Goal: Task Accomplishment & Management: Manage account settings

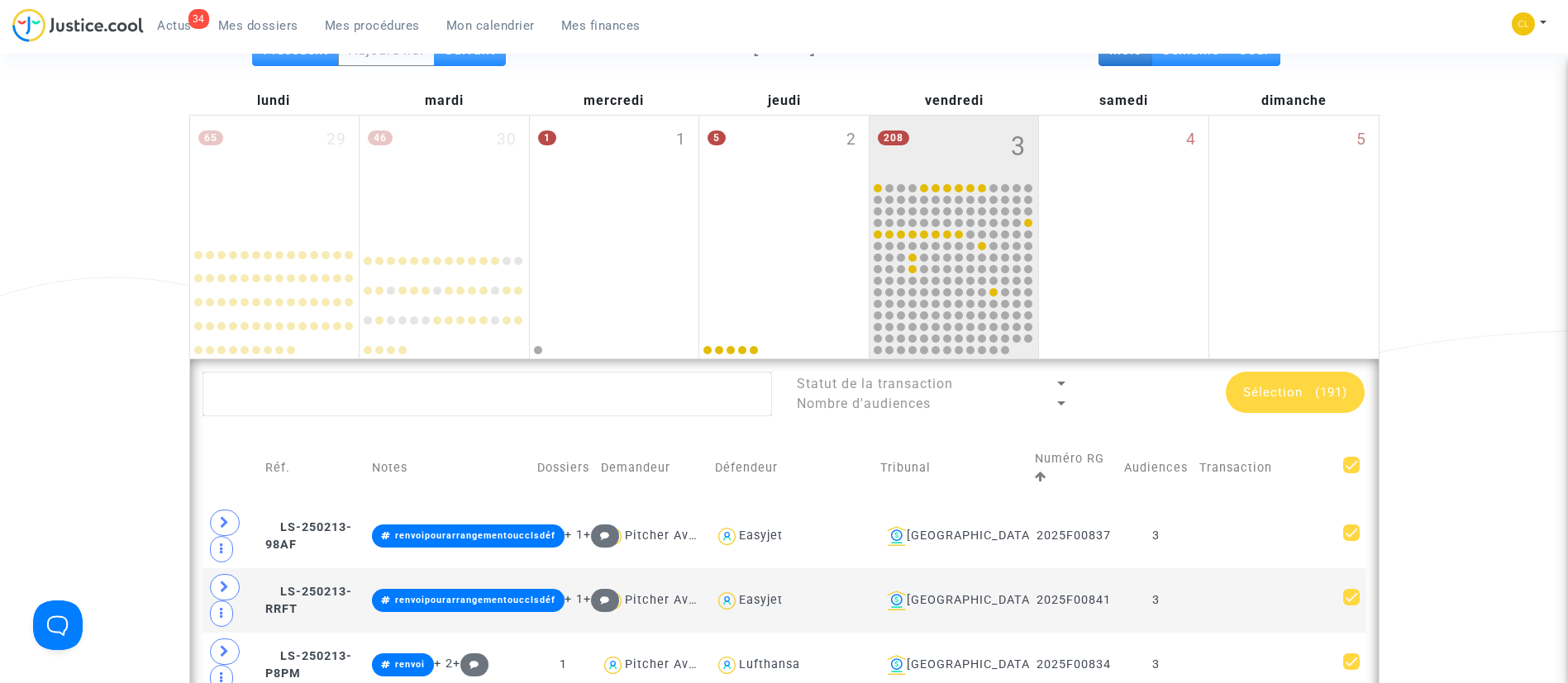
scroll to position [196, 0]
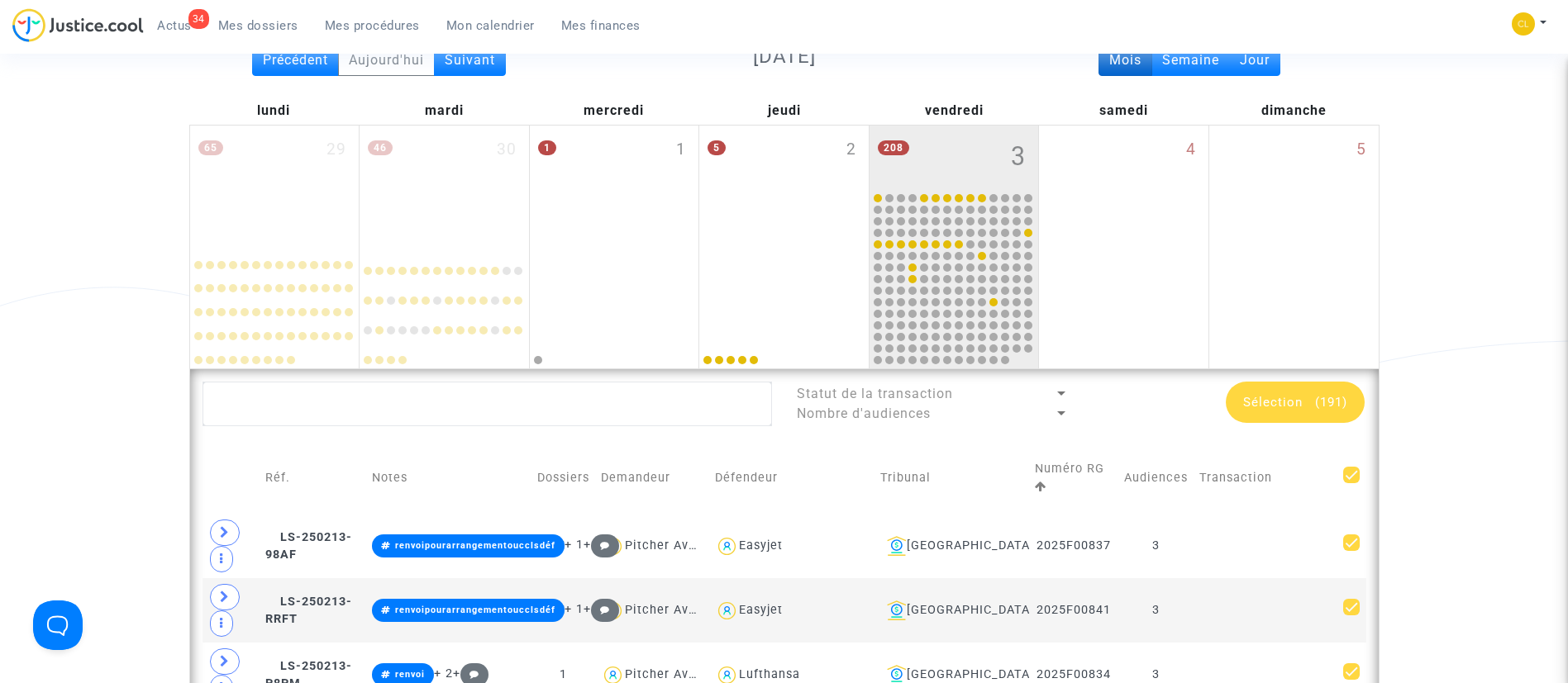
click at [1355, 475] on span at bounding box center [1351, 474] width 16 height 16
click at [1351, 483] on input "checkbox" at bounding box center [1351, 483] width 1 height 1
checkbox input "false"
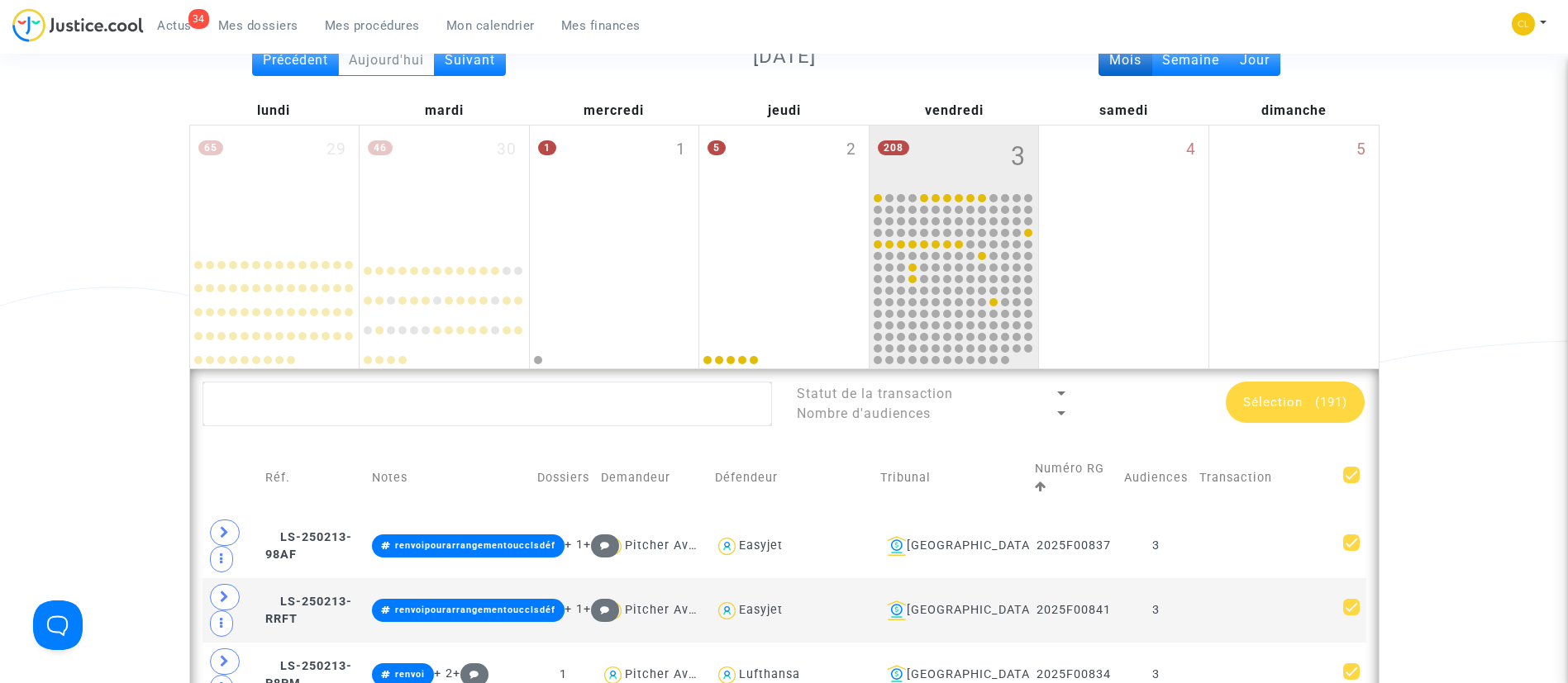
checkbox input "false"
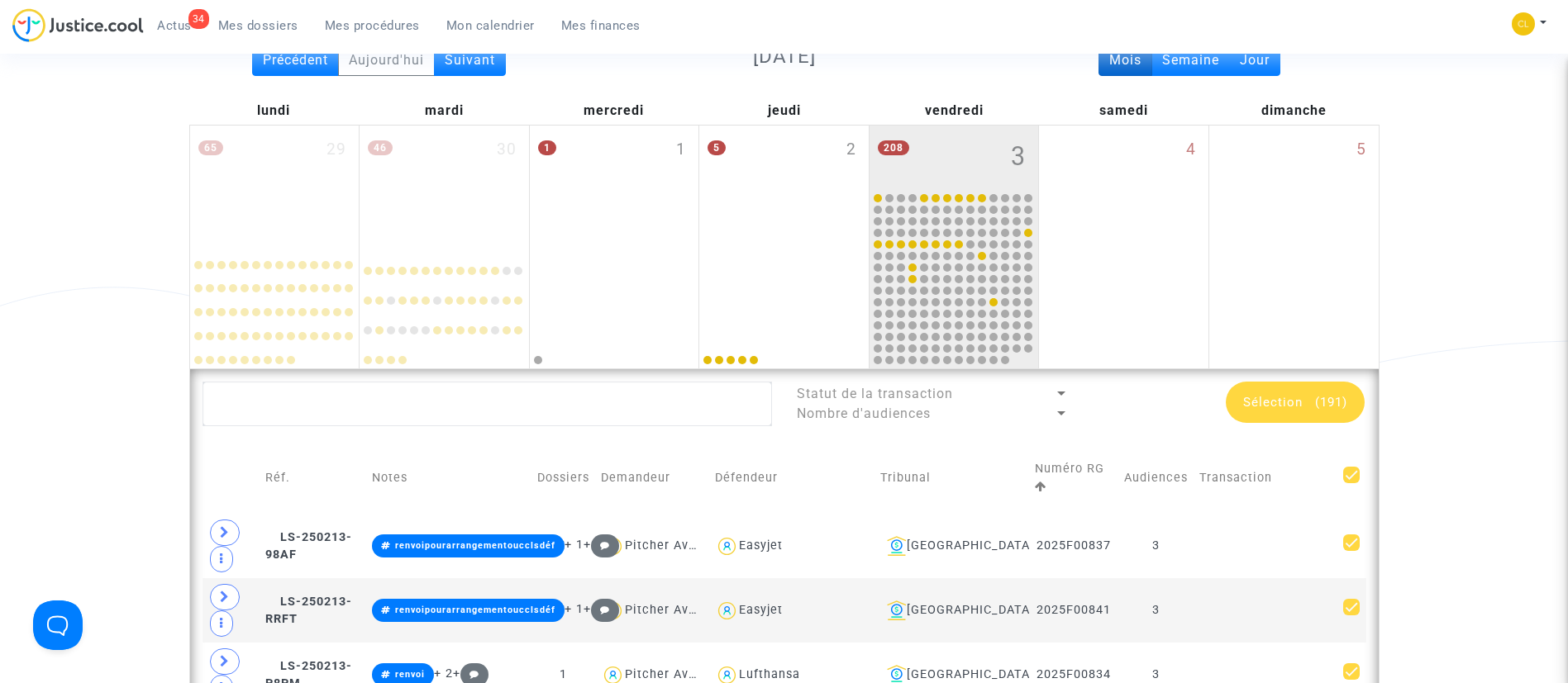
checkbox input "false"
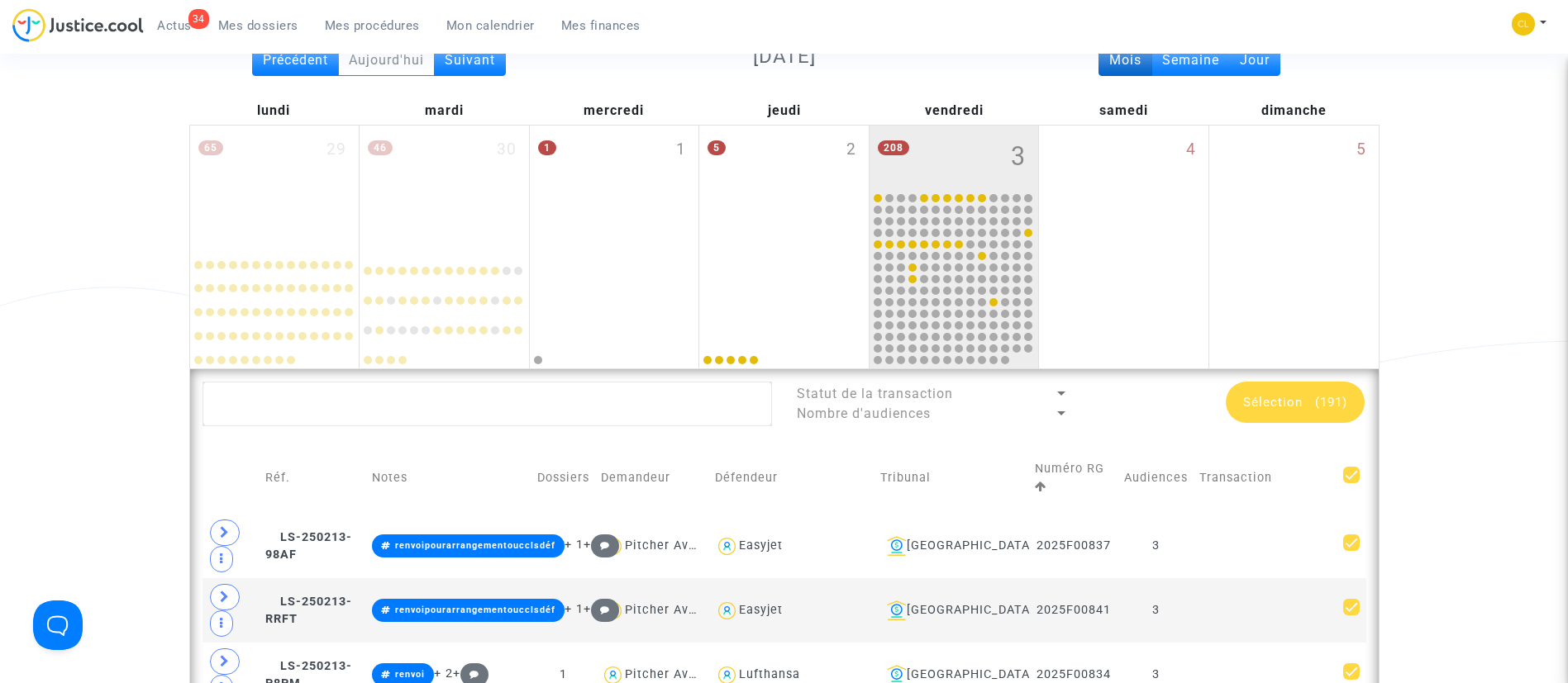
checkbox input "false"
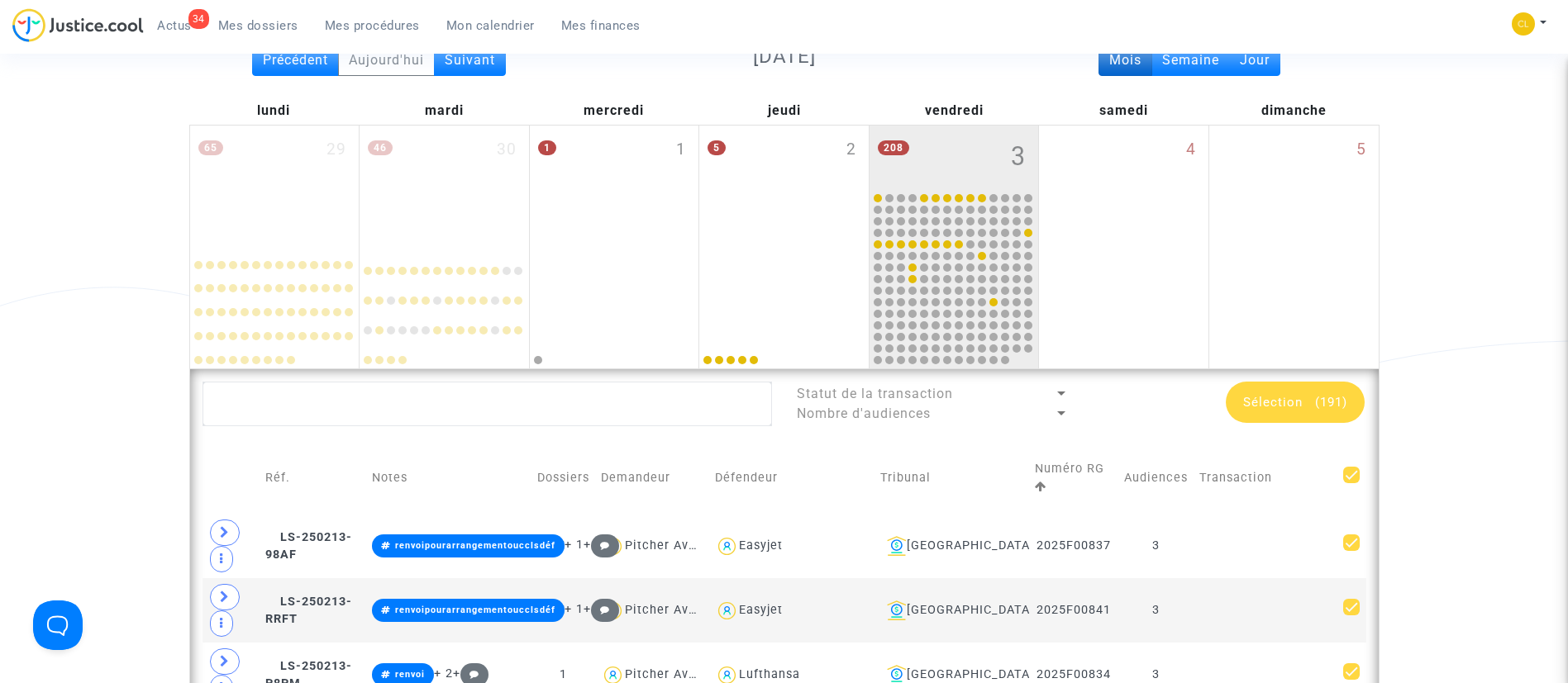
checkbox input "false"
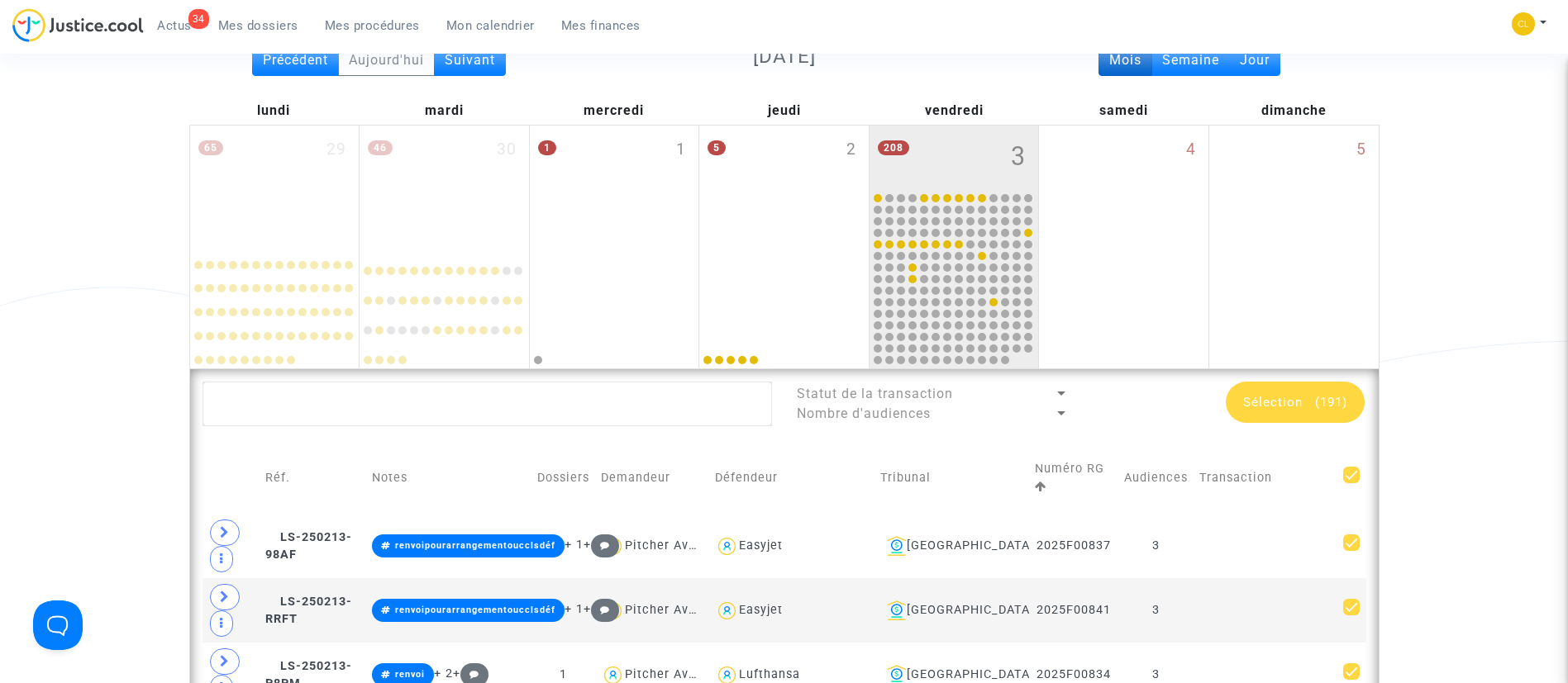
checkbox input "false"
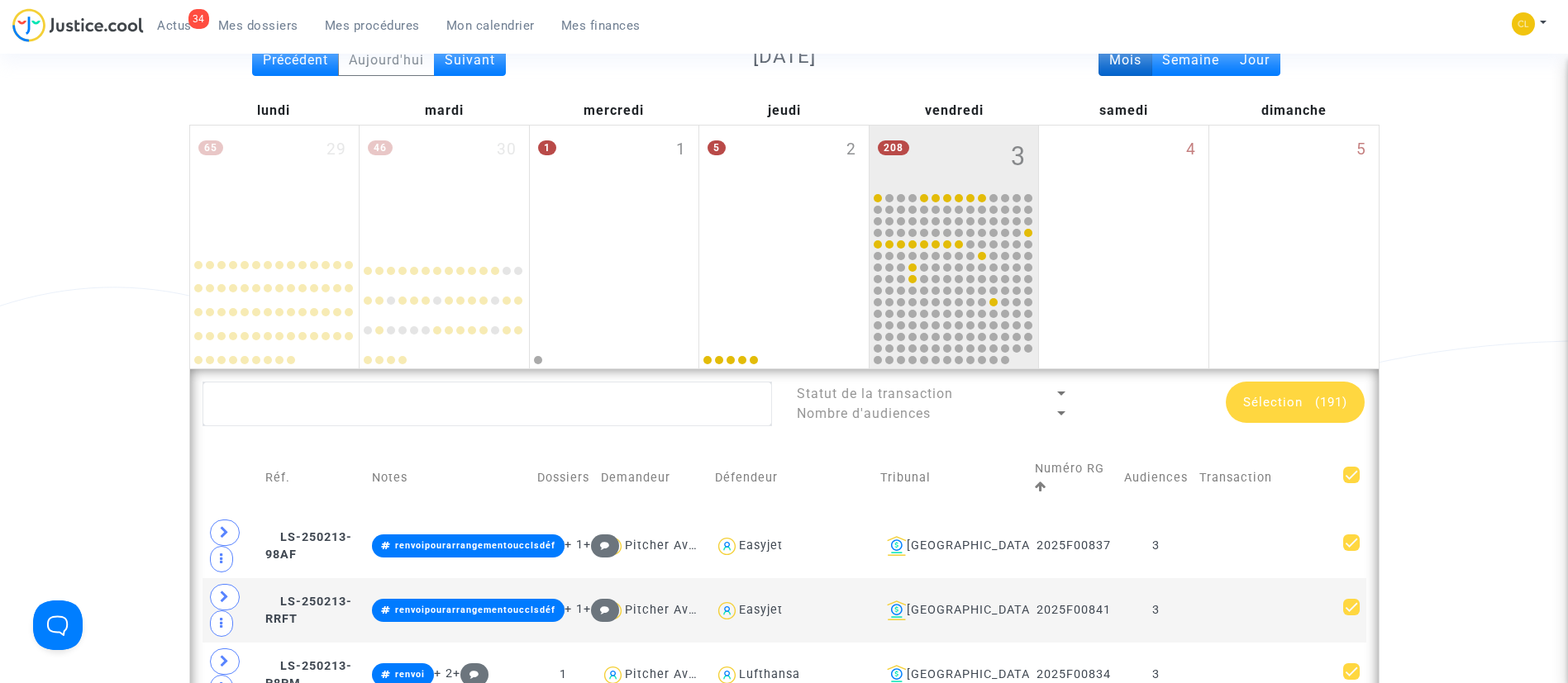
checkbox input "false"
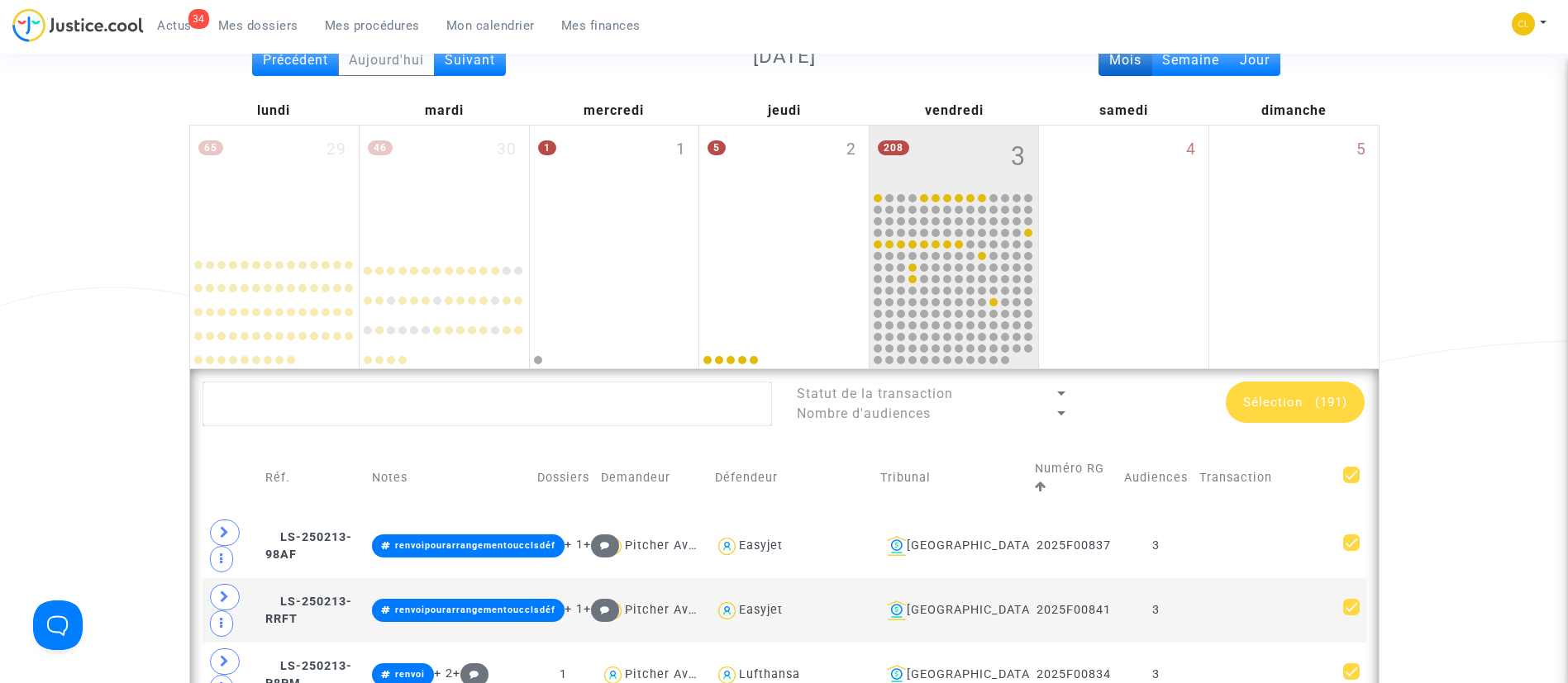
checkbox input "false"
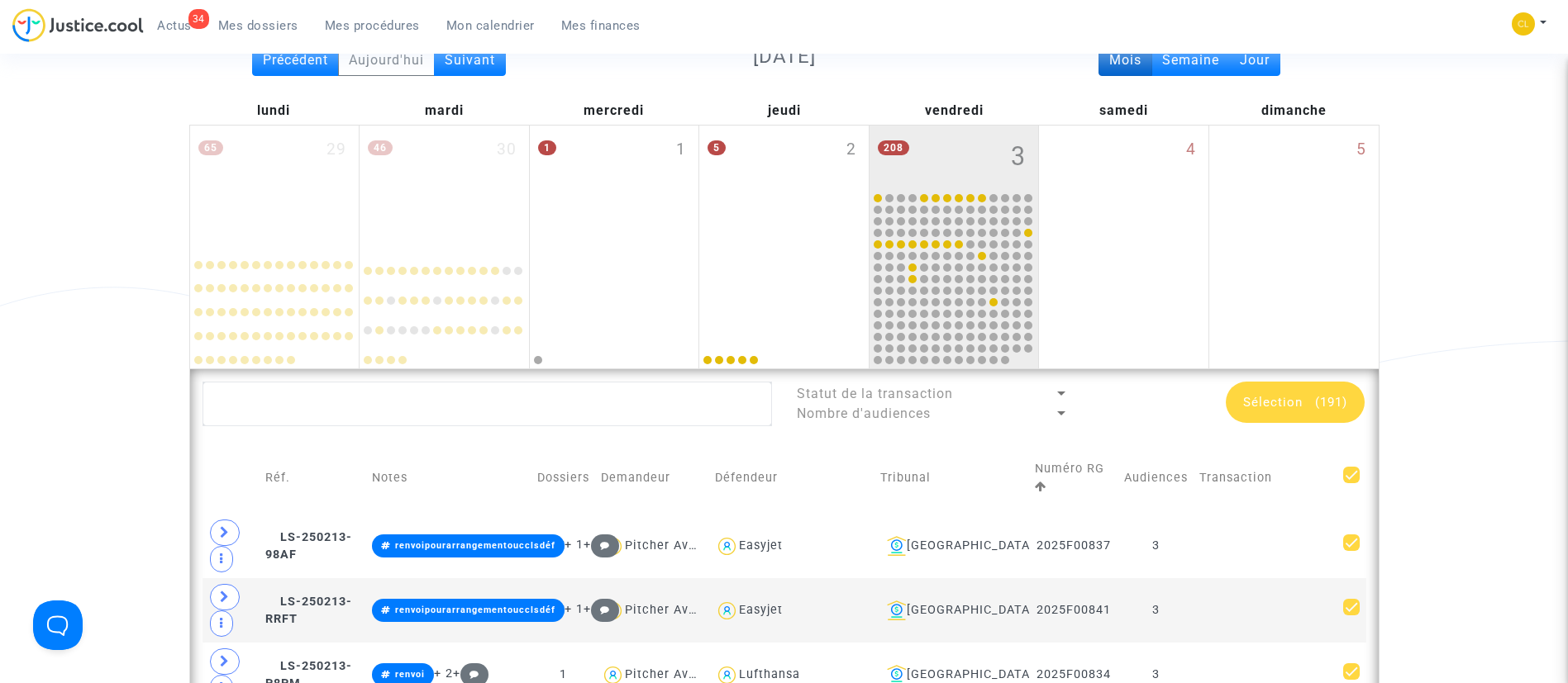
checkbox input "false"
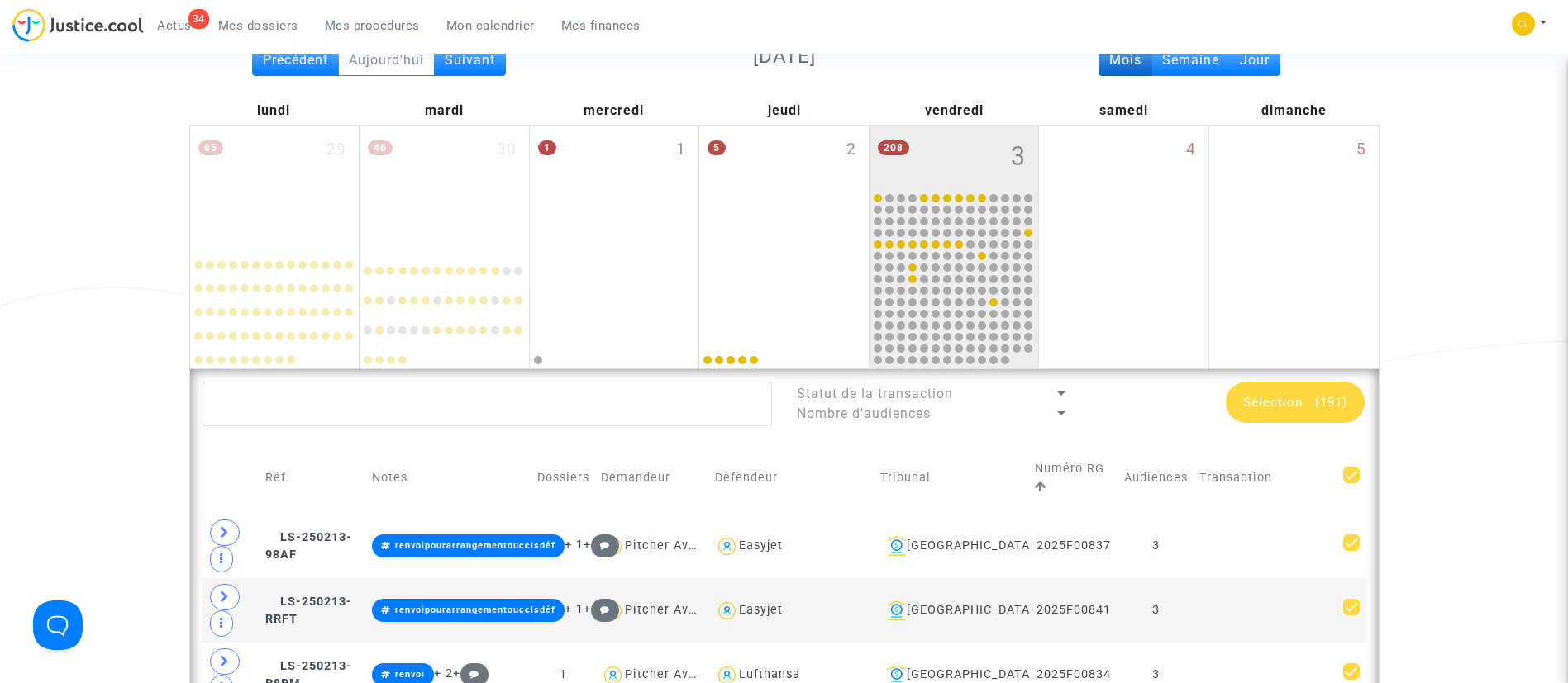
checkbox input "false"
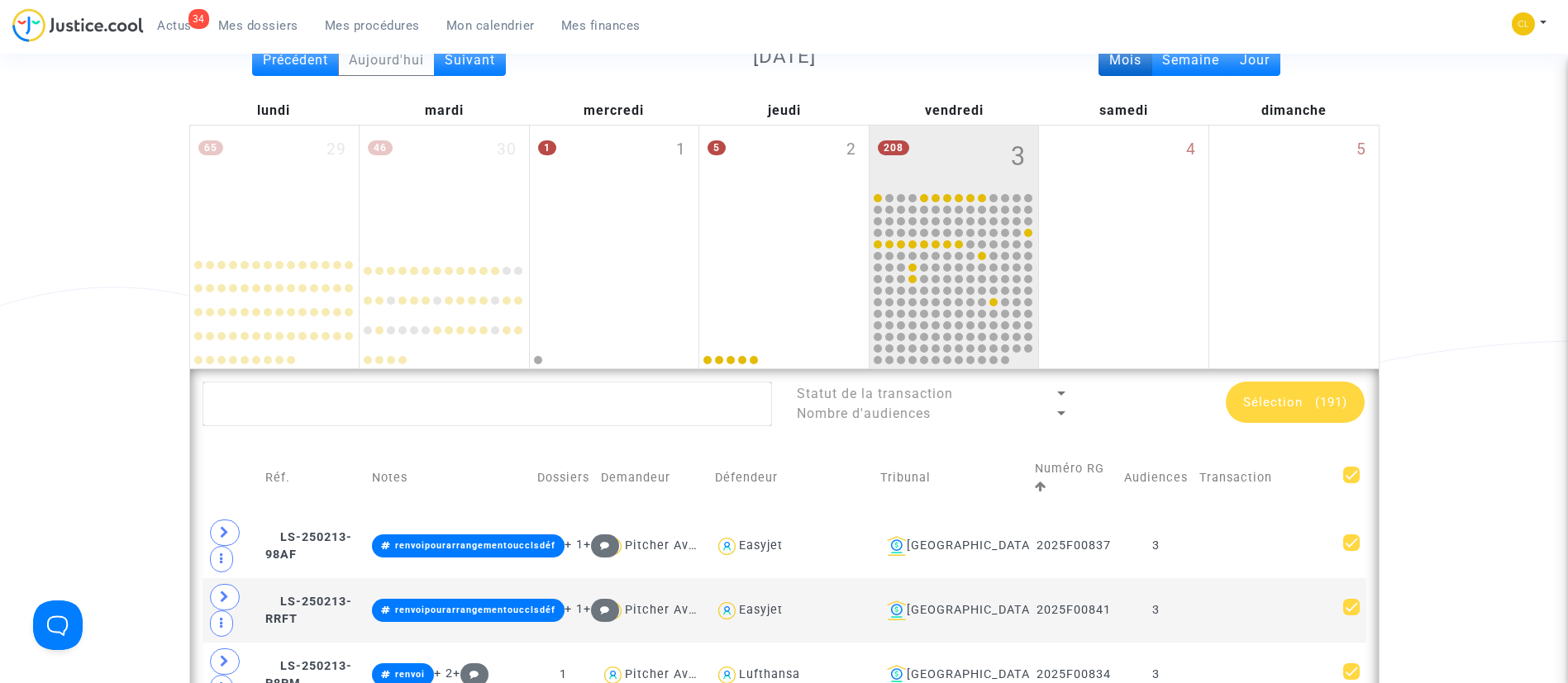
checkbox input "false"
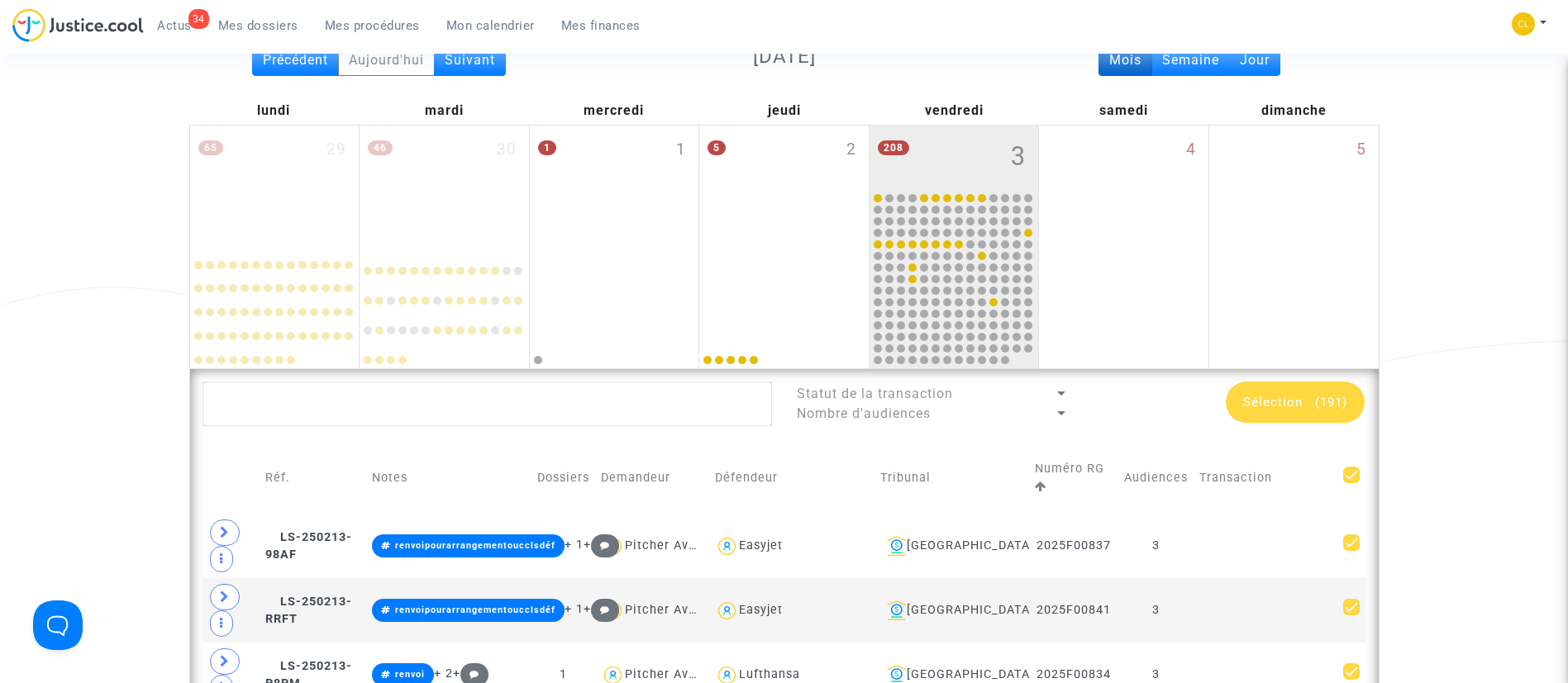
checkbox input "false"
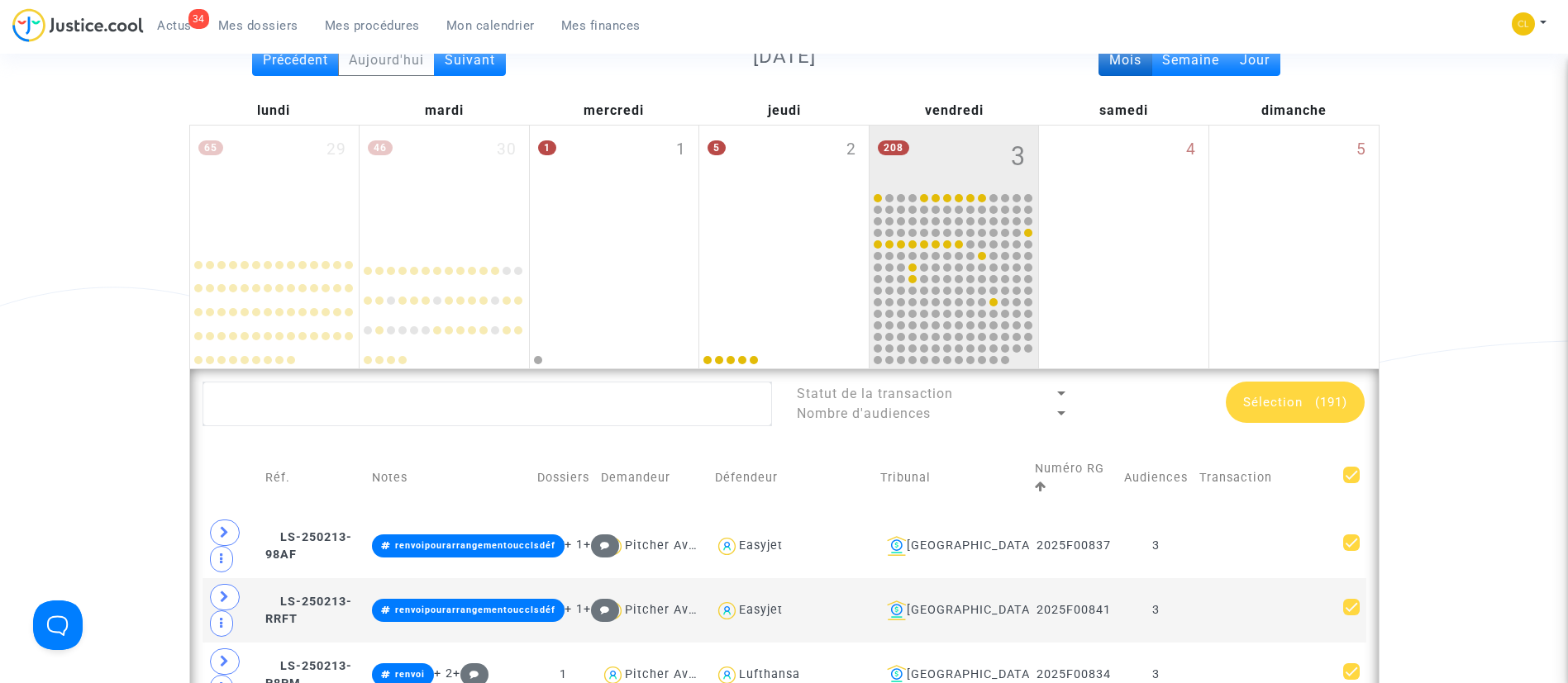
checkbox input "false"
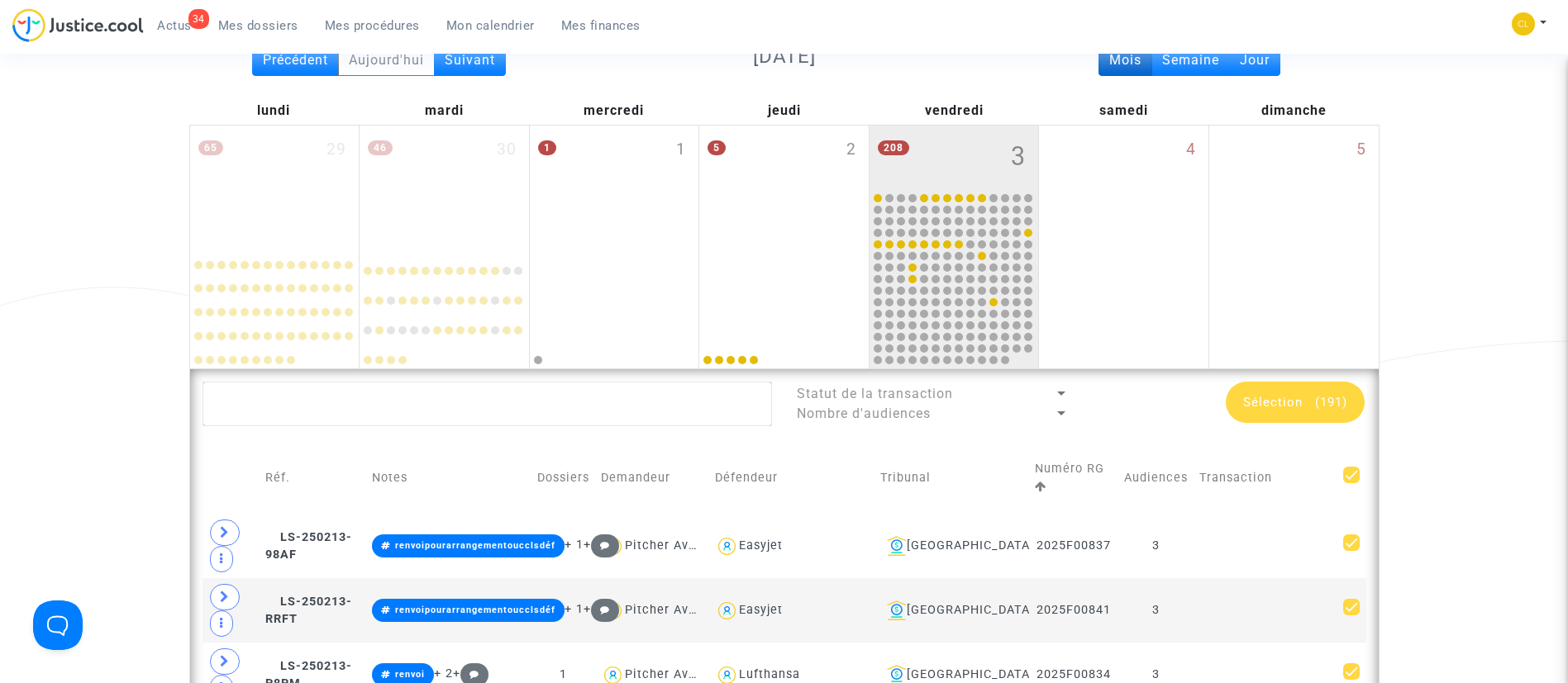
checkbox input "false"
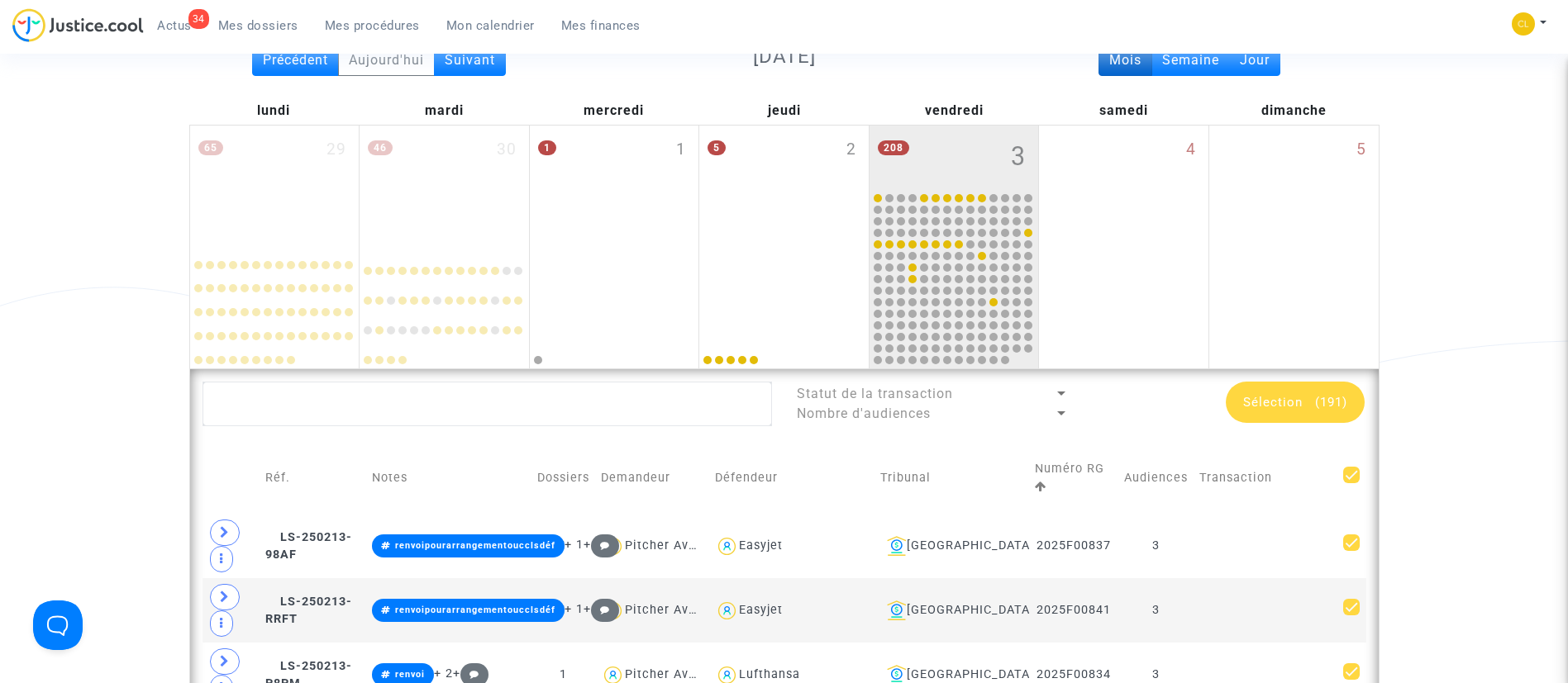
checkbox input "false"
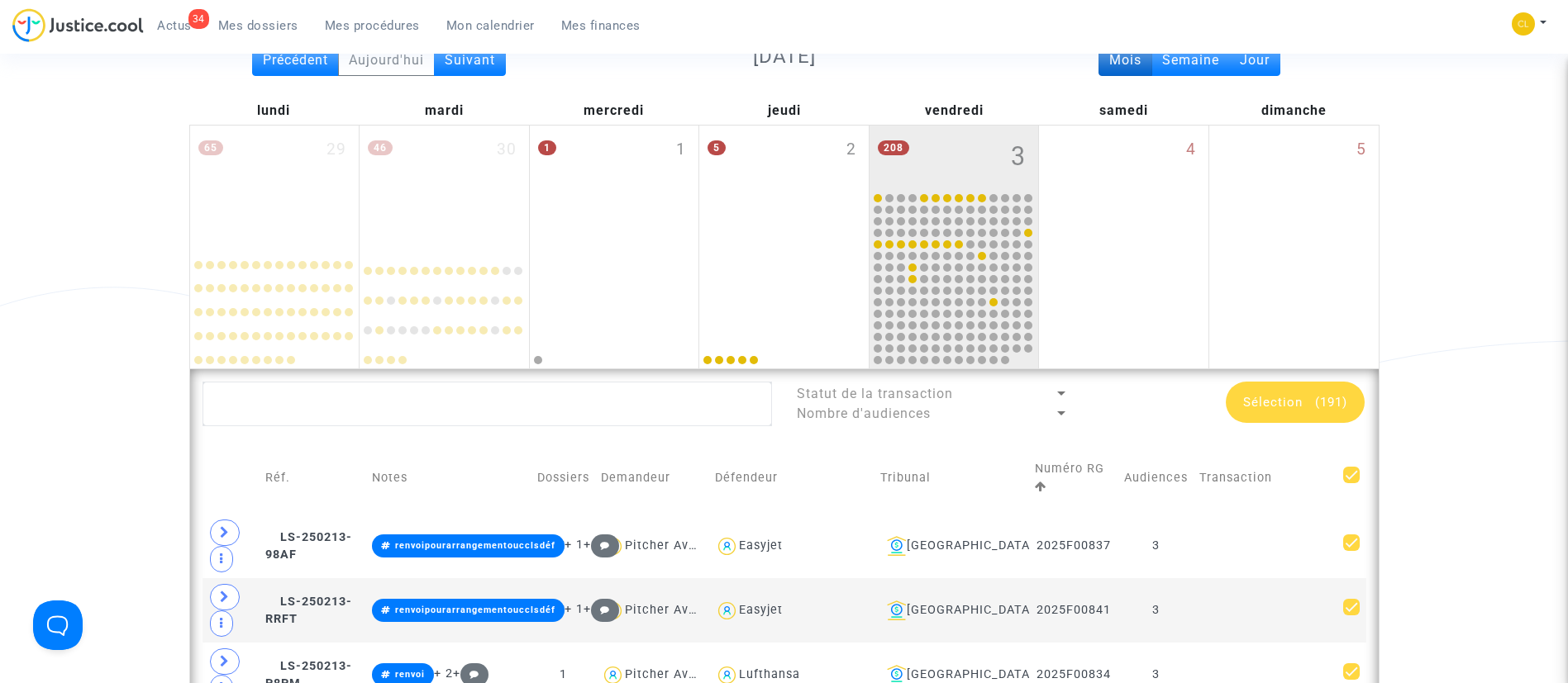
checkbox input "false"
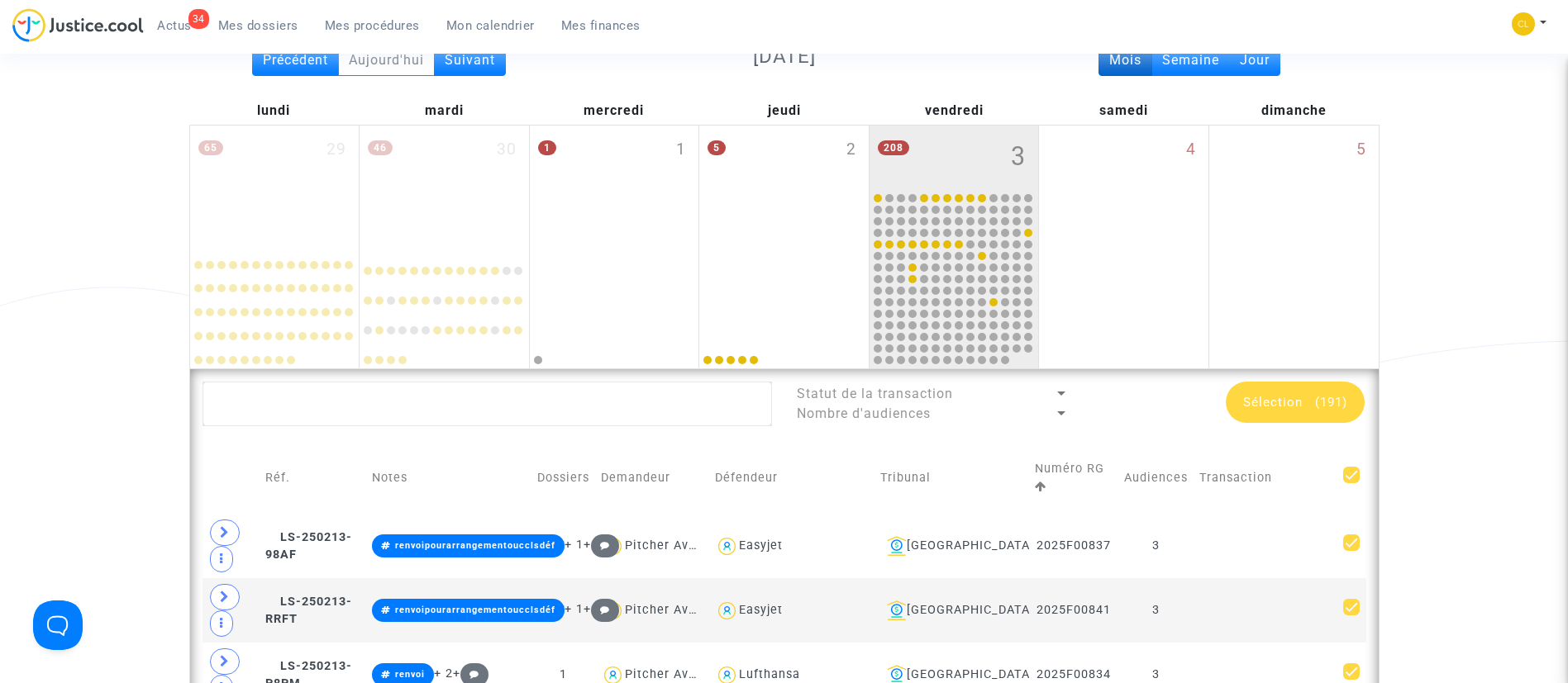
checkbox input "false"
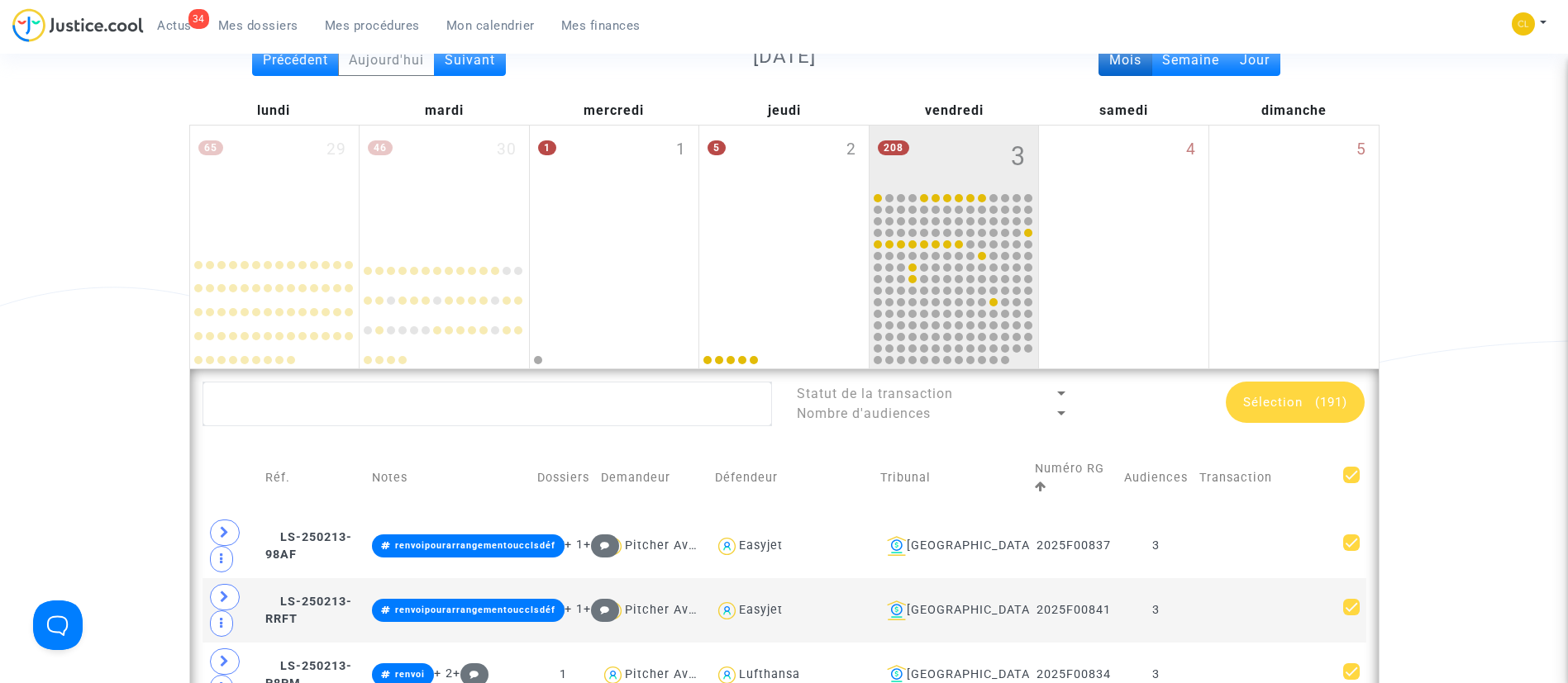
checkbox input "false"
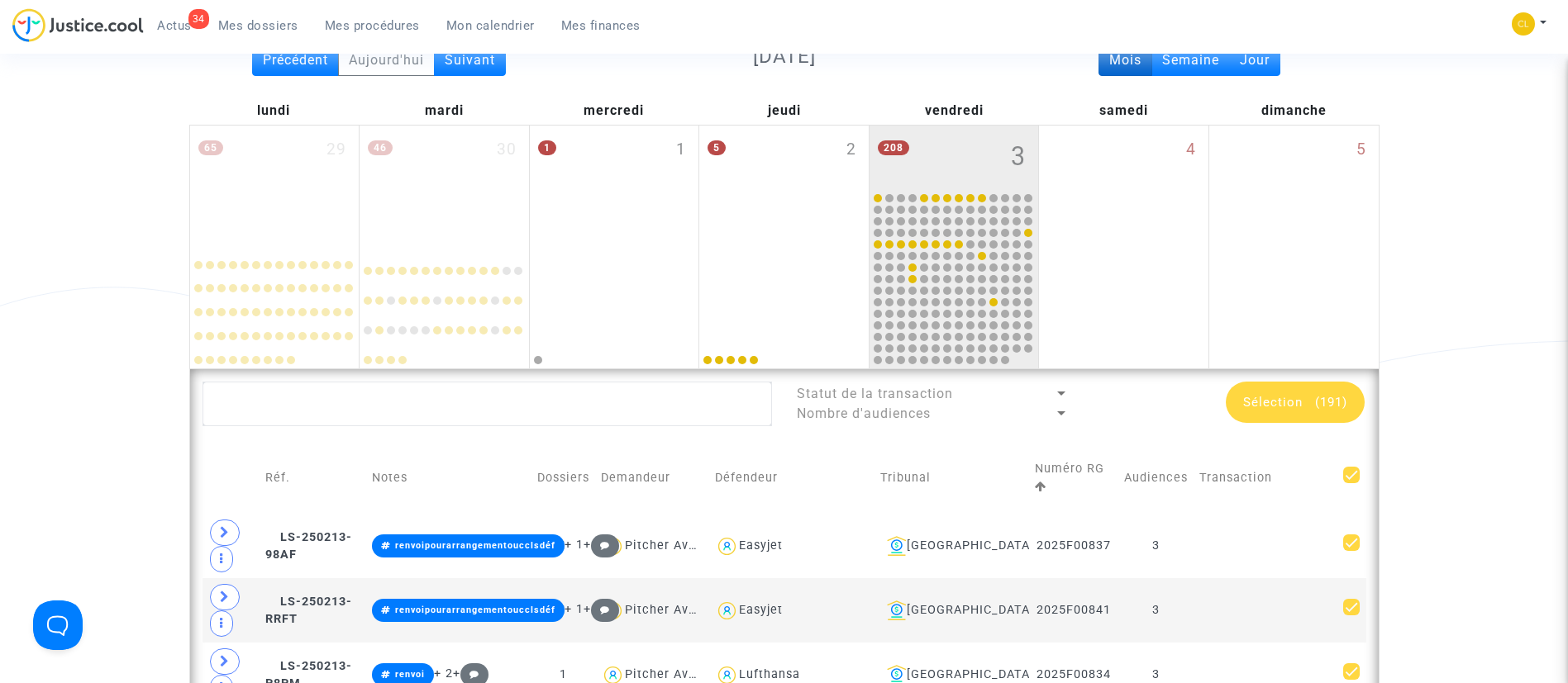
checkbox input "false"
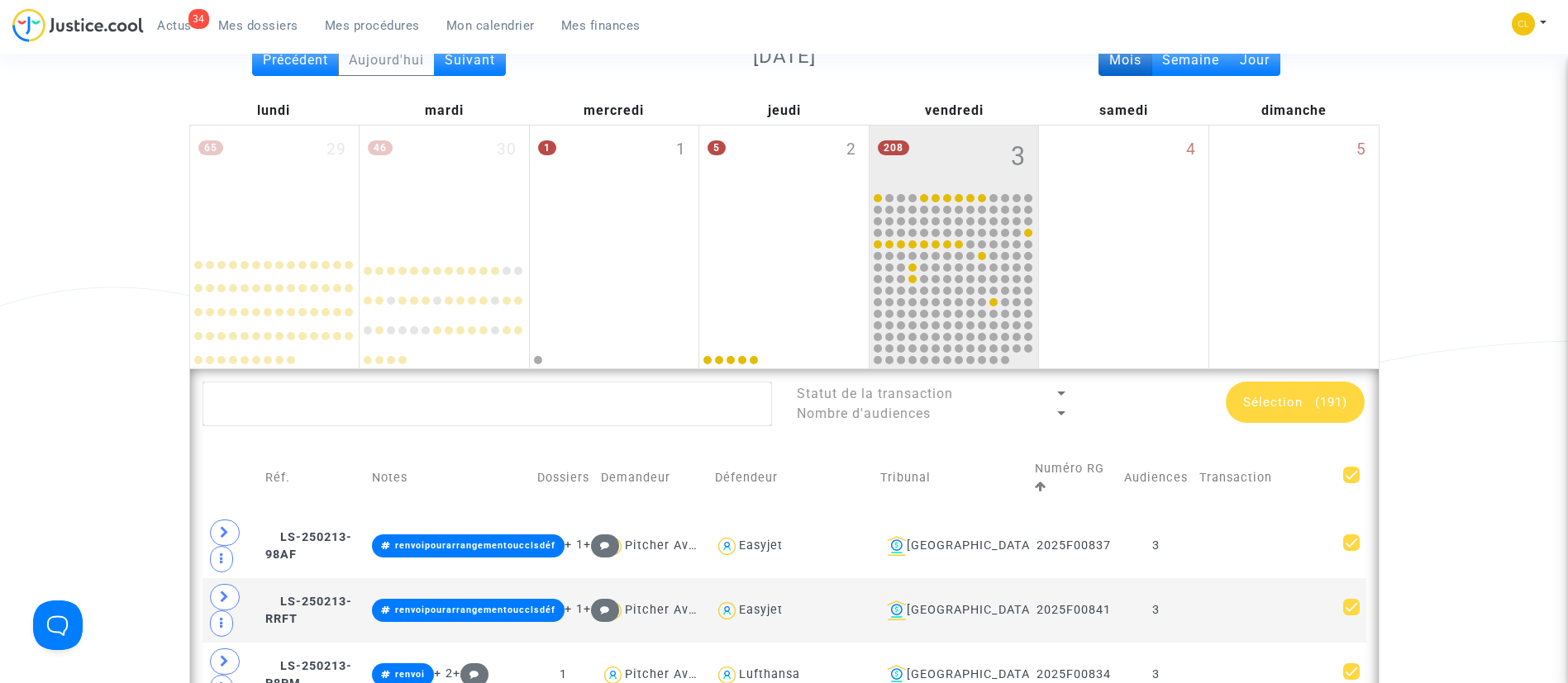
checkbox input "false"
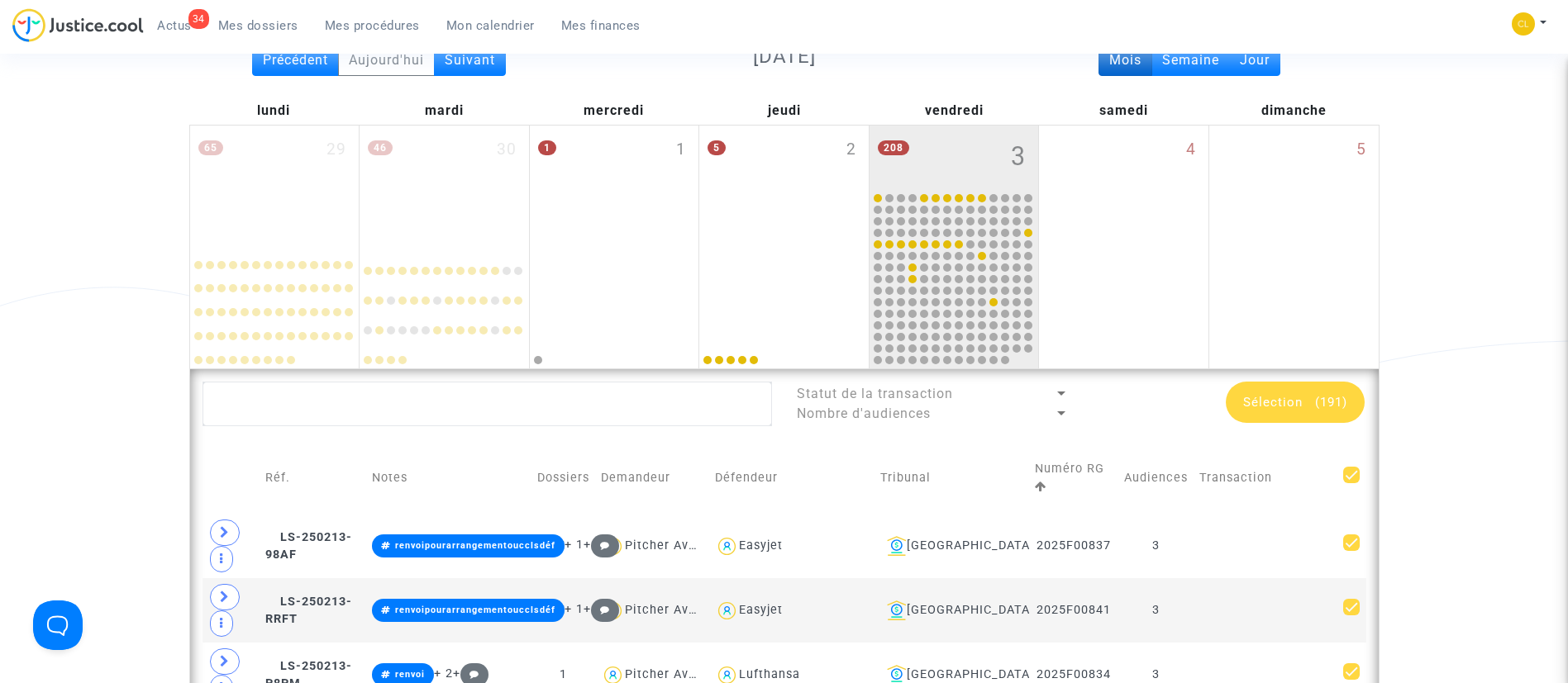
checkbox input "false"
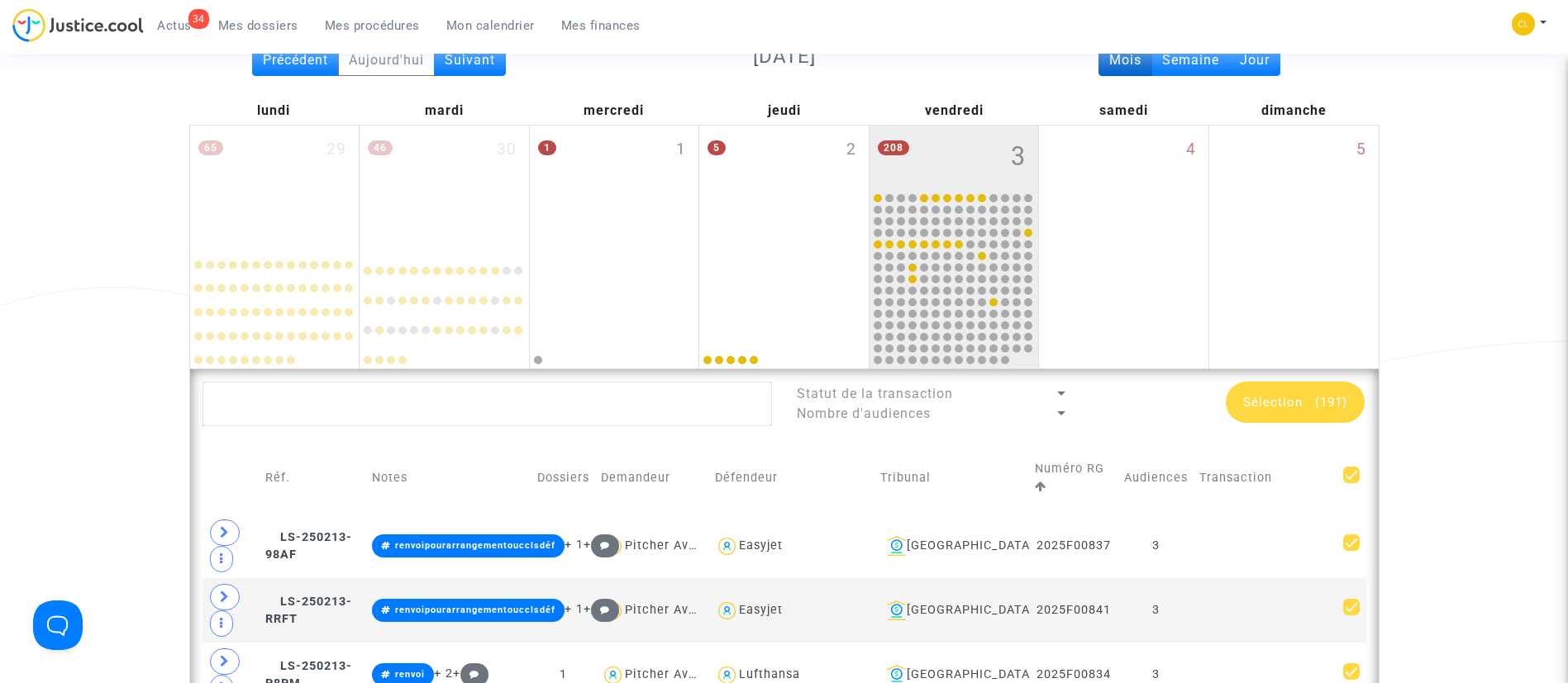
checkbox input "false"
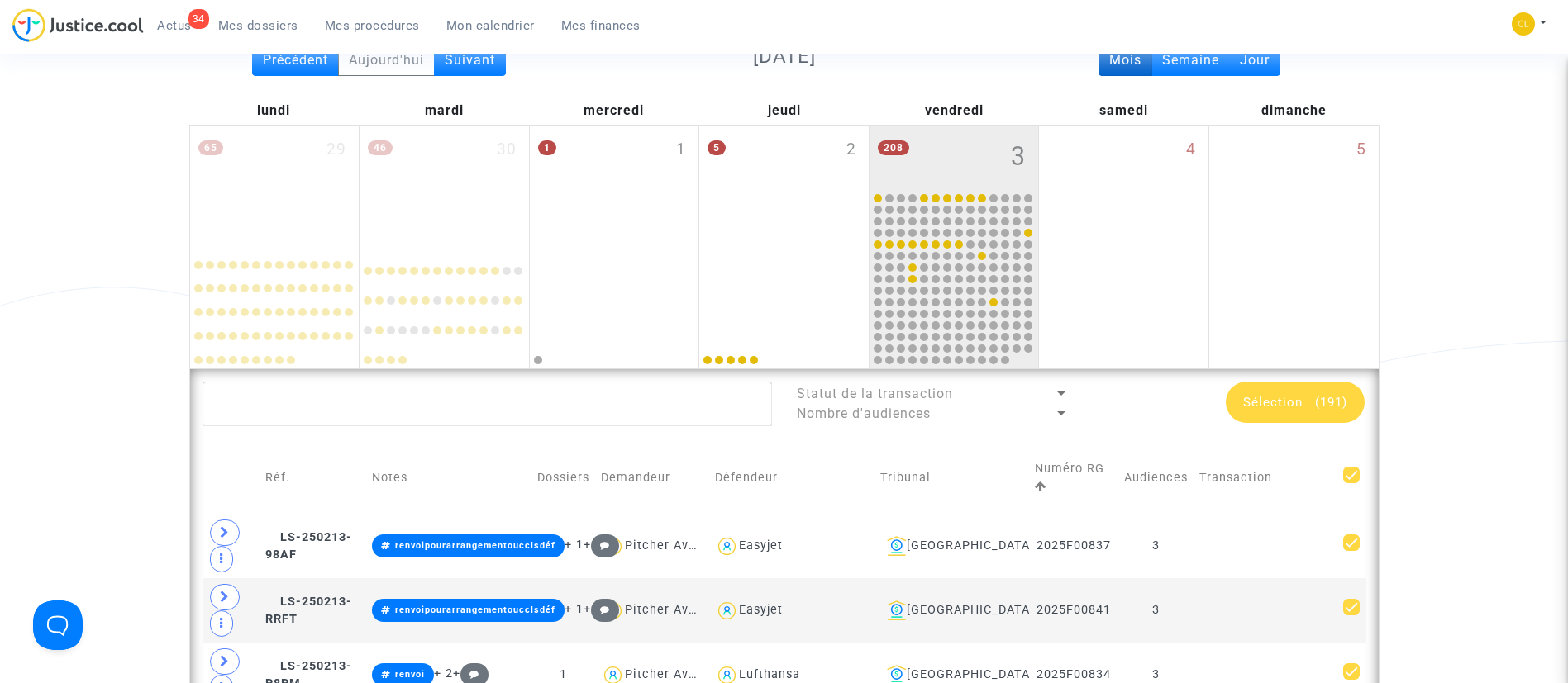
checkbox input "false"
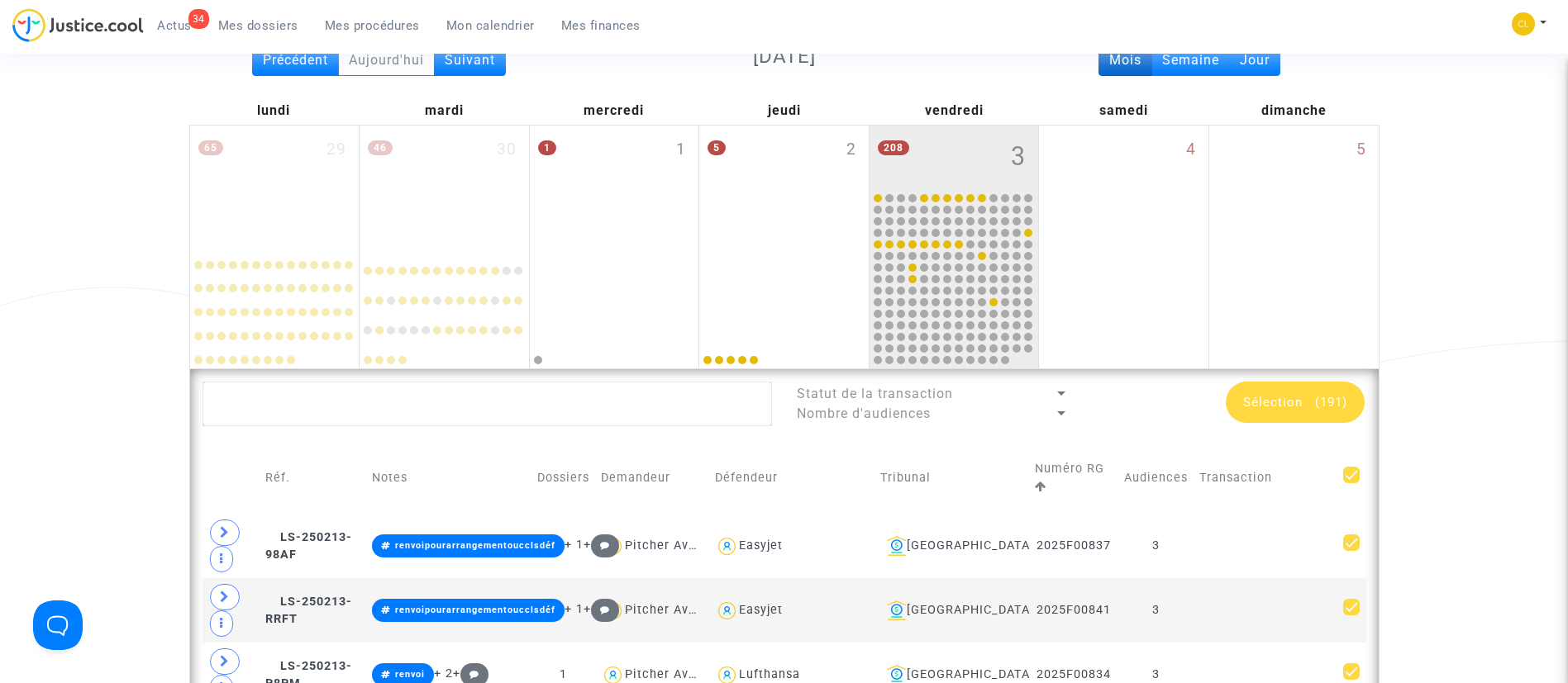
checkbox input "false"
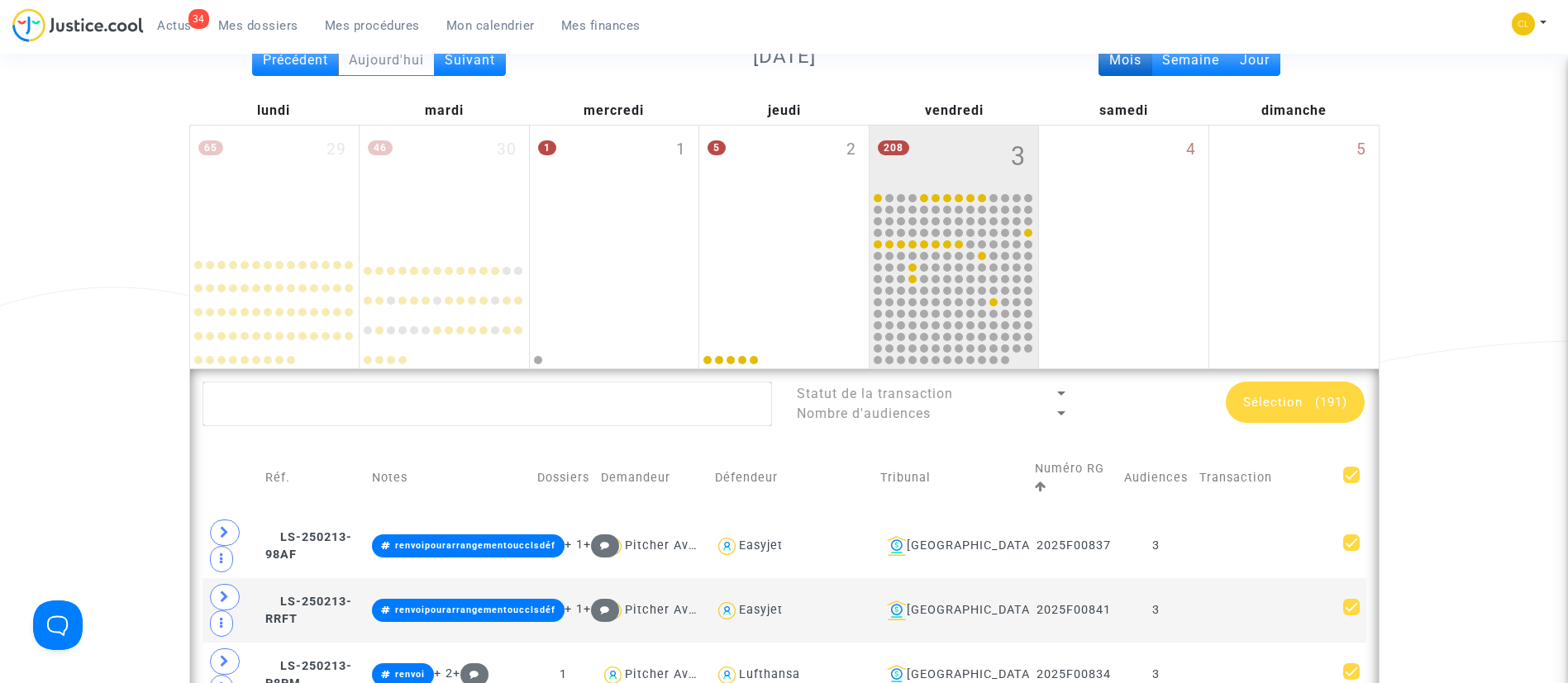
checkbox input "false"
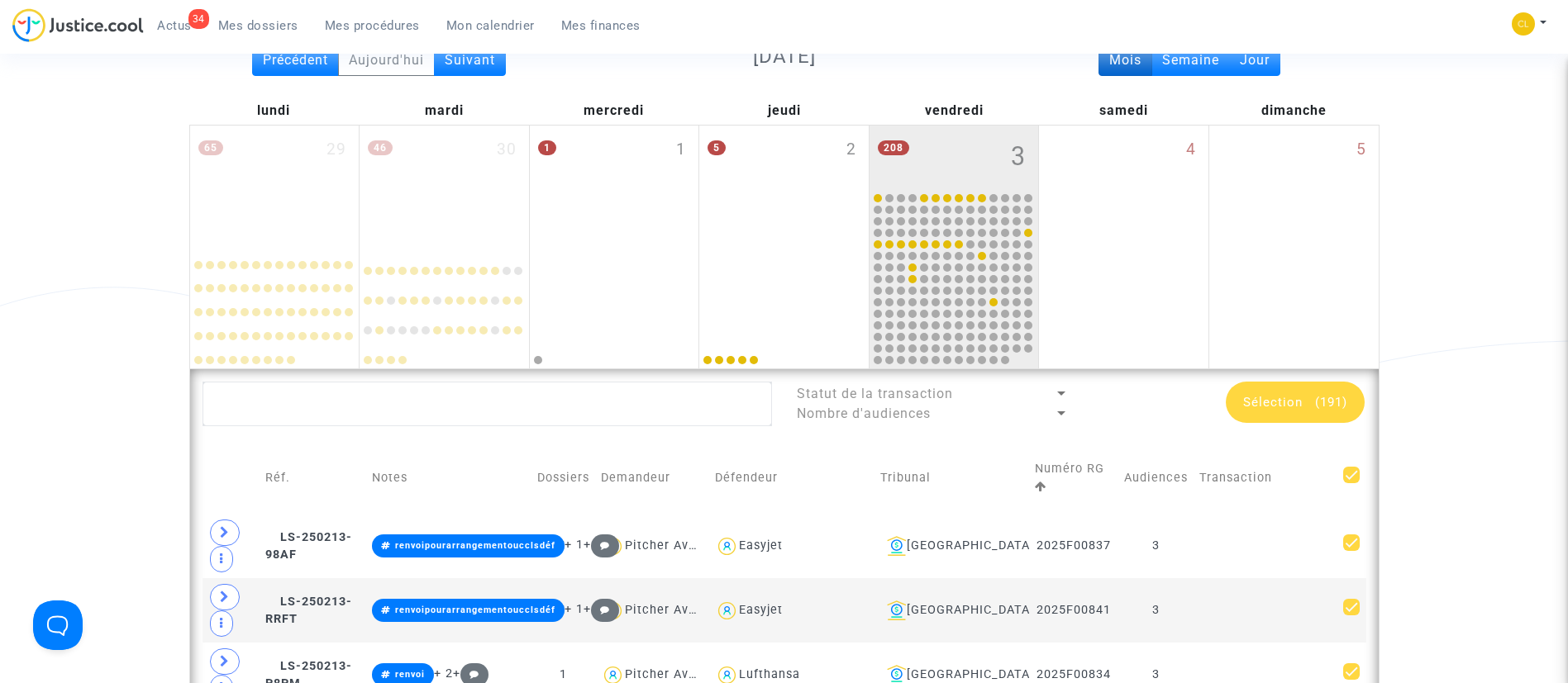
checkbox input "false"
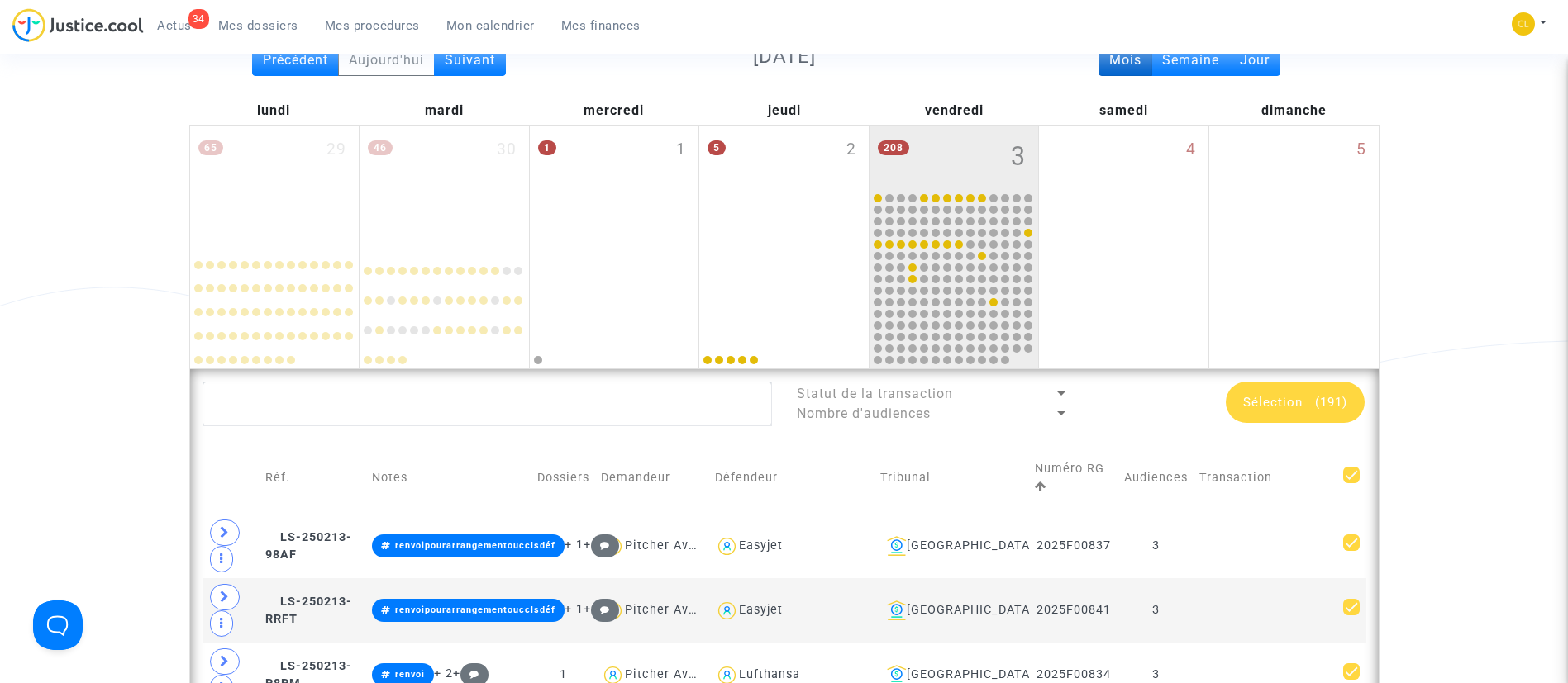
checkbox input "false"
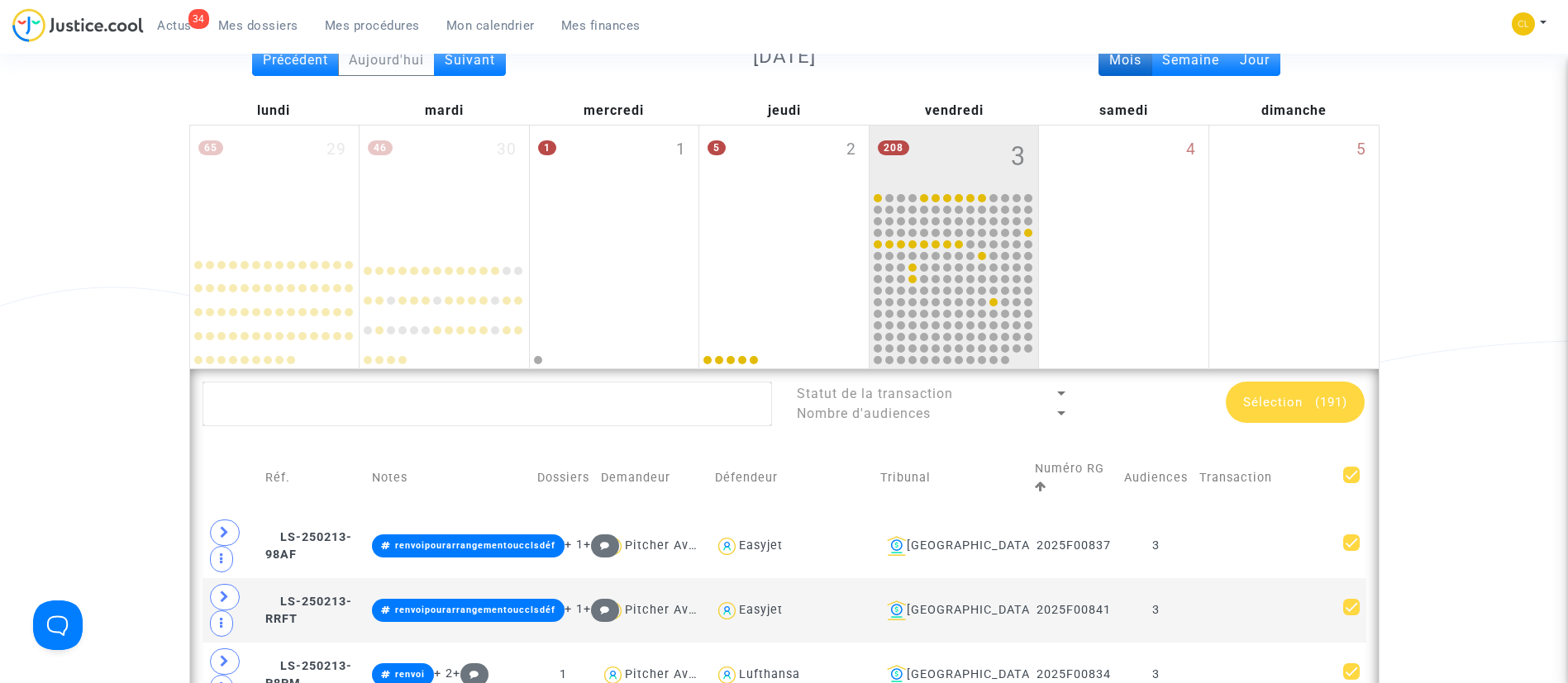
checkbox input "false"
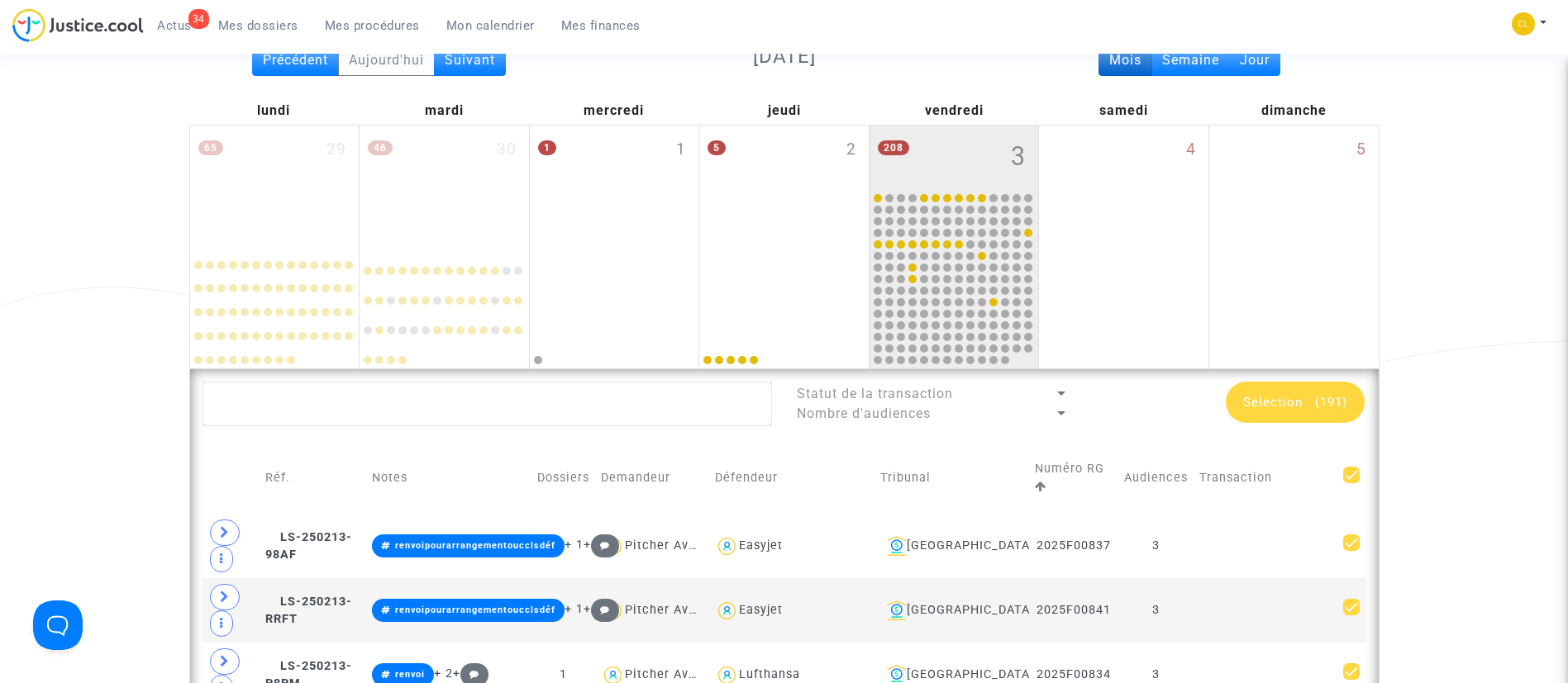
checkbox input "false"
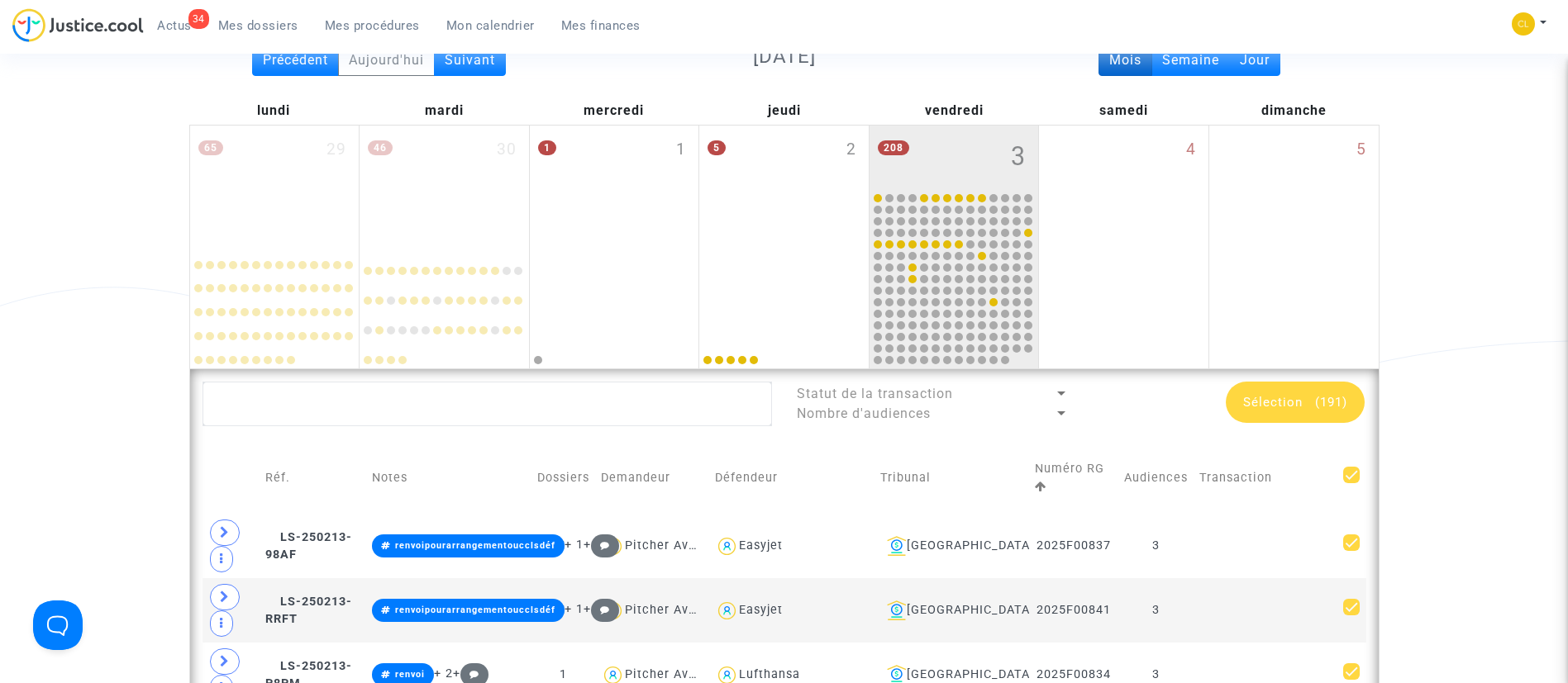
checkbox input "false"
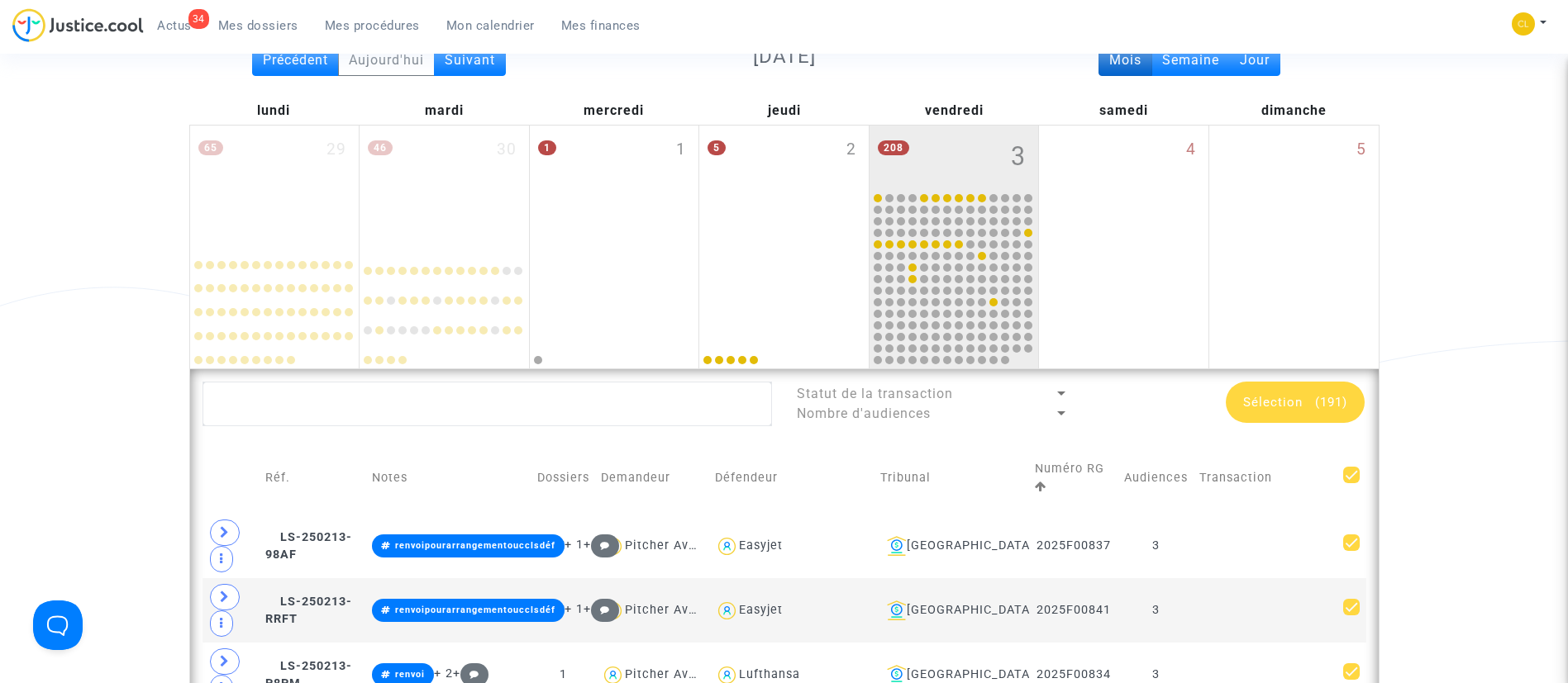
checkbox input "false"
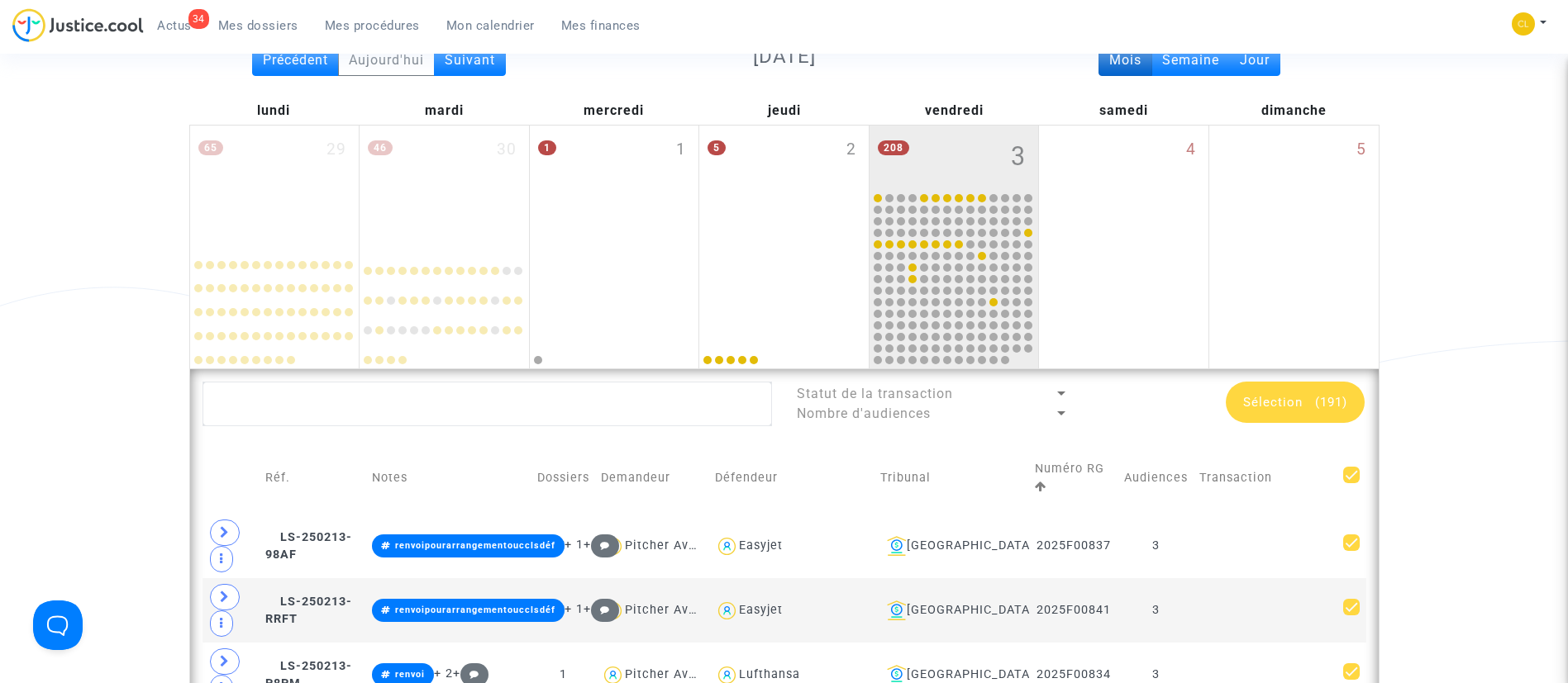
checkbox input "false"
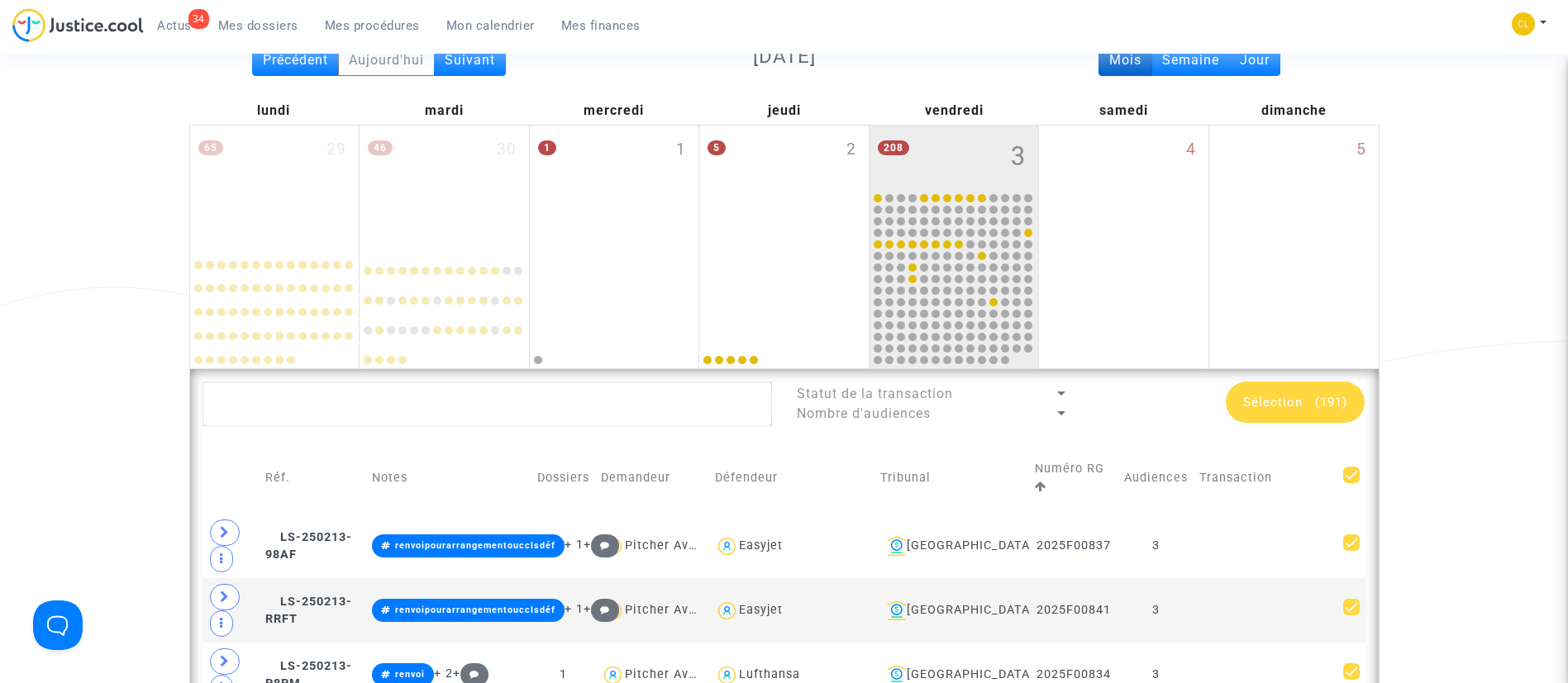
checkbox input "false"
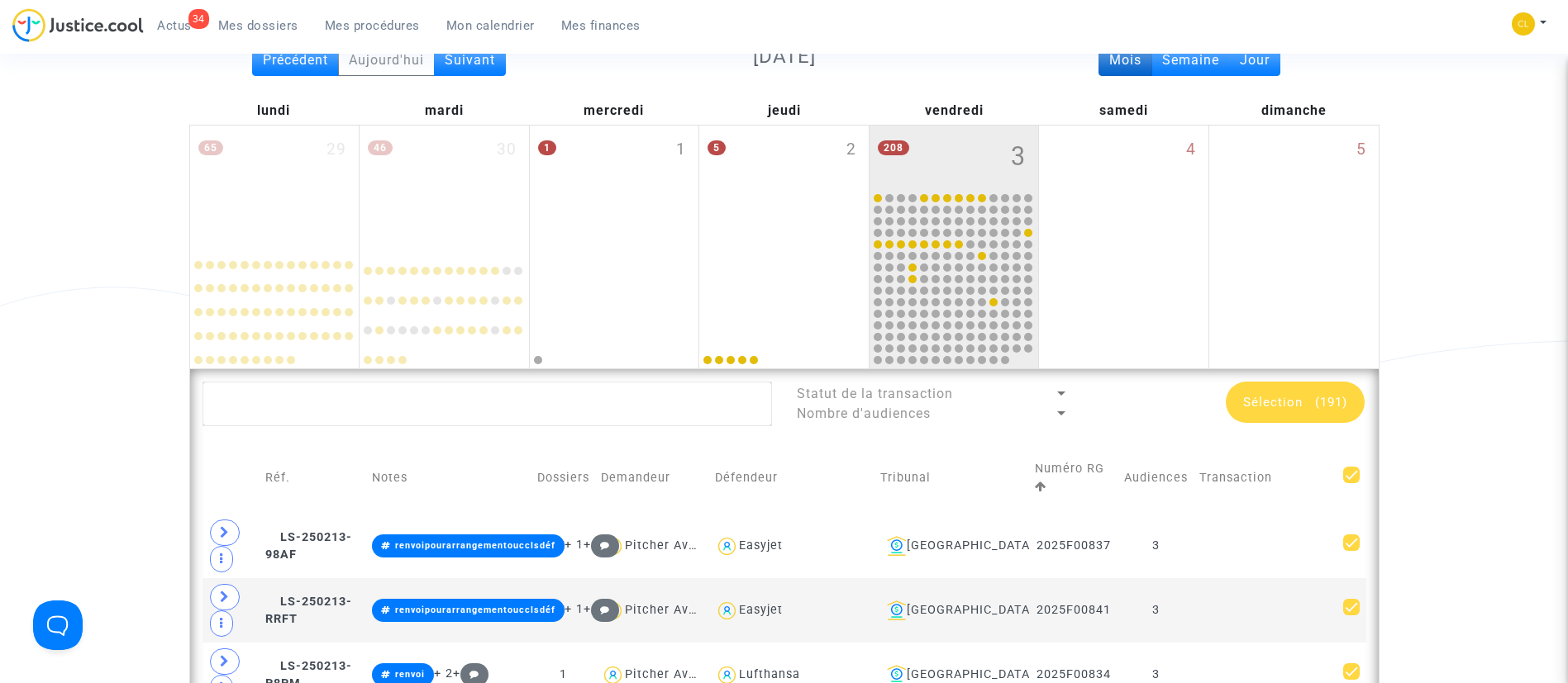
checkbox input "false"
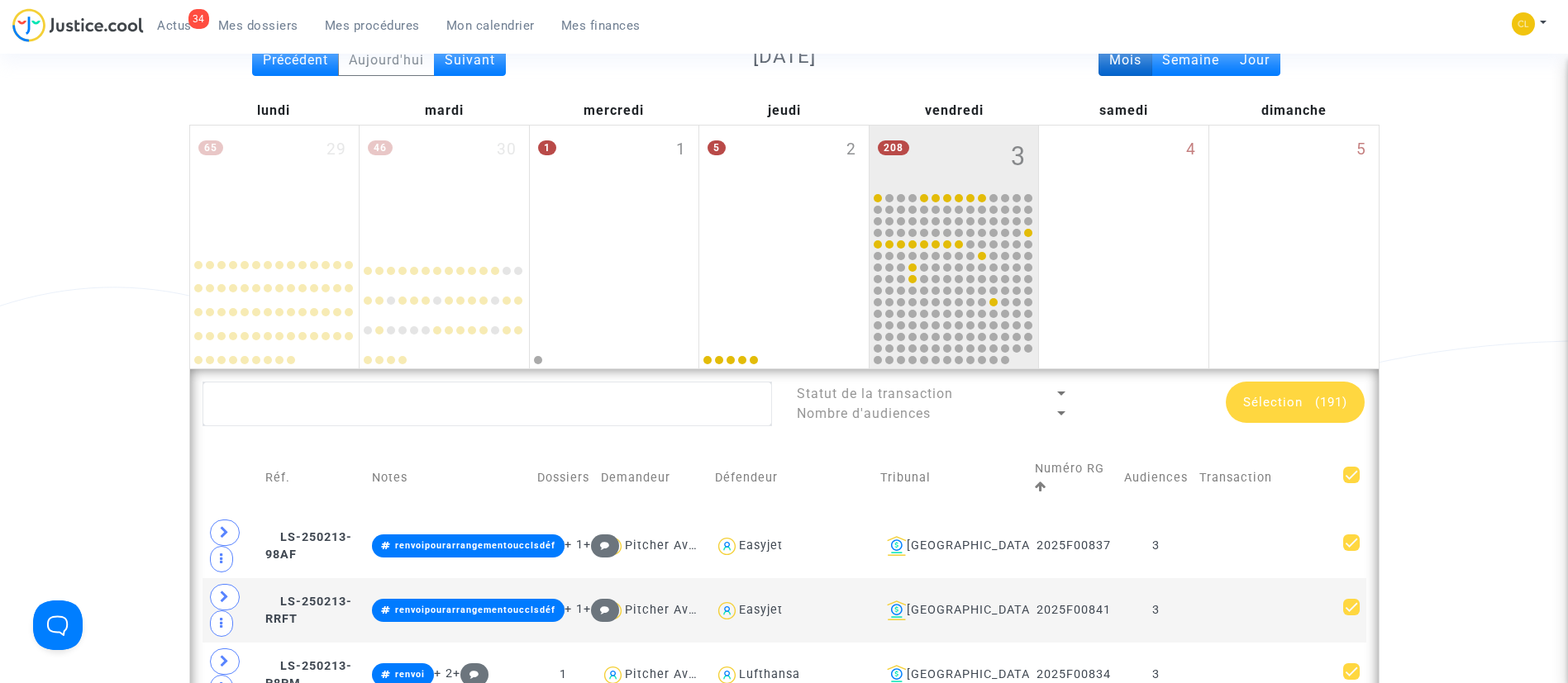
checkbox input "false"
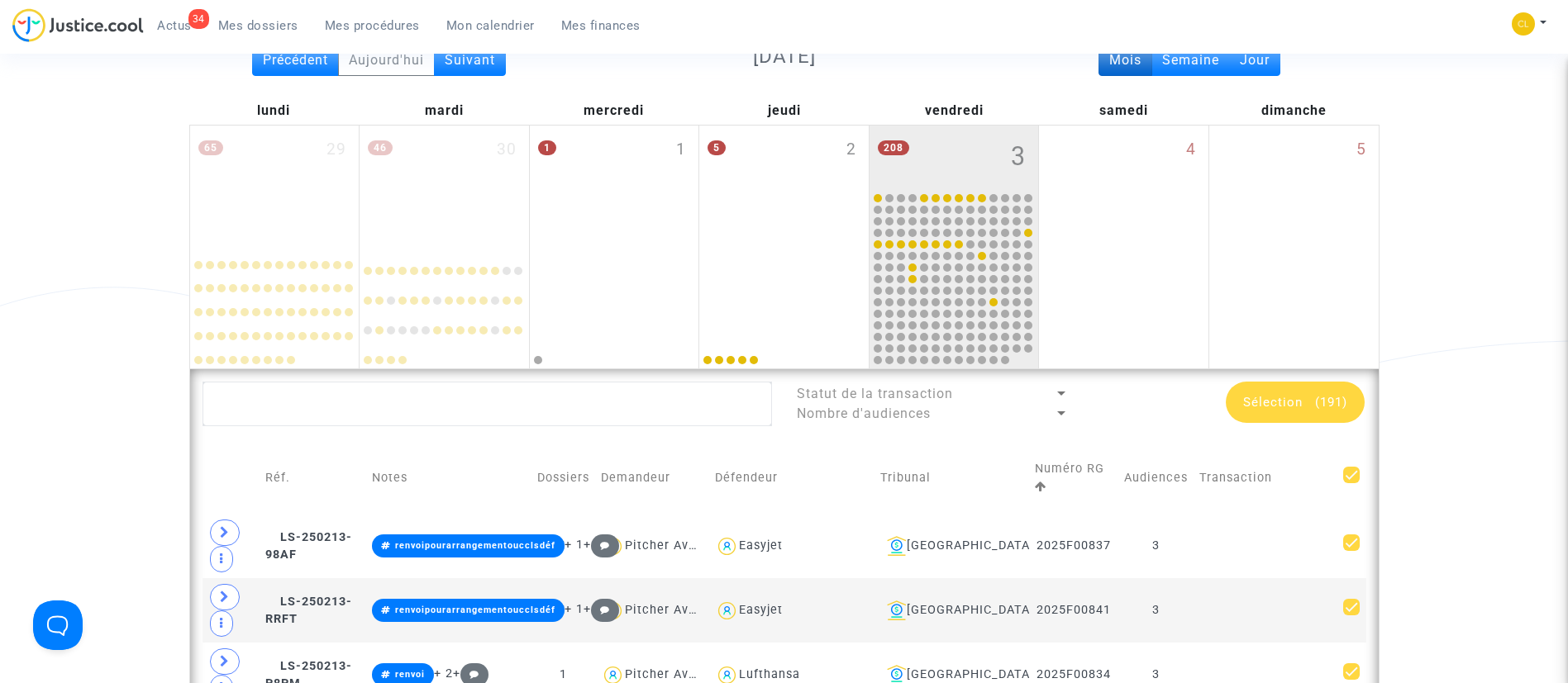
checkbox input "false"
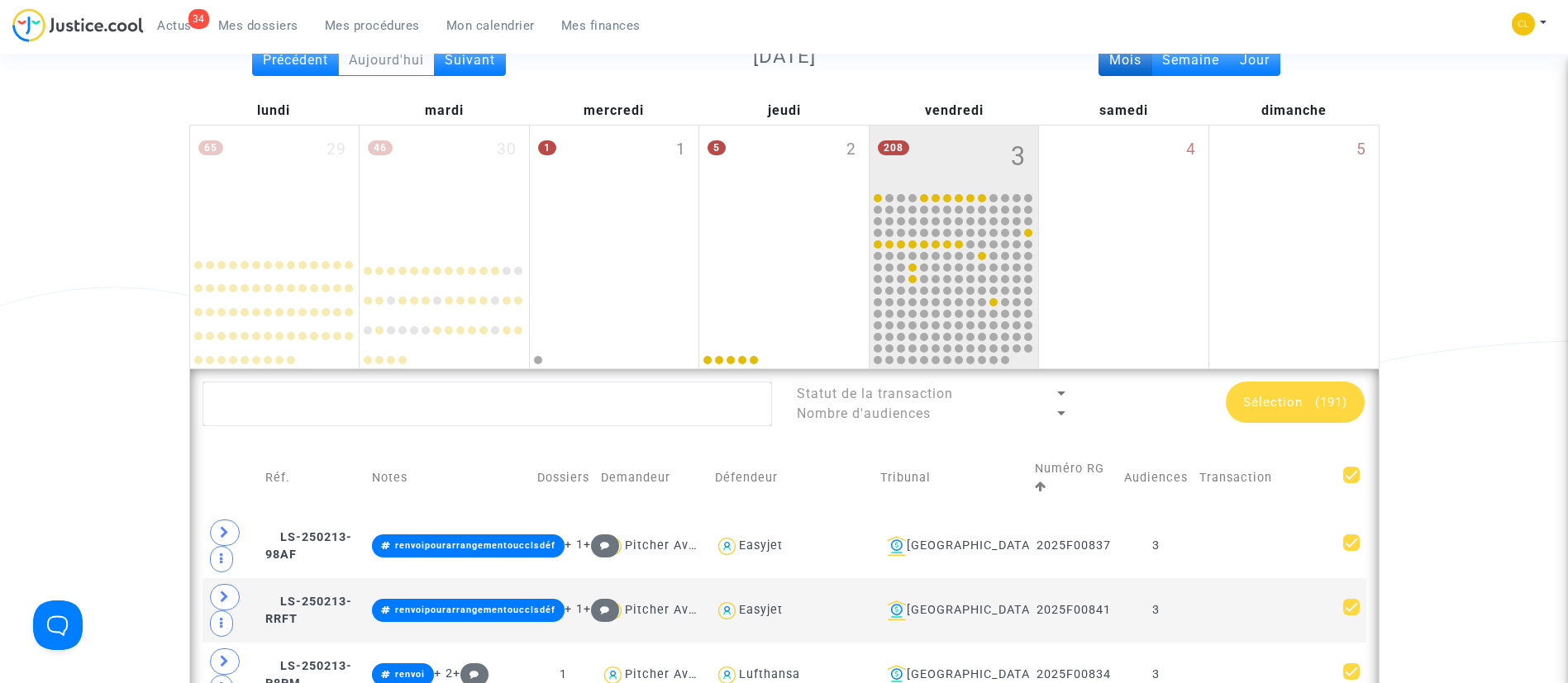
checkbox input "false"
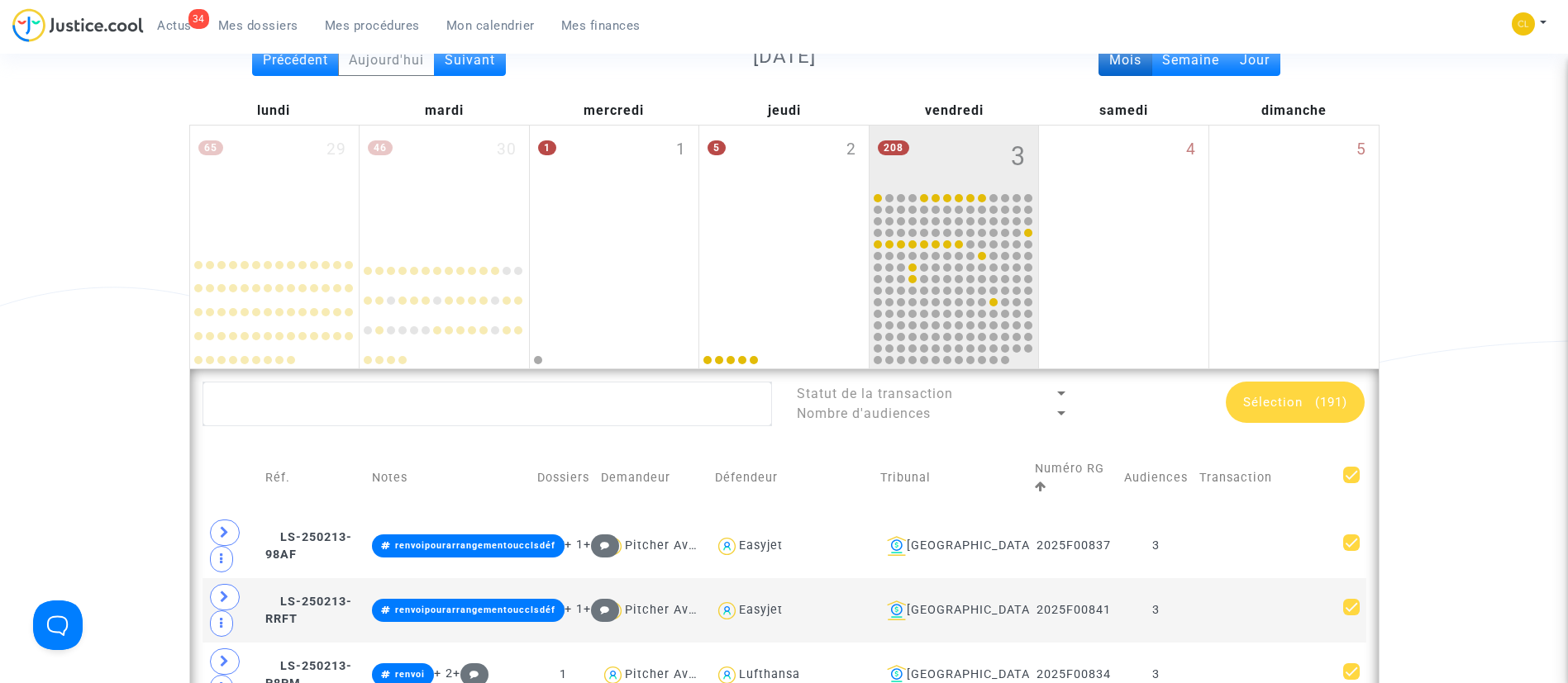
checkbox input "false"
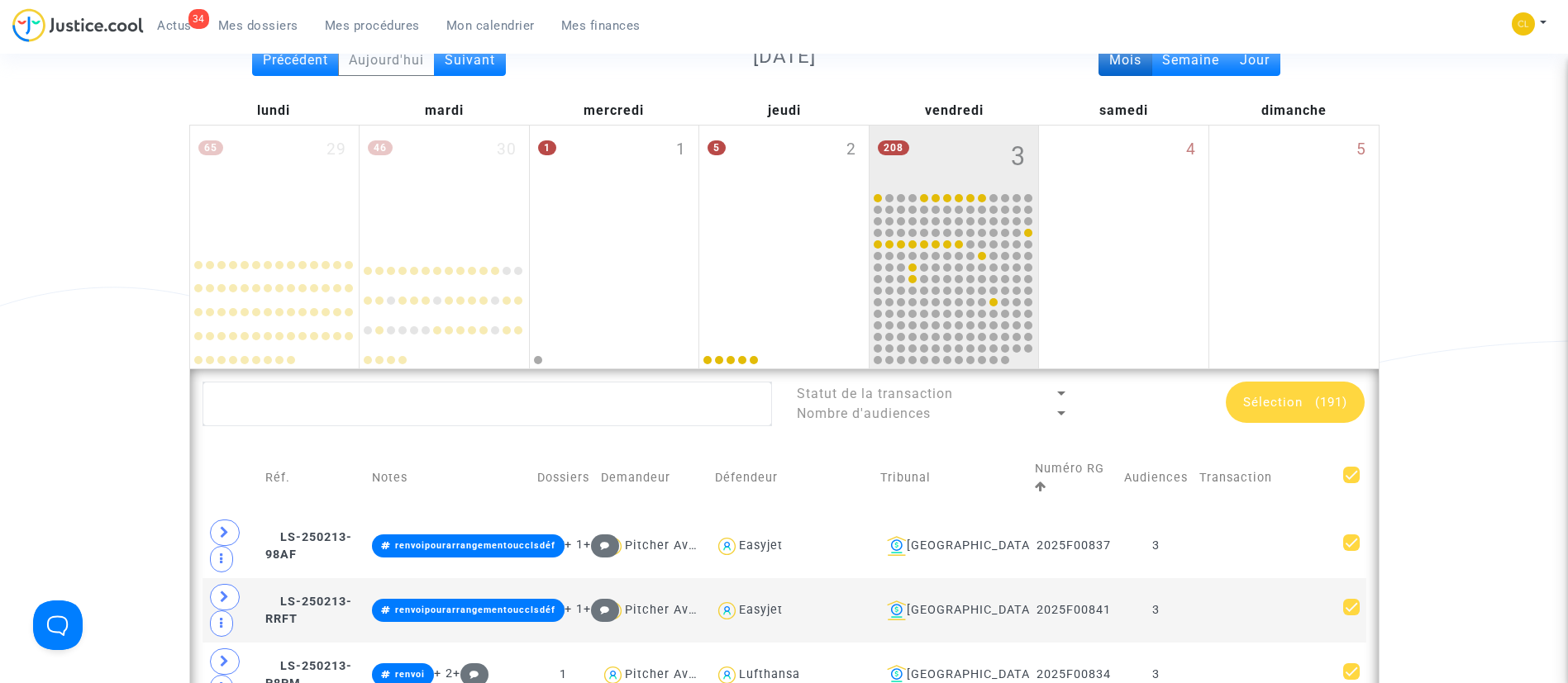
checkbox input "false"
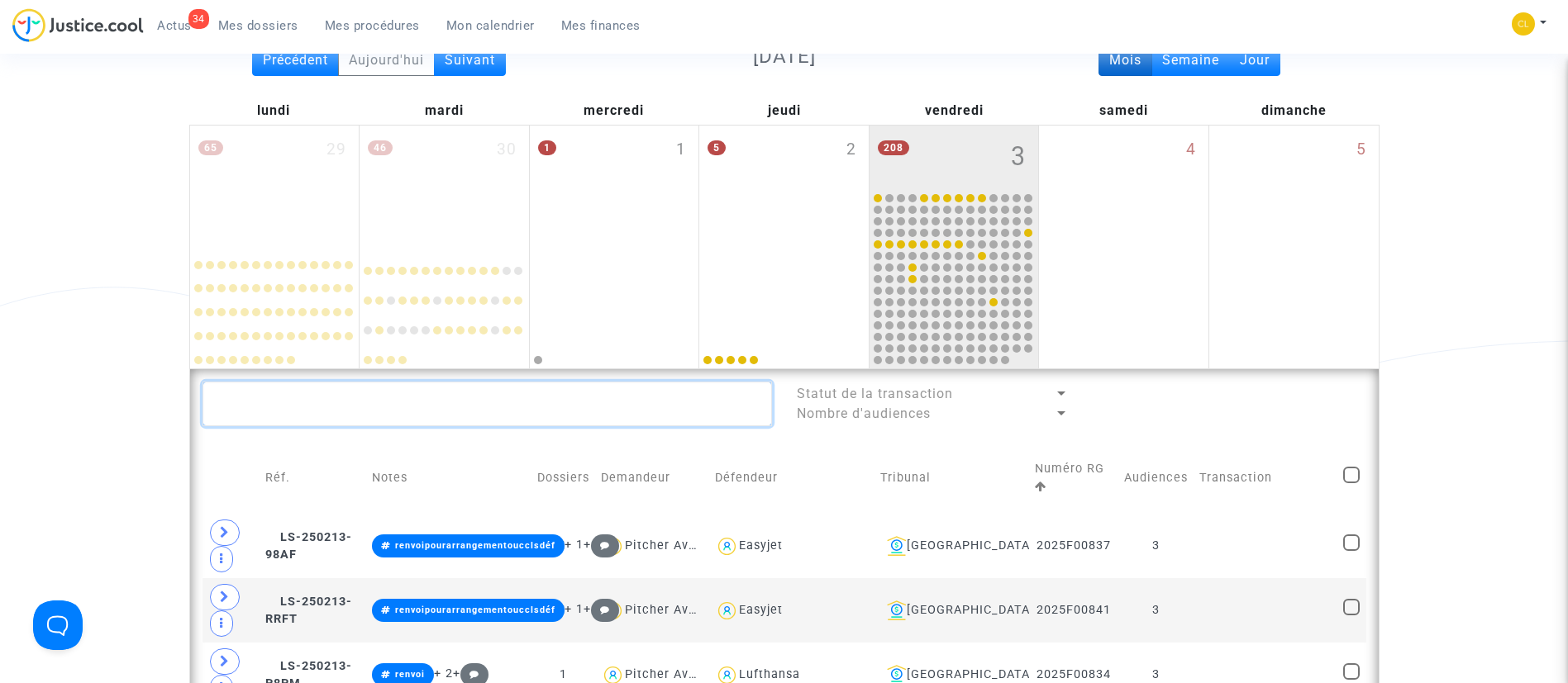
click at [460, 402] on textarea at bounding box center [486, 404] width 570 height 45
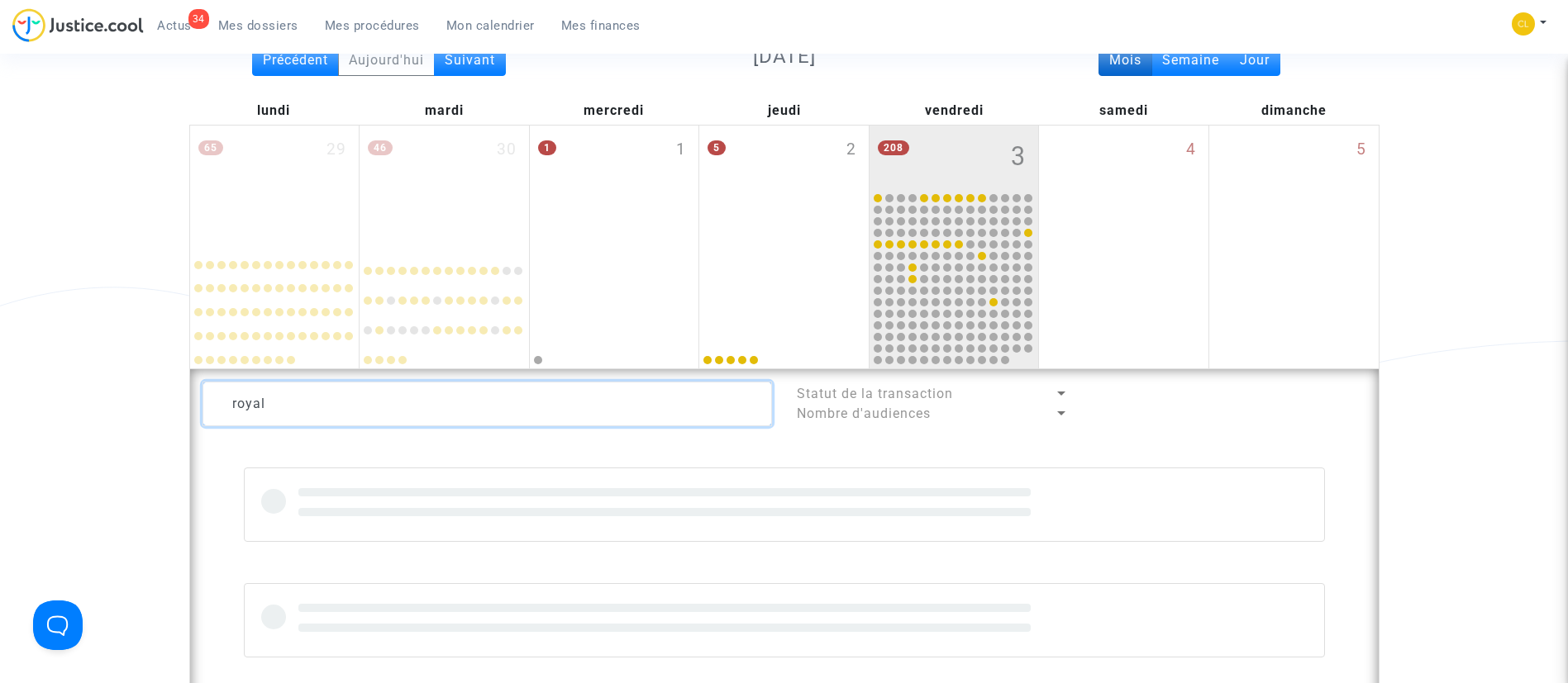
type textarea "royal"
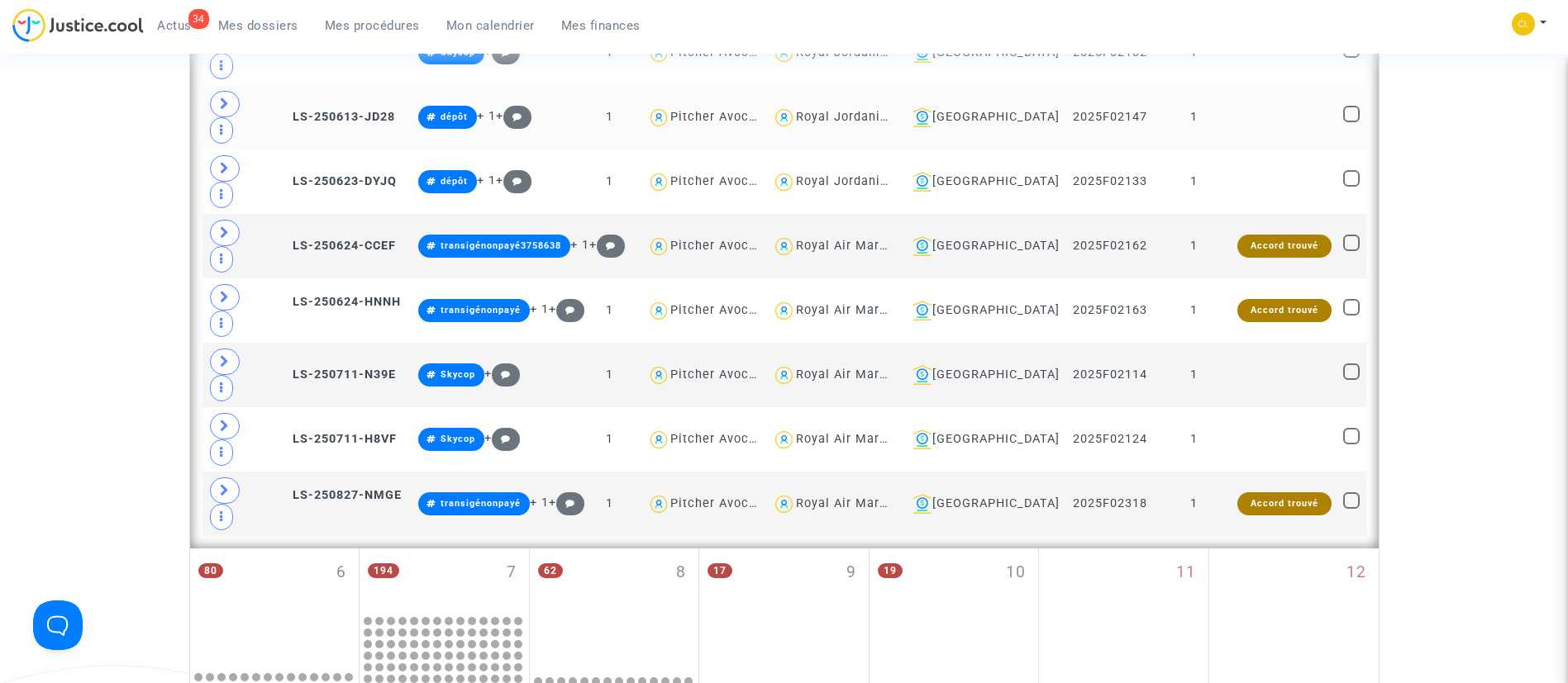
scroll to position [637, 0]
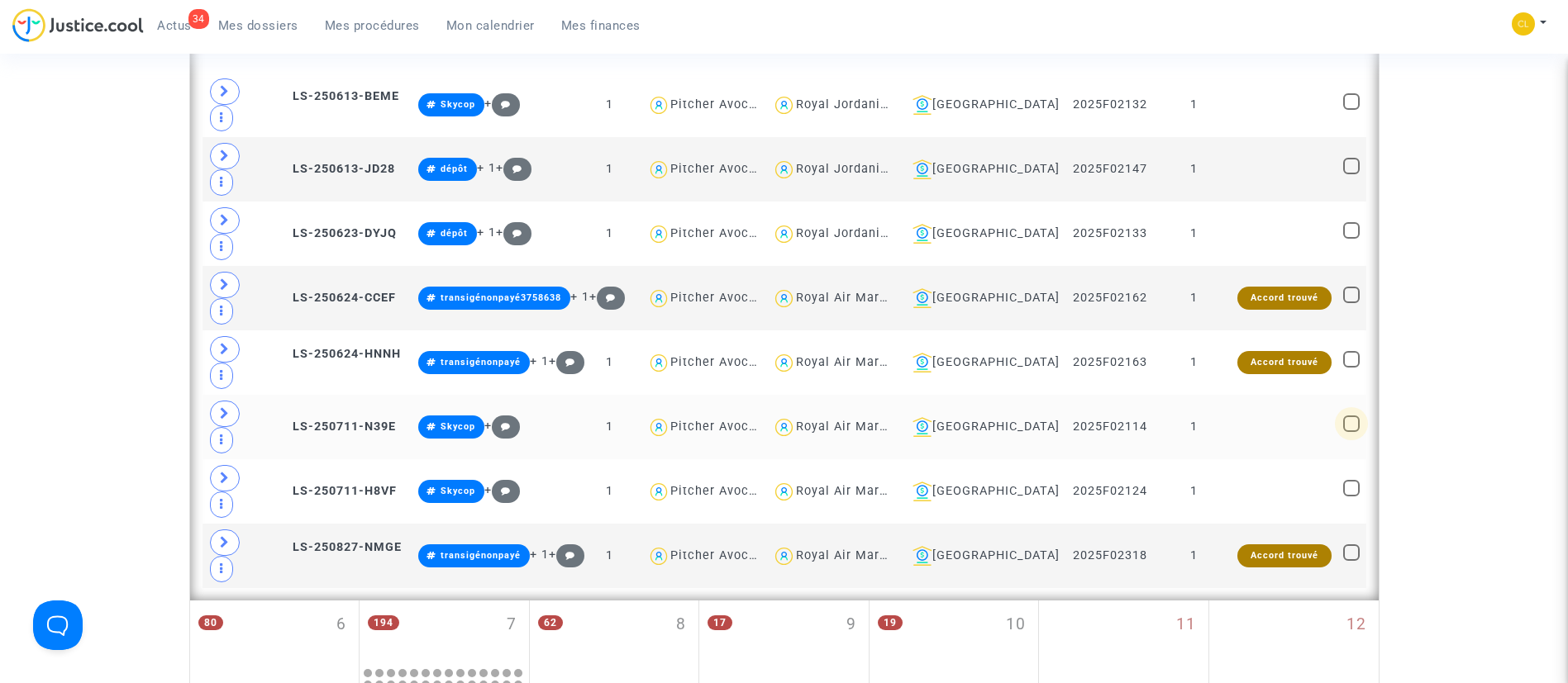
click at [1356, 415] on span at bounding box center [1351, 423] width 16 height 16
click at [1351, 431] on input "checkbox" at bounding box center [1351, 431] width 1 height 1
checkbox input "true"
click at [1349, 480] on span at bounding box center [1351, 488] width 16 height 16
click at [1351, 496] on input "checkbox" at bounding box center [1351, 496] width 1 height 1
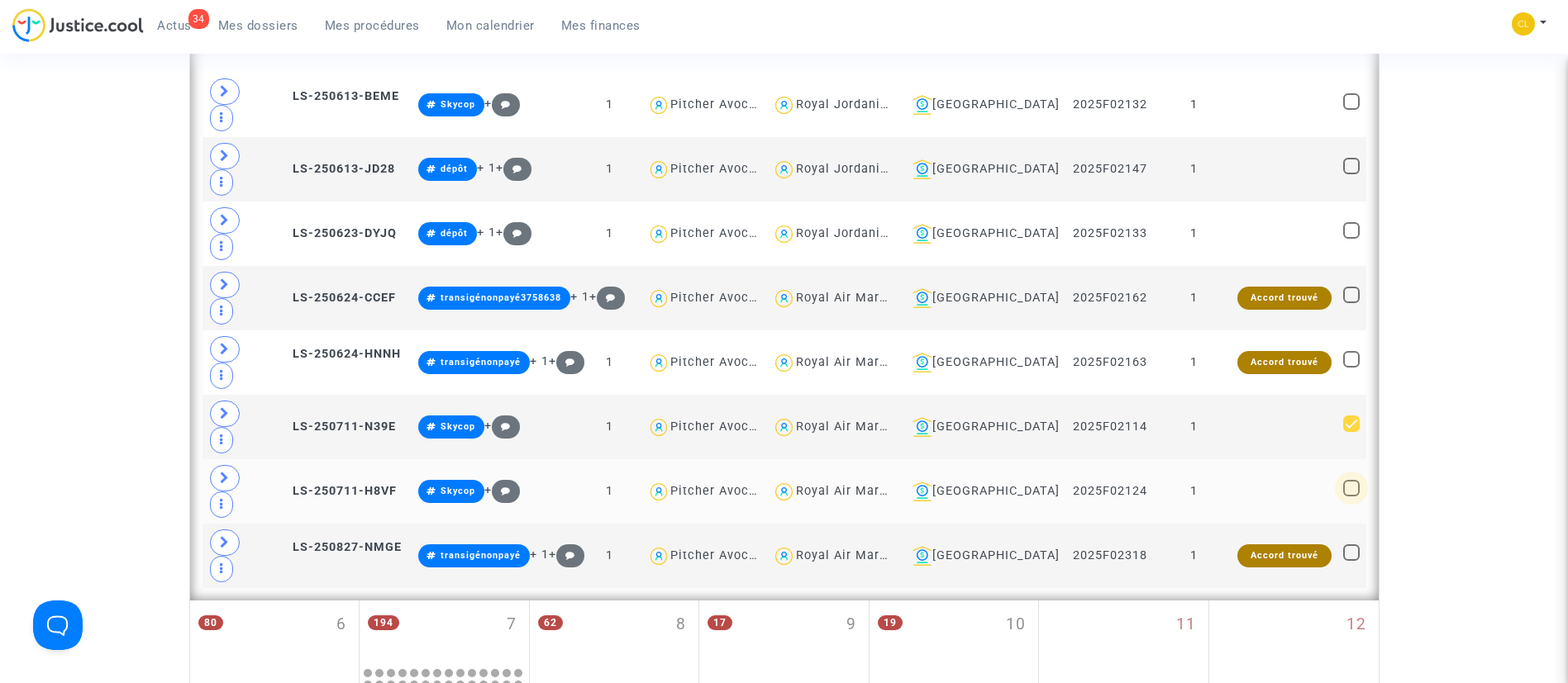
checkbox input "true"
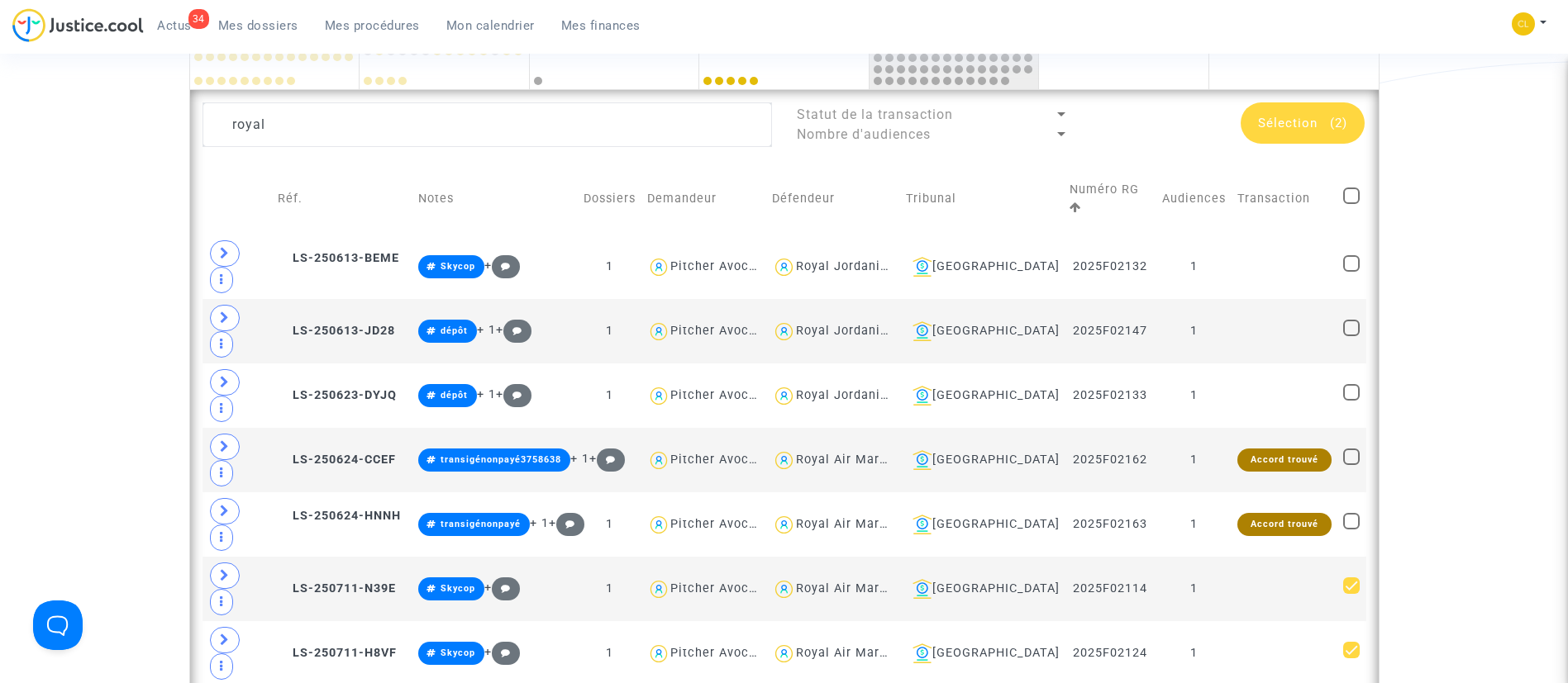
scroll to position [448, 0]
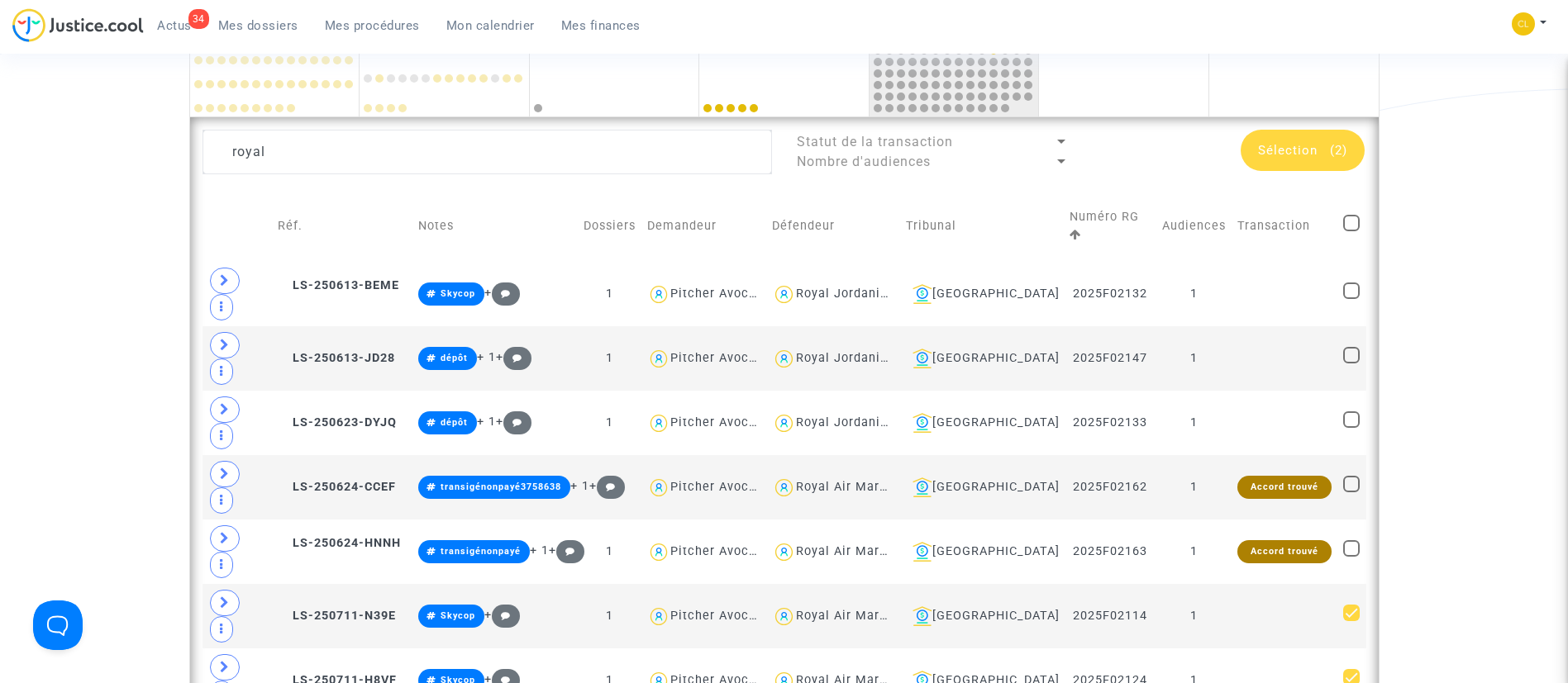
click at [1353, 142] on div "Sélection (2)" at bounding box center [1302, 150] width 123 height 41
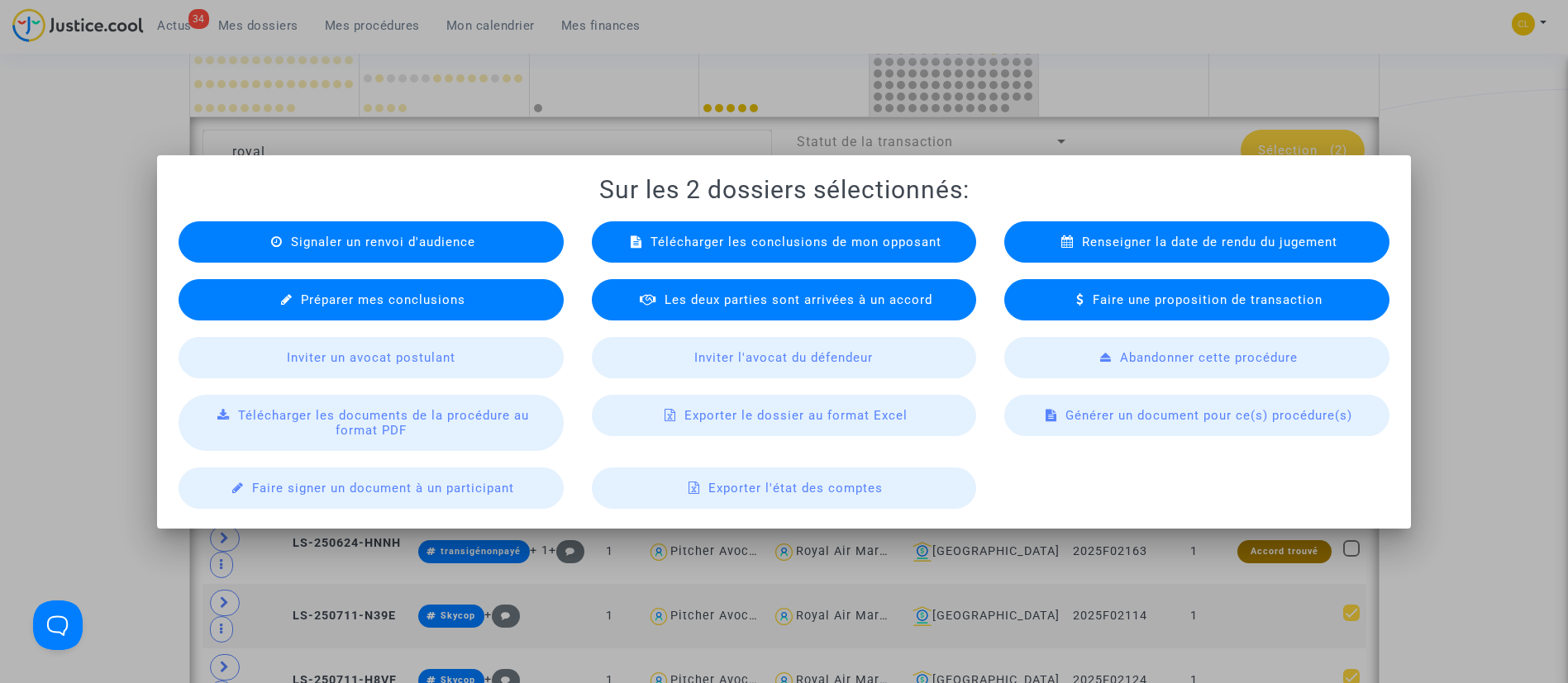
click at [402, 440] on div "Télécharger les documents de la procédure au format PDF" at bounding box center [370, 423] width 385 height 56
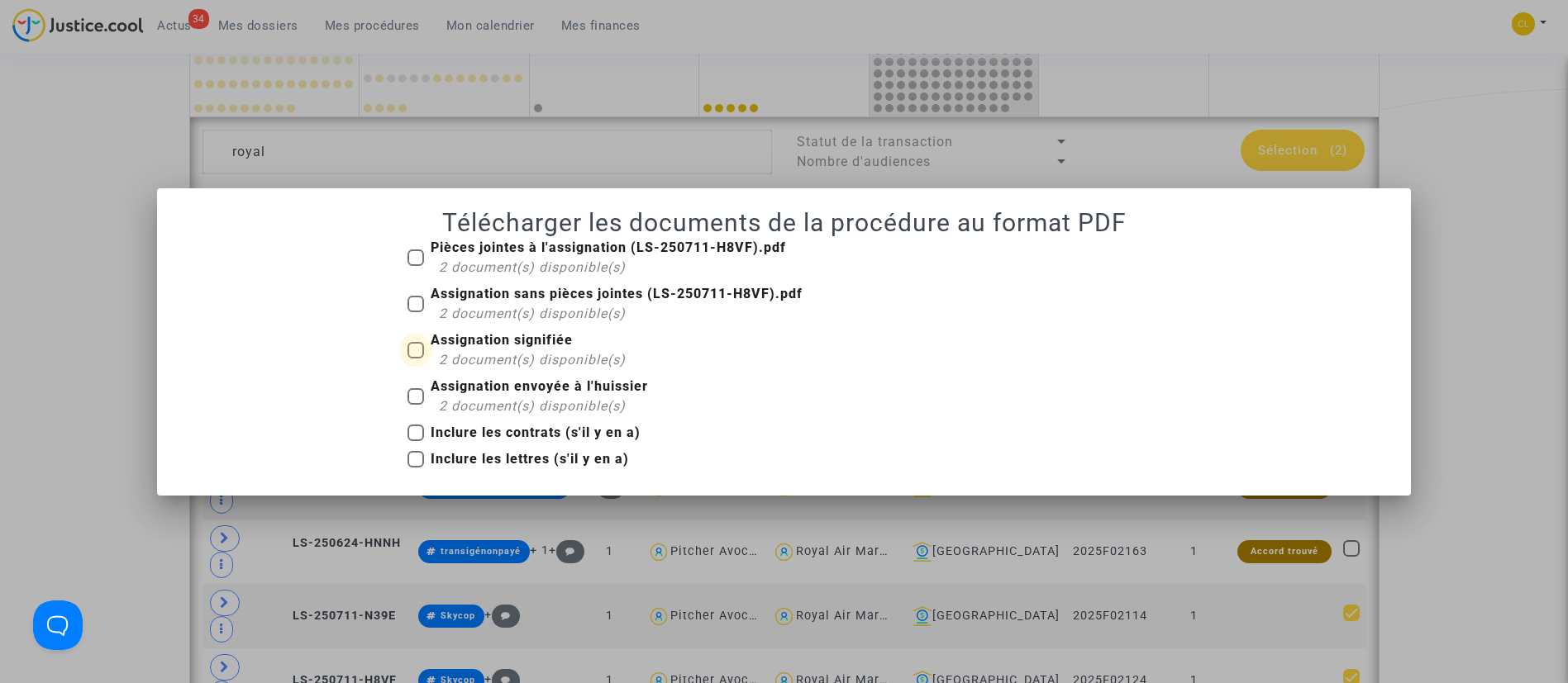
click at [416, 354] on span at bounding box center [415, 349] width 16 height 16
click at [415, 359] on input "Assignation signifiée 2 document(s) disponible(s)" at bounding box center [414, 359] width 1 height 1
checkbox input "true"
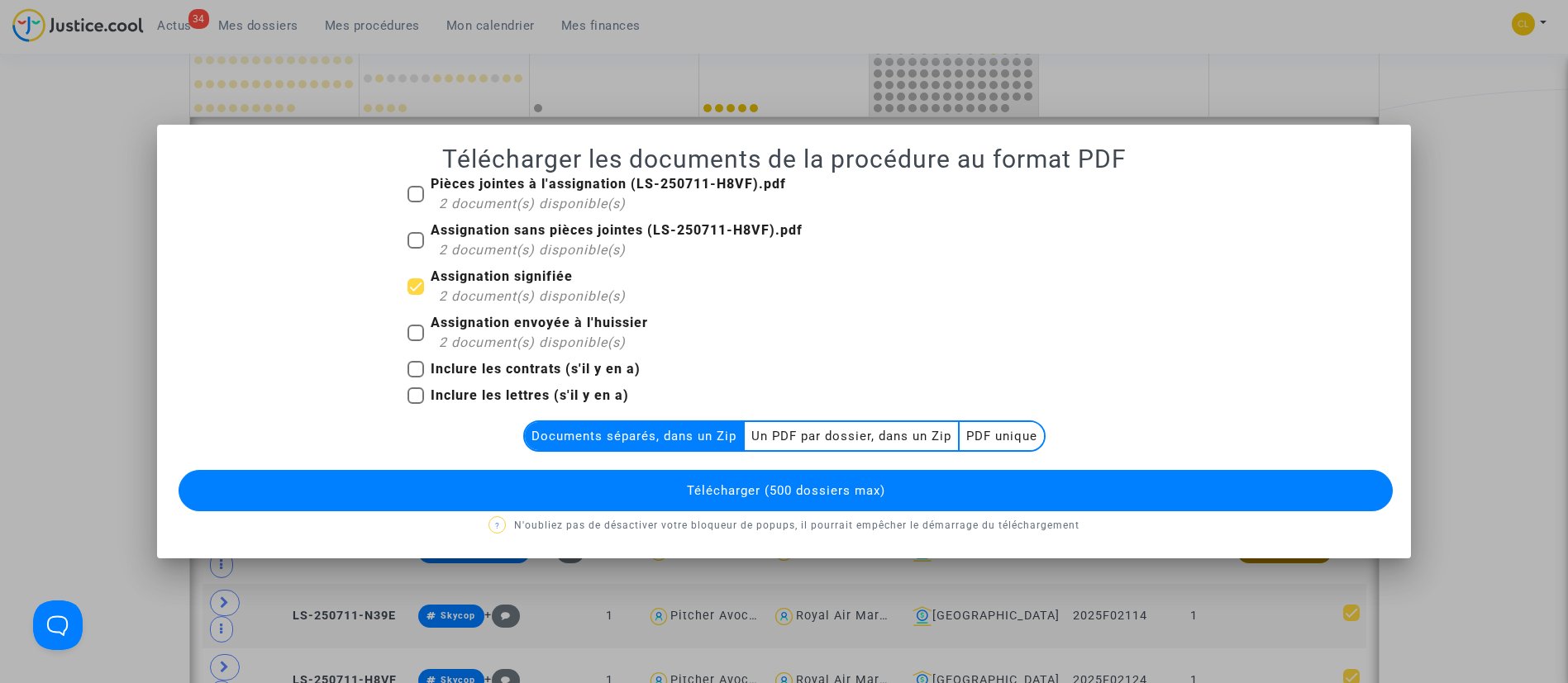
click at [414, 195] on span at bounding box center [415, 193] width 16 height 16
click at [414, 202] on input "Pièces jointes à l'assignation (LS-250711-H8VF).pdf 2 document(s) disponible(s)" at bounding box center [414, 202] width 1 height 1
checkbox input "true"
click at [871, 429] on multi-toggle-item "Un PDF par dossier, dans un Zip" at bounding box center [852, 435] width 214 height 28
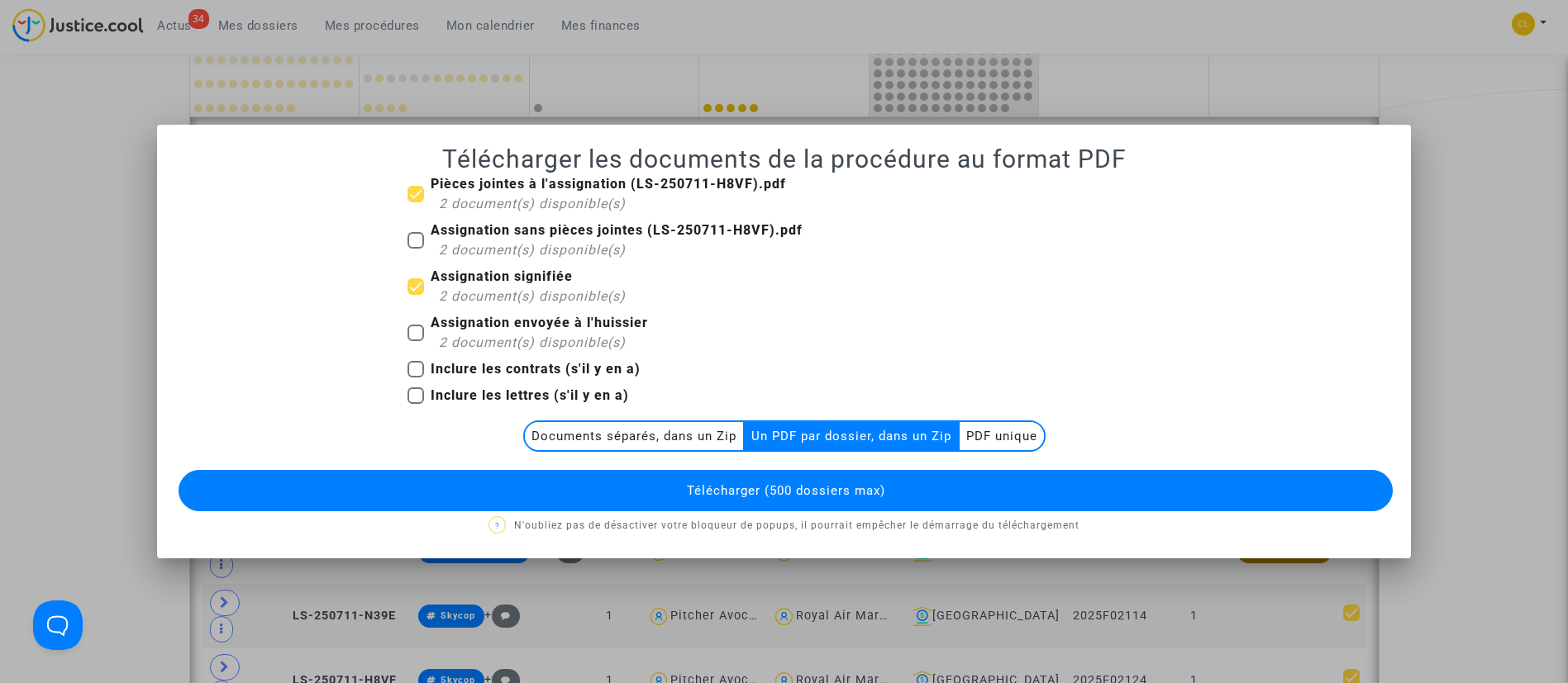
click at [866, 476] on button "Télécharger (500 dossiers max)" at bounding box center [785, 490] width 1215 height 41
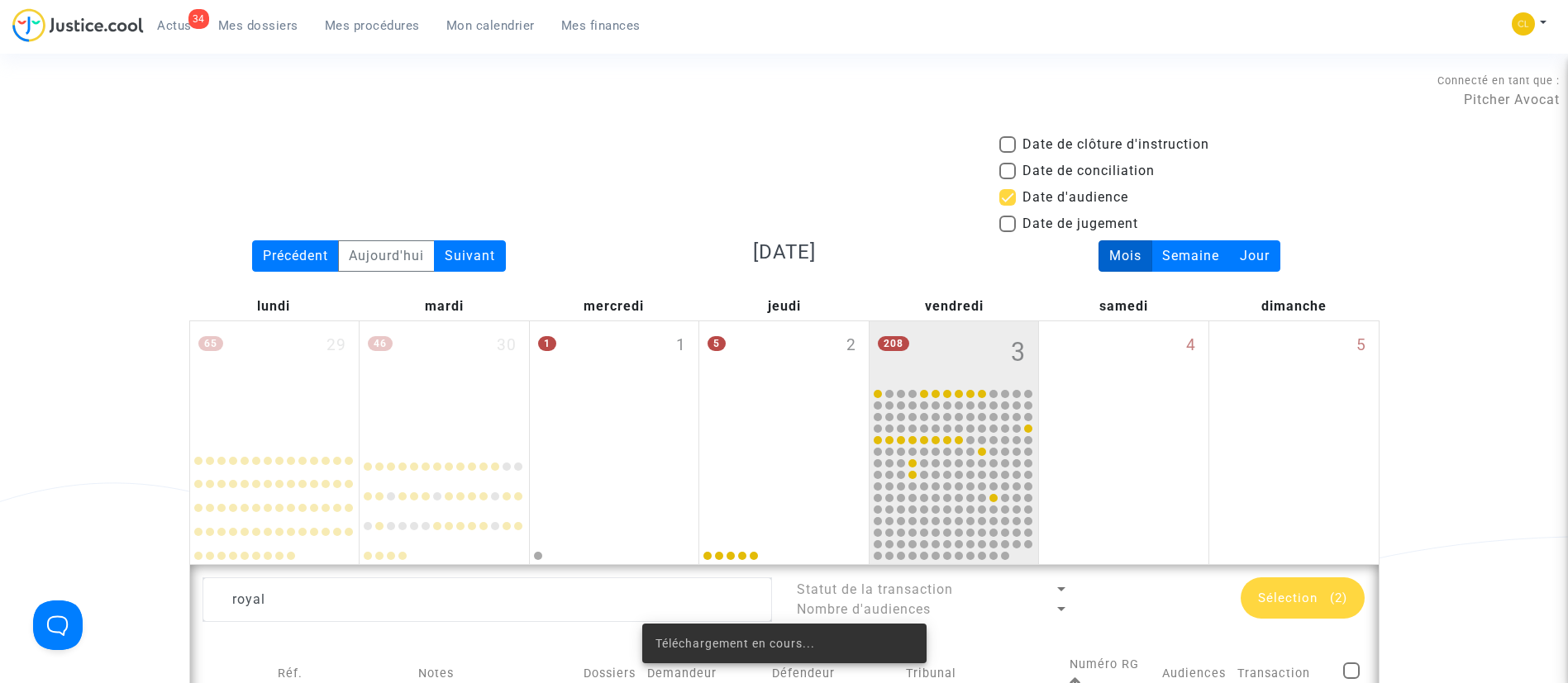
scroll to position [448, 0]
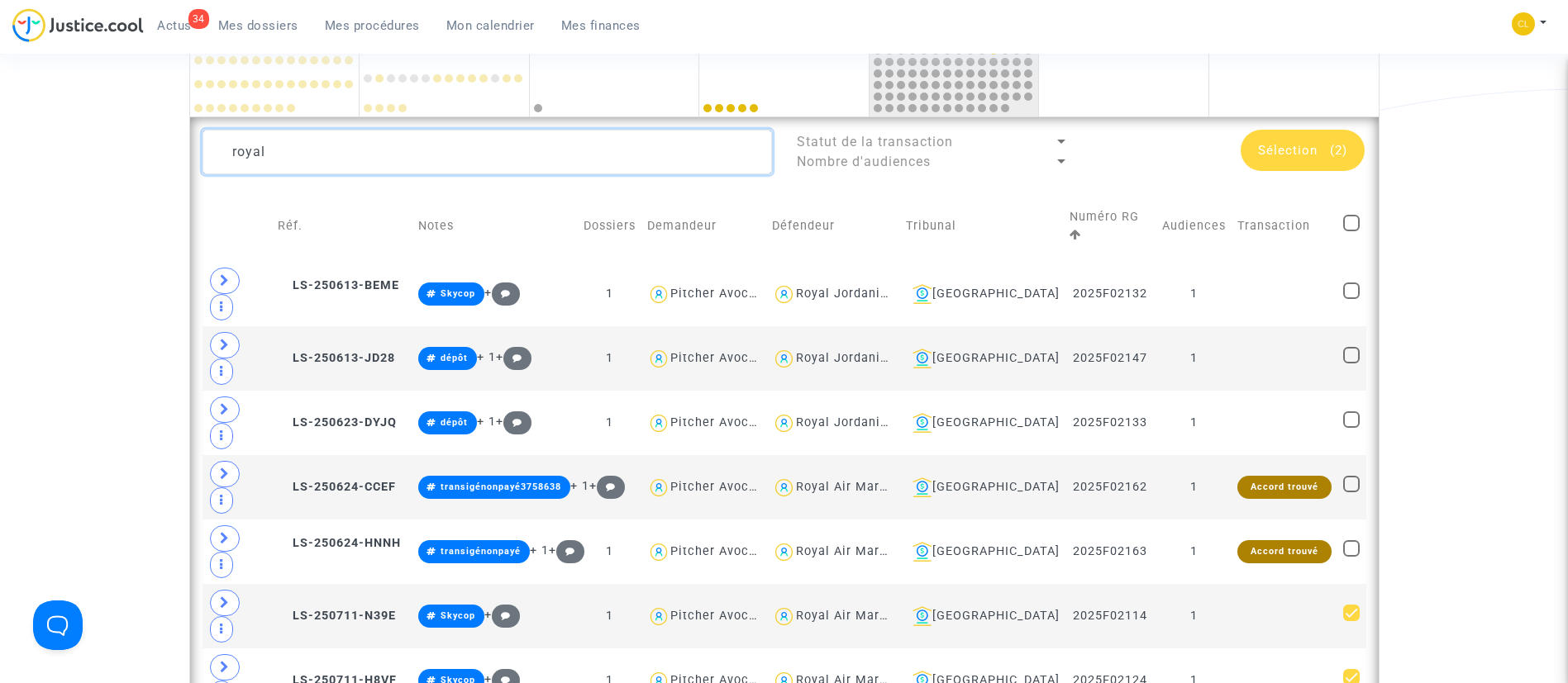
click at [264, 143] on textarea at bounding box center [486, 152] width 570 height 45
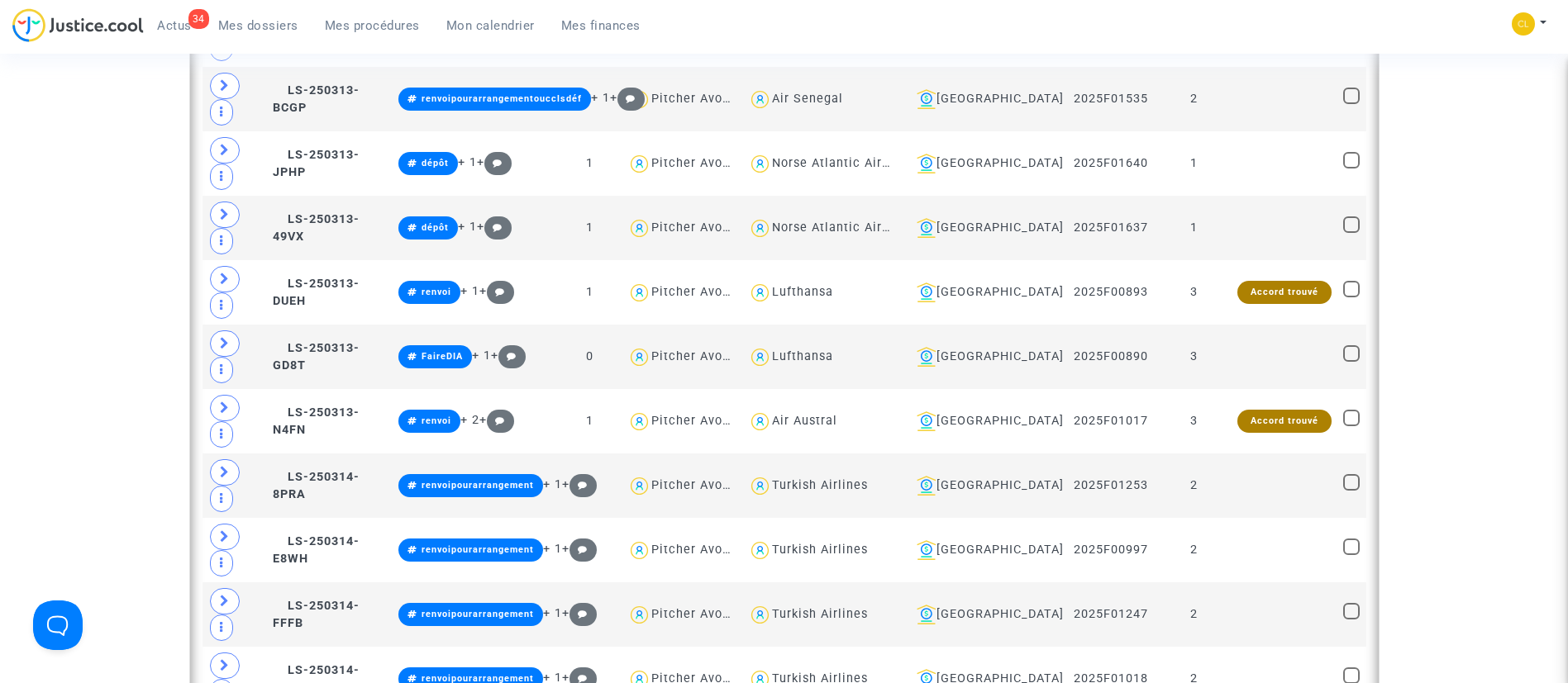
scroll to position [2383, 0]
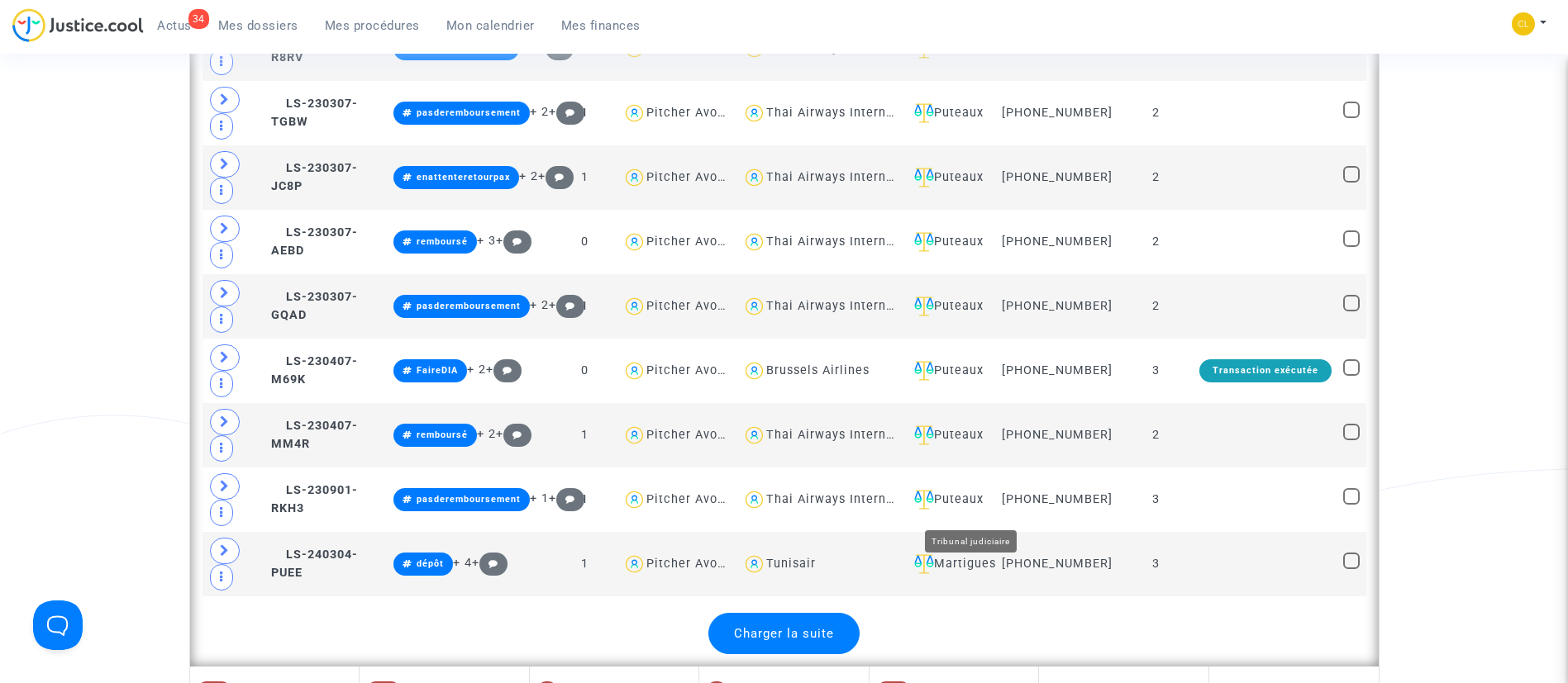
scroll to position [3648, 0]
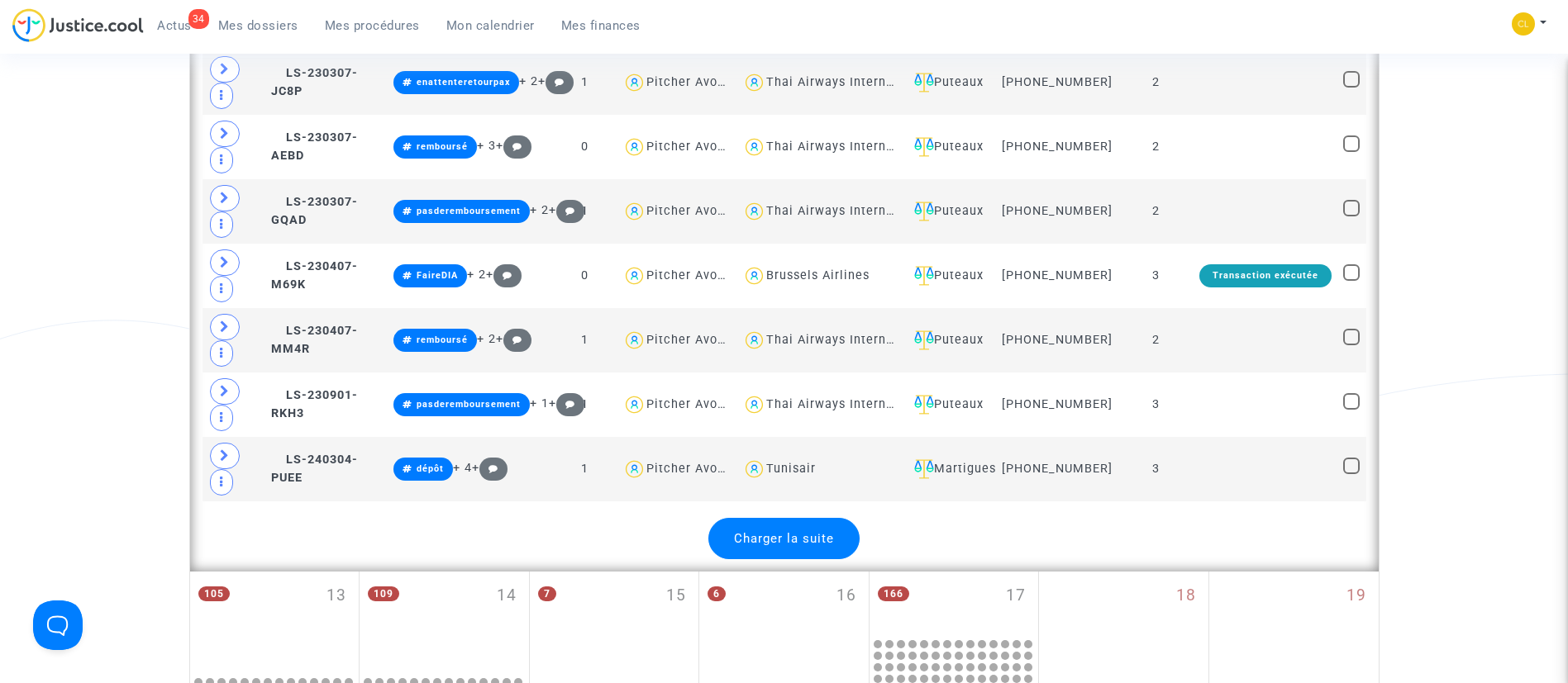
click at [805, 546] on span "Charger la suite" at bounding box center [784, 539] width 100 height 15
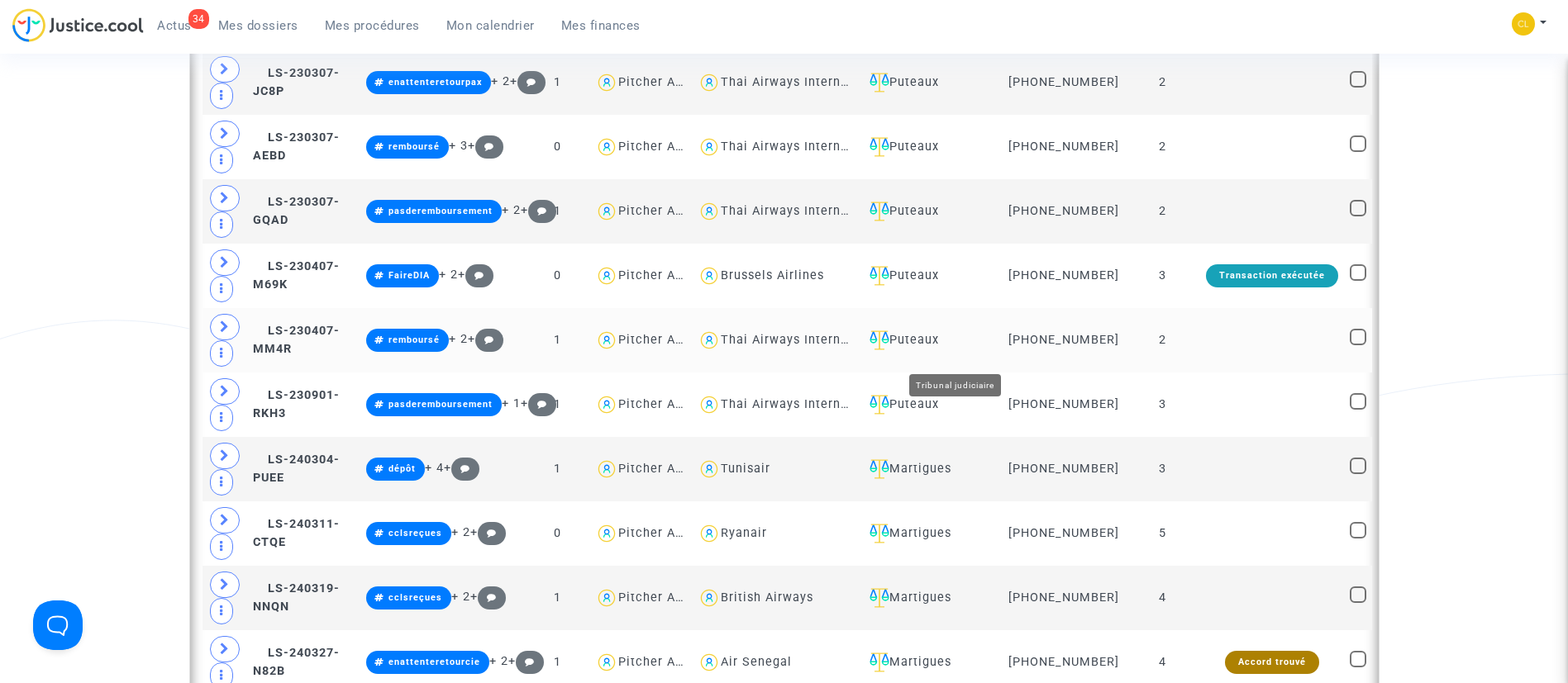
click at [973, 350] on div "Puteaux" at bounding box center [930, 340] width 134 height 20
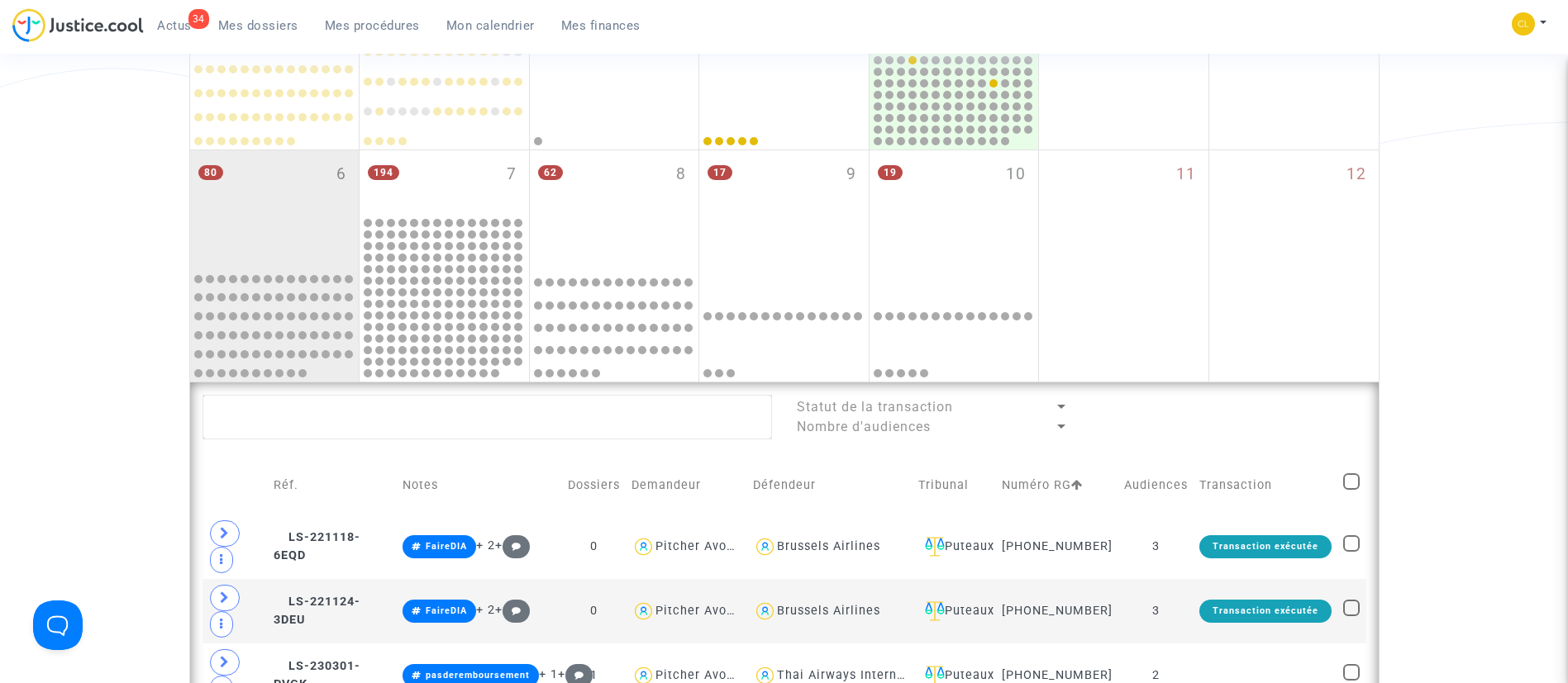
scroll to position [418, 0]
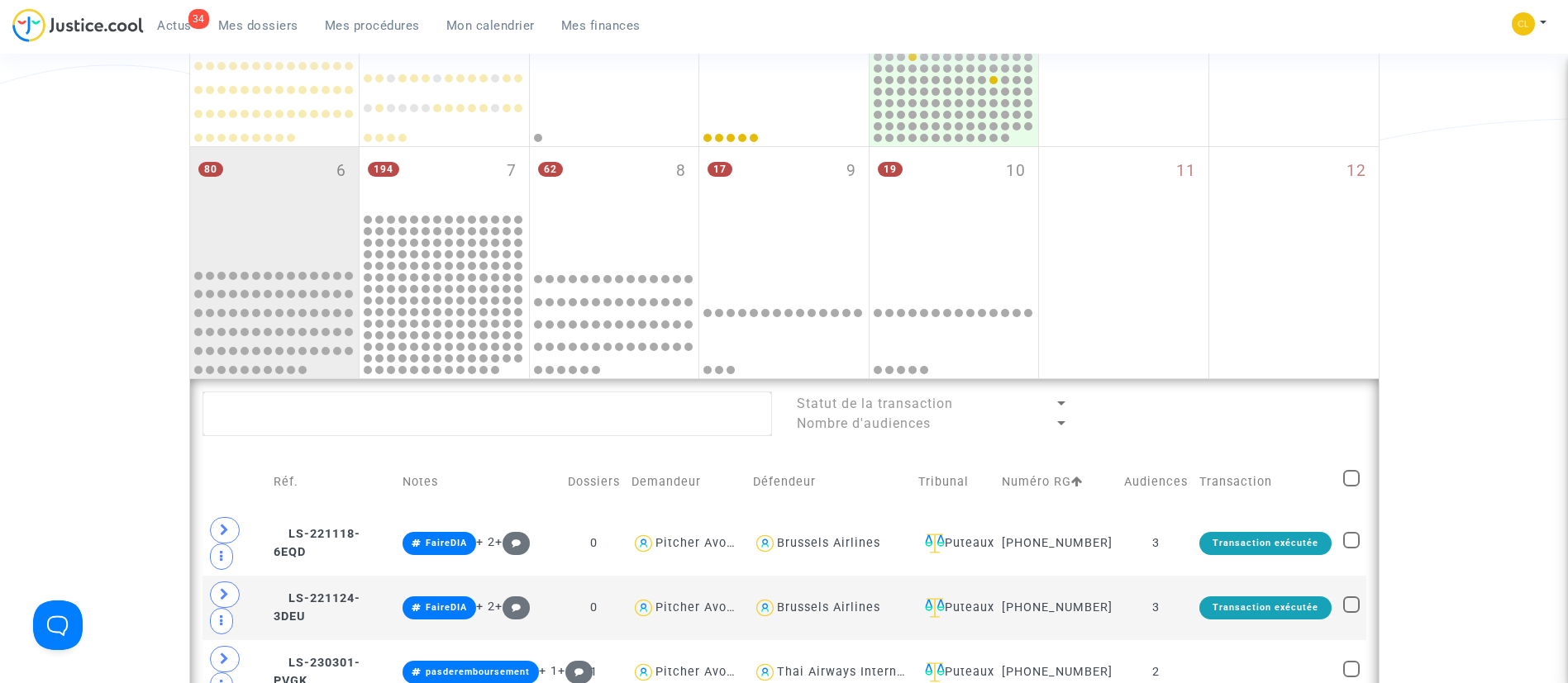
drag, startPoint x: 1342, startPoint y: 479, endPoint x: 1356, endPoint y: 479, distance: 14.0
click at [1356, 479] on td at bounding box center [1351, 481] width 28 height 58
click at [1356, 479] on span at bounding box center [1351, 477] width 16 height 16
click at [1351, 486] on input "checkbox" at bounding box center [1351, 486] width 1 height 1
checkbox input "true"
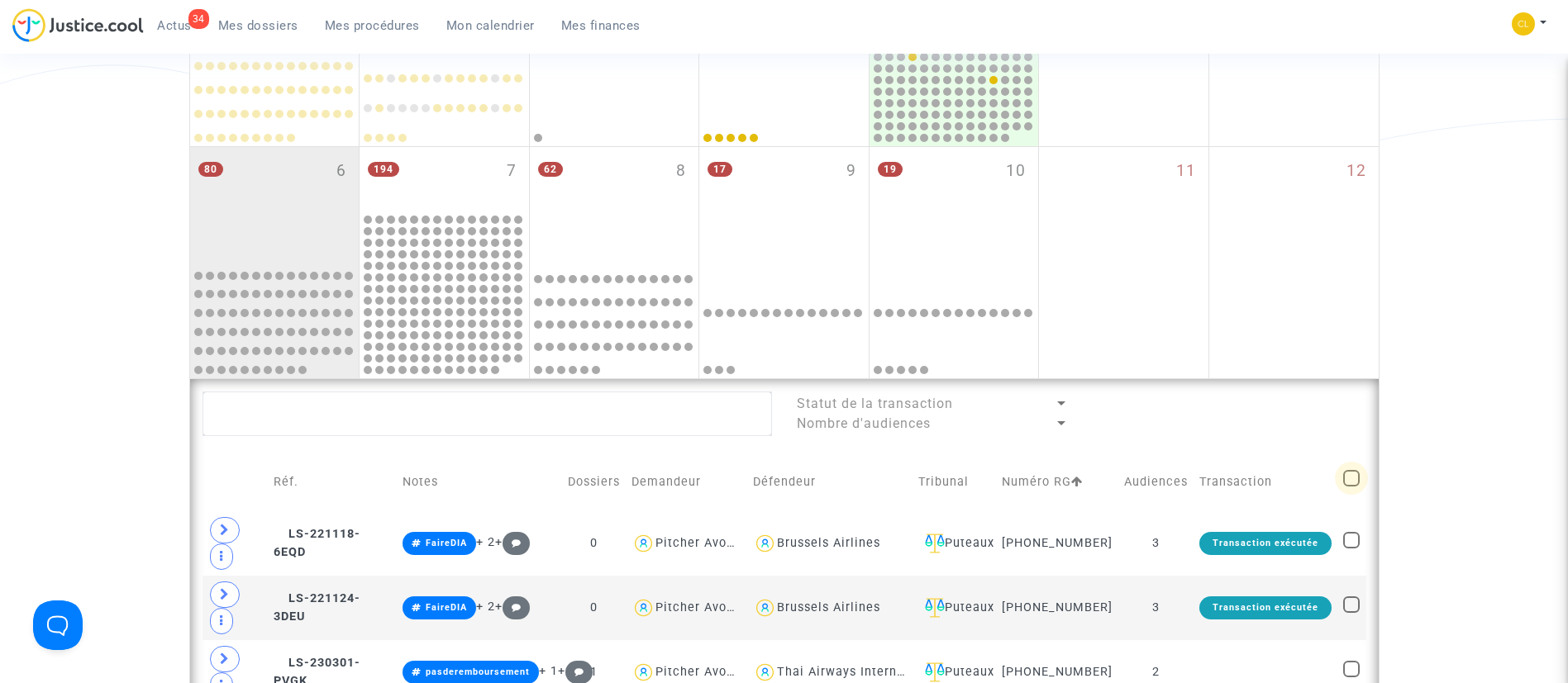
checkbox input "true"
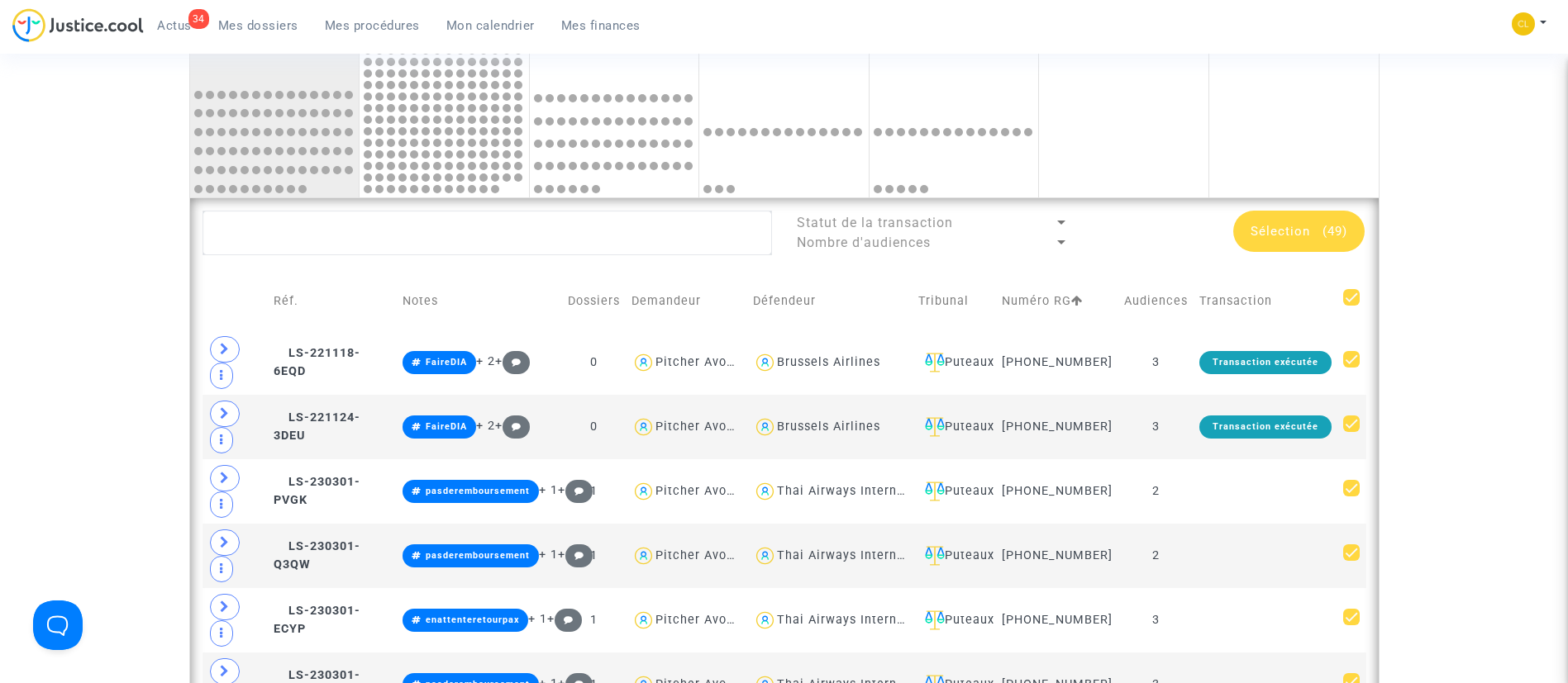
scroll to position [597, 0]
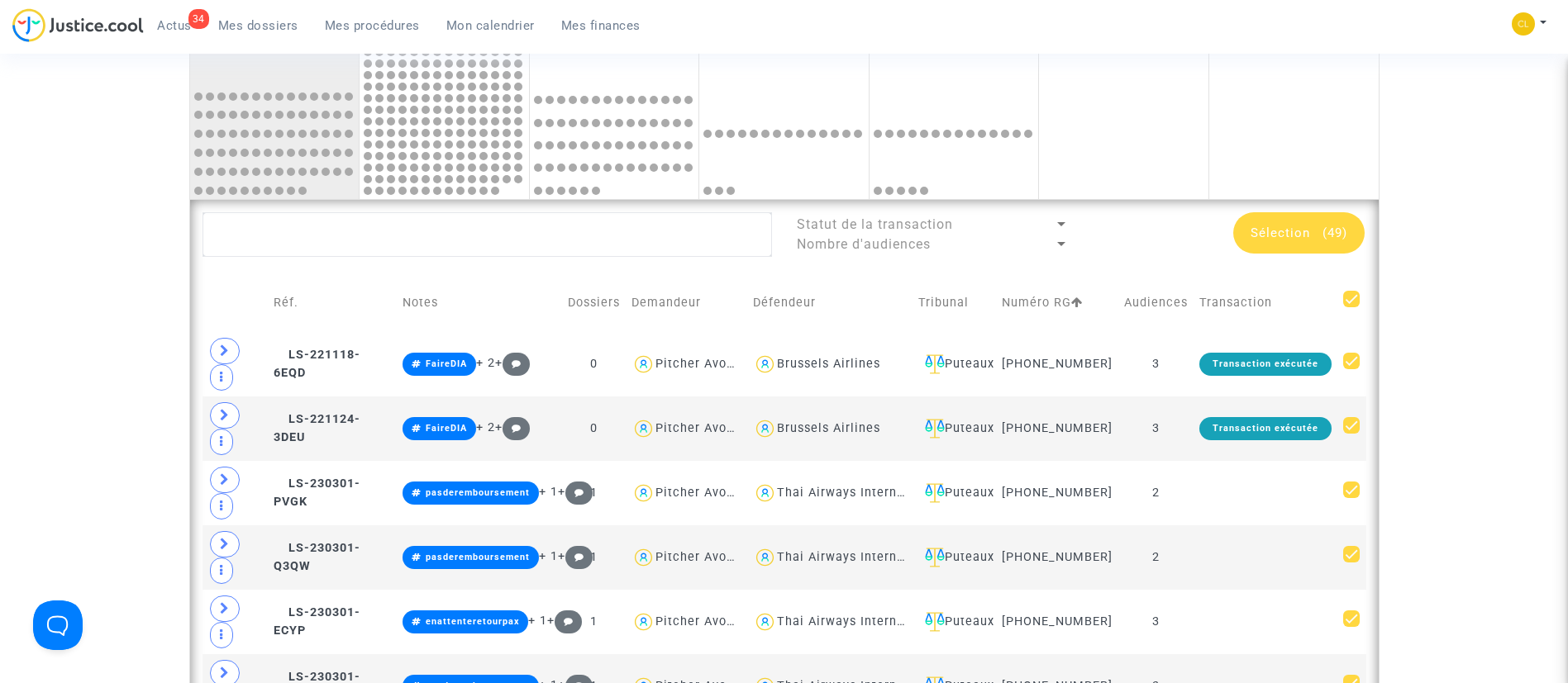
click at [1355, 304] on span at bounding box center [1351, 298] width 16 height 16
click at [1351, 307] on input "checkbox" at bounding box center [1351, 307] width 1 height 1
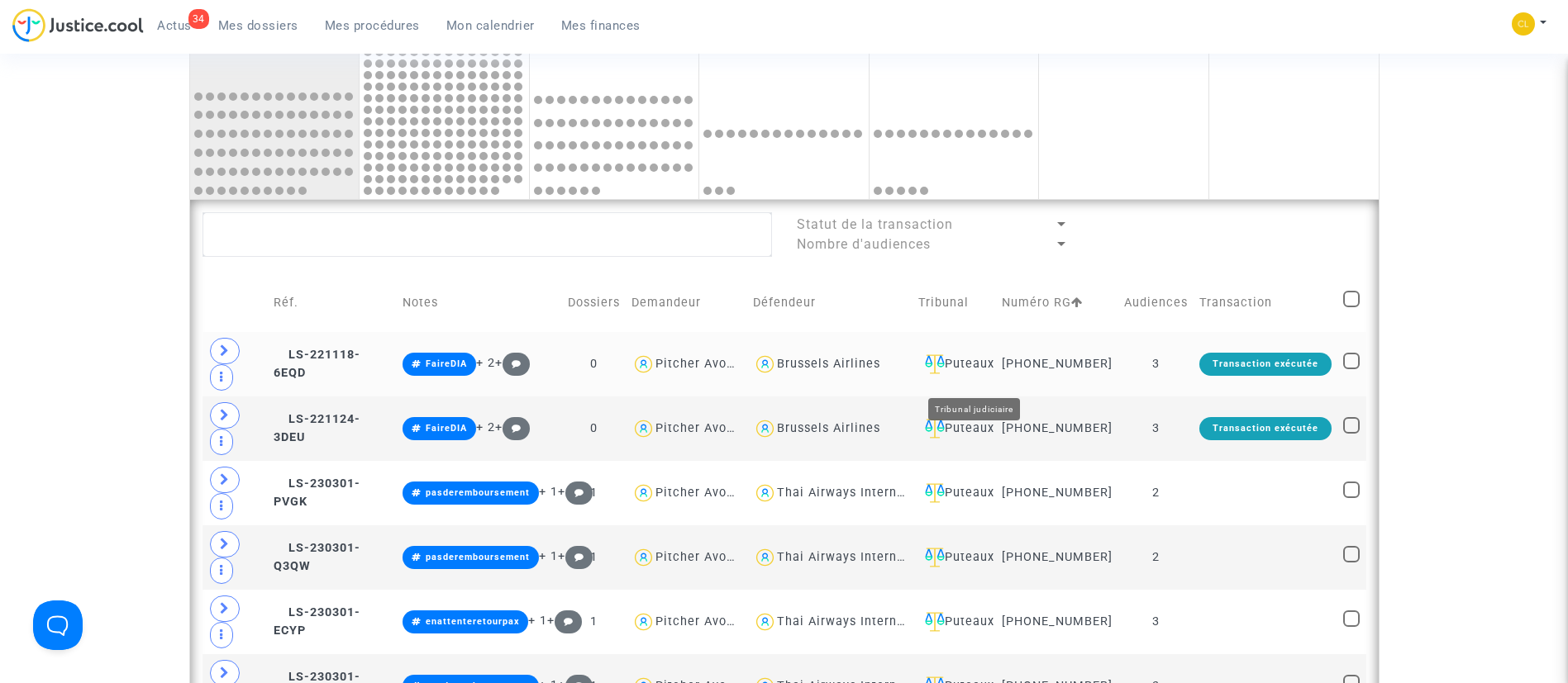
click at [990, 374] on div "Puteaux" at bounding box center [953, 364] width 72 height 20
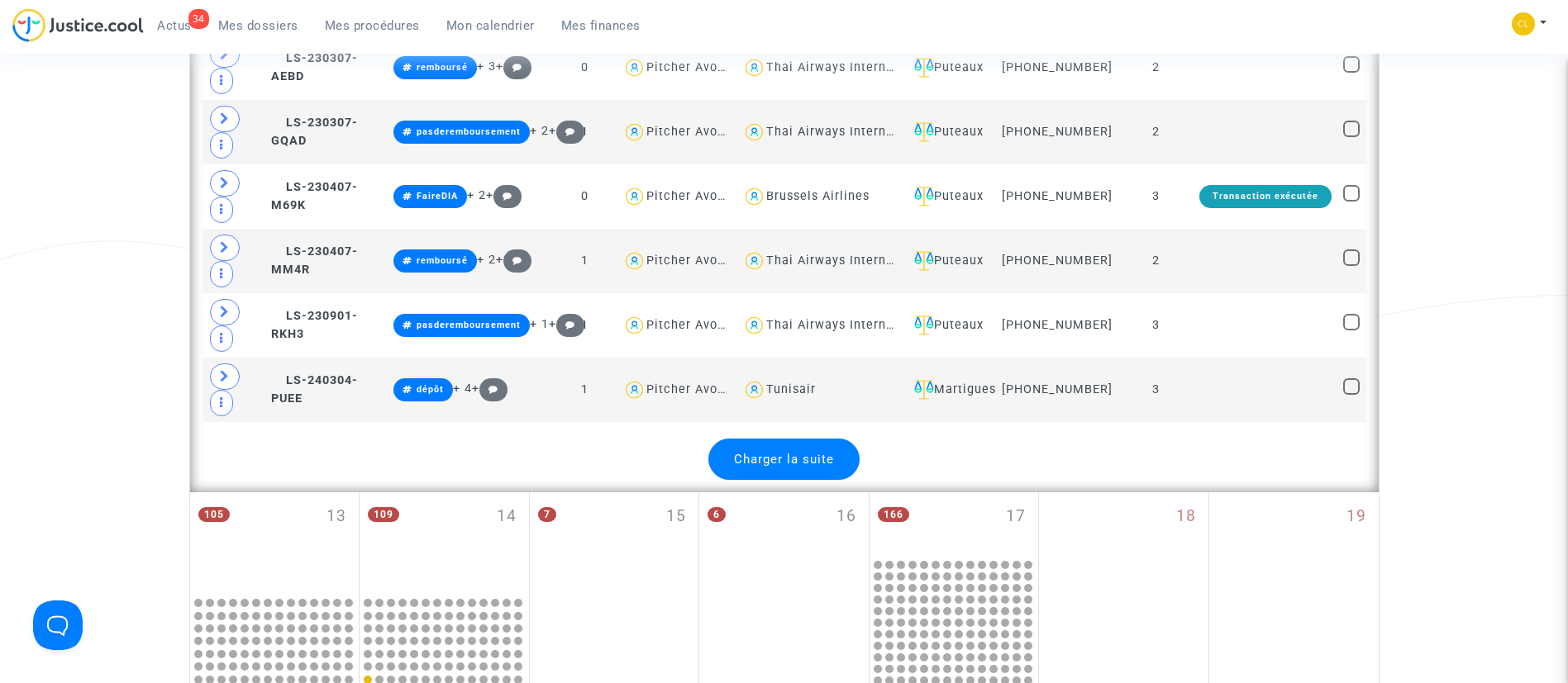
scroll to position [3729, 0]
click at [812, 465] on span "Charger la suite" at bounding box center [784, 458] width 100 height 15
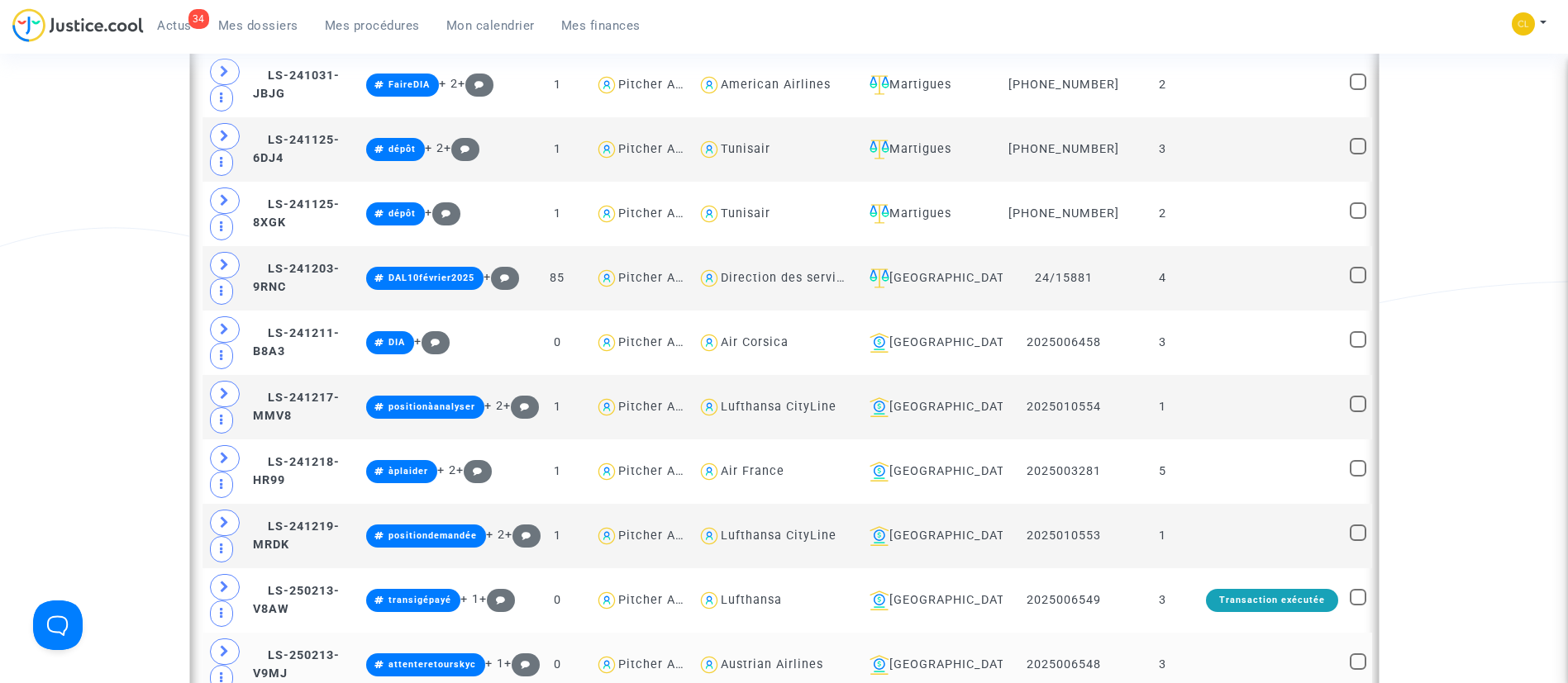
scroll to position [4580, 0]
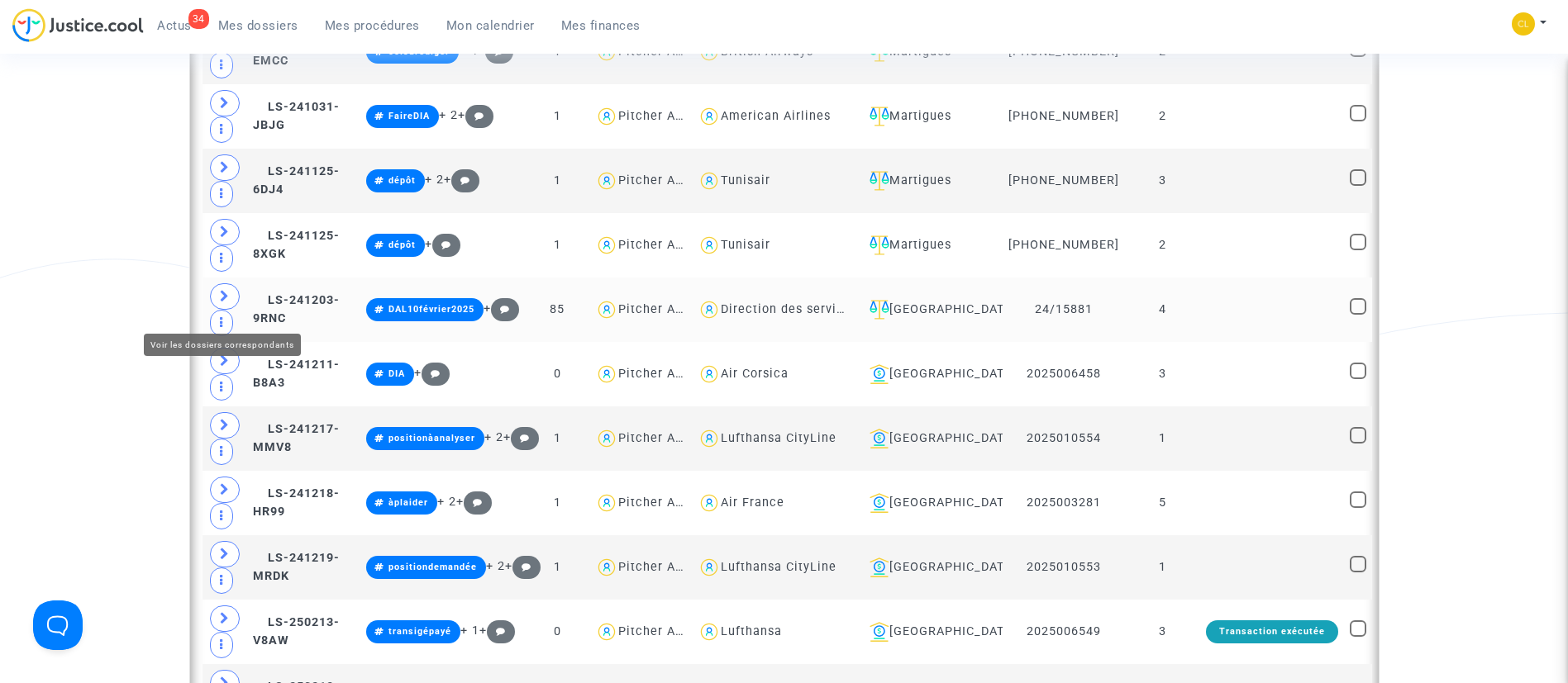
click at [214, 307] on span at bounding box center [224, 297] width 30 height 27
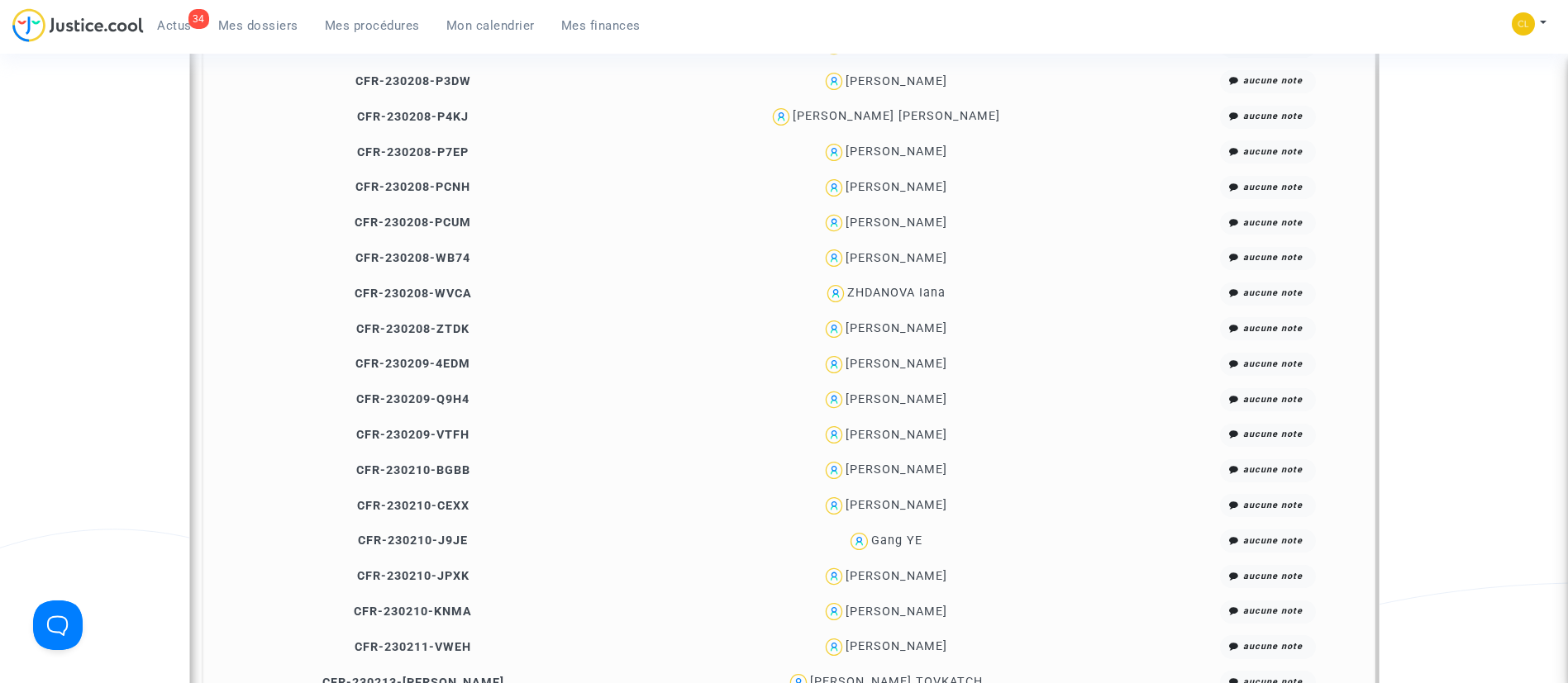
scroll to position [4550, 0]
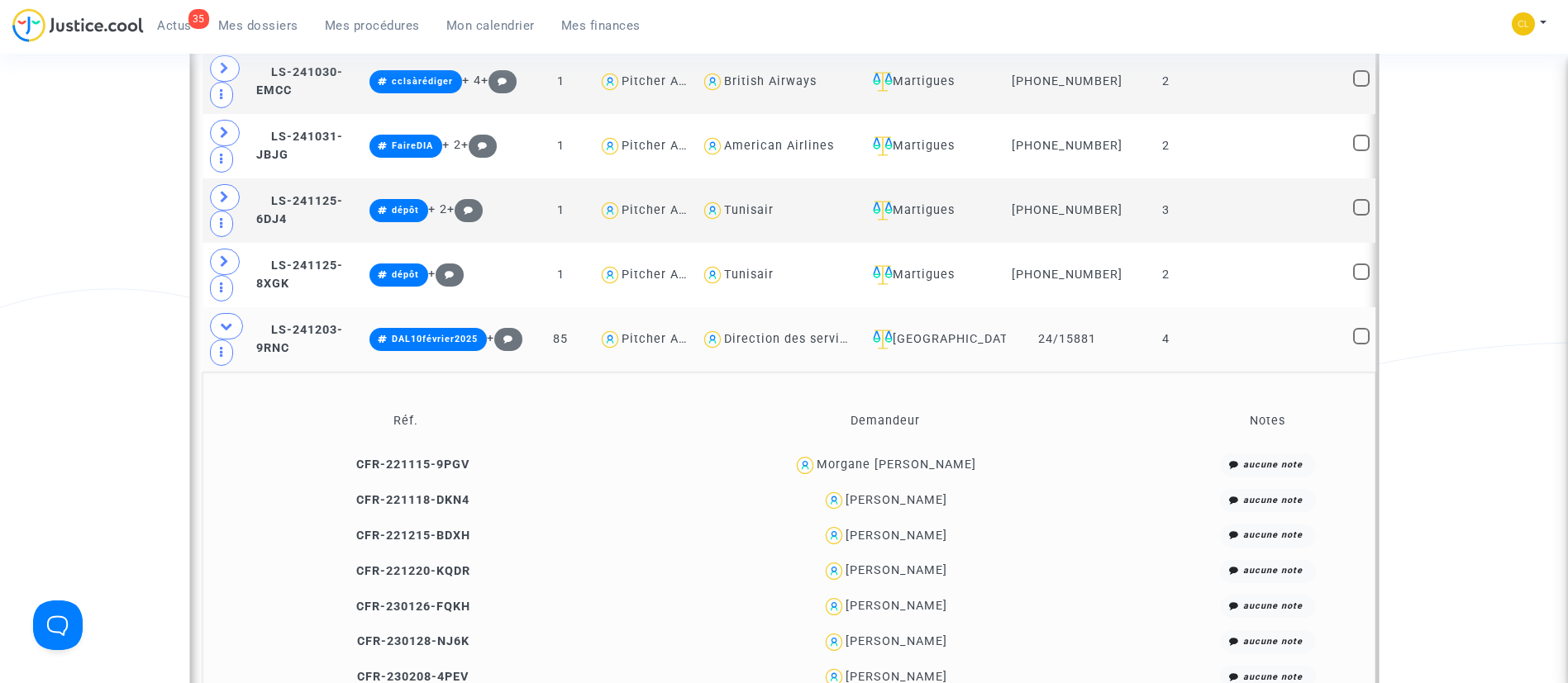
click at [1281, 361] on td at bounding box center [1275, 339] width 144 height 64
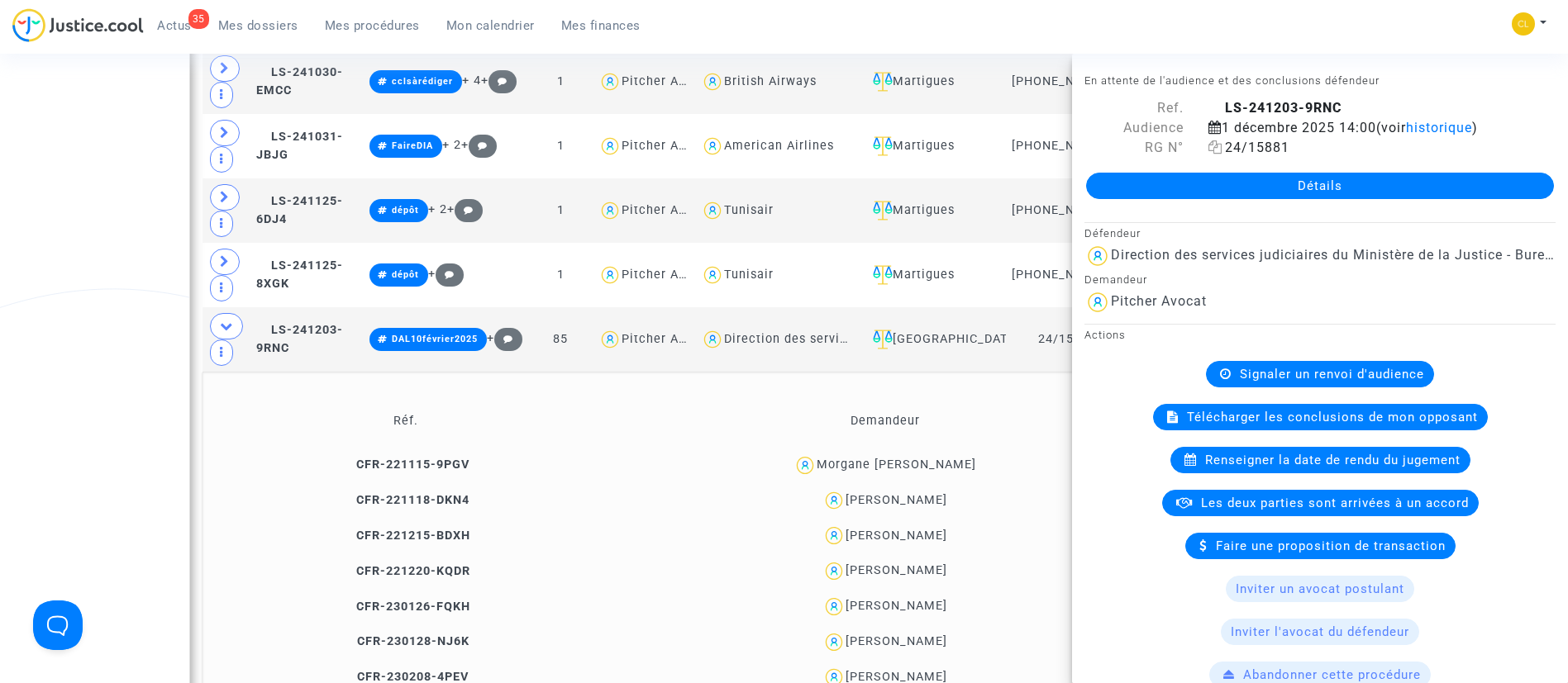
click at [1213, 147] on icon at bounding box center [1215, 147] width 14 height 13
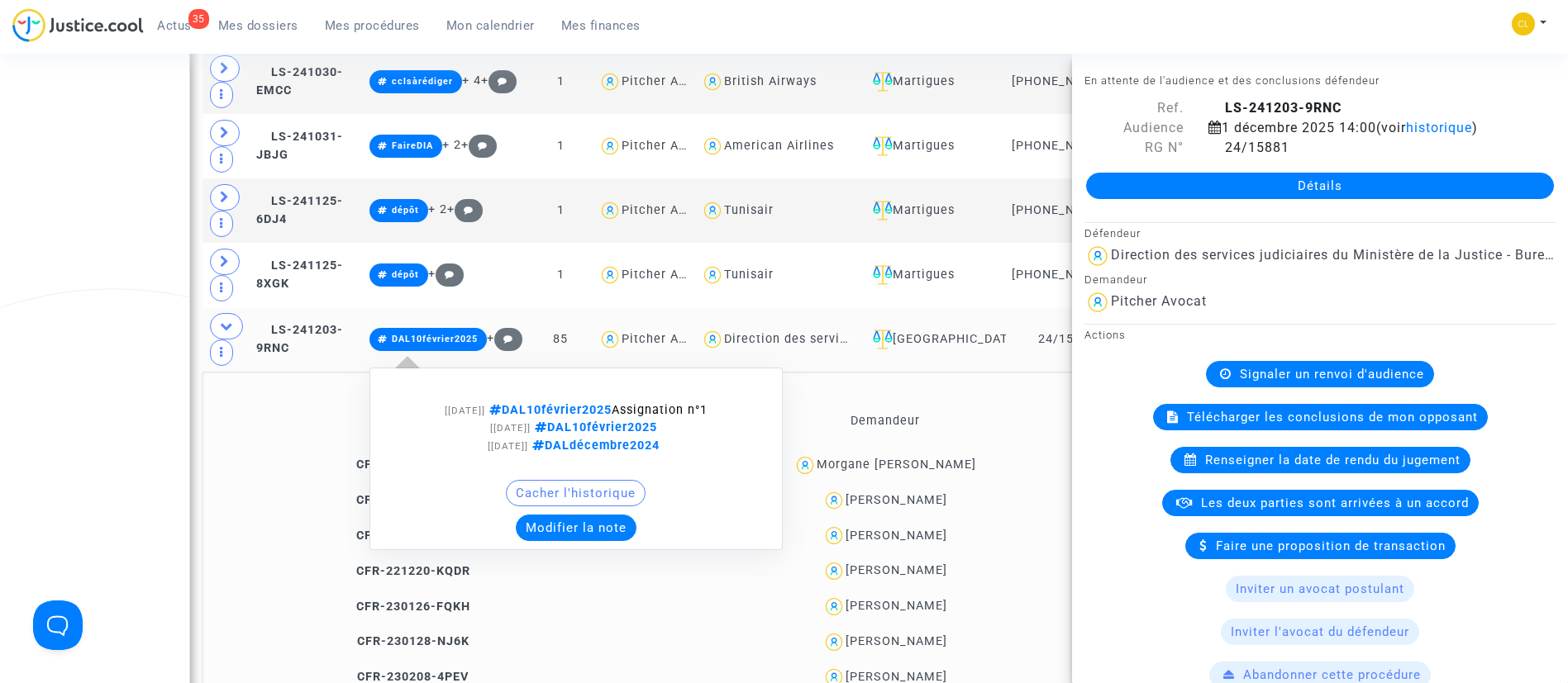
click at [622, 533] on button "Modifier la note" at bounding box center [576, 528] width 121 height 27
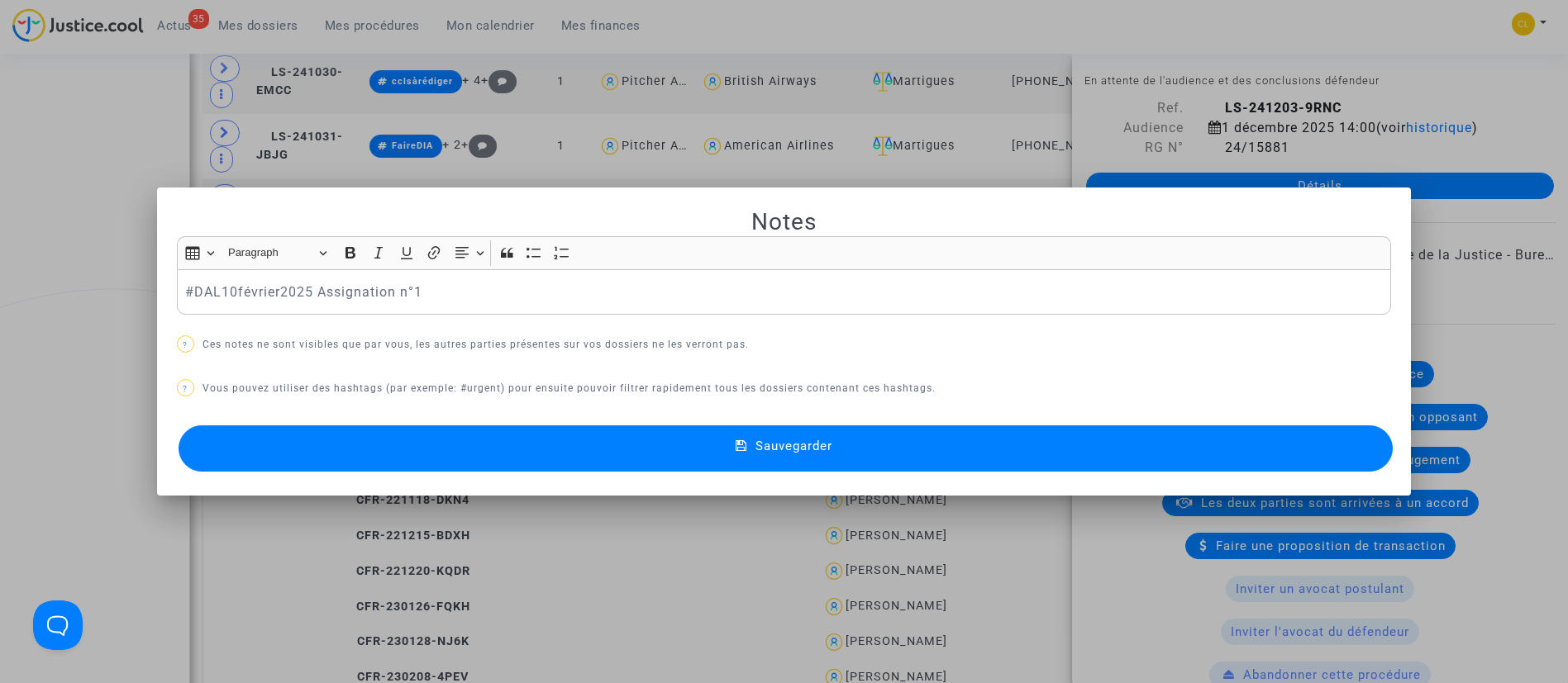
click at [177, 292] on div "#DAL10février2025 Assignation n°1" at bounding box center [784, 292] width 1215 height 46
click at [874, 447] on button "Sauvegarder" at bounding box center [785, 449] width 1215 height 46
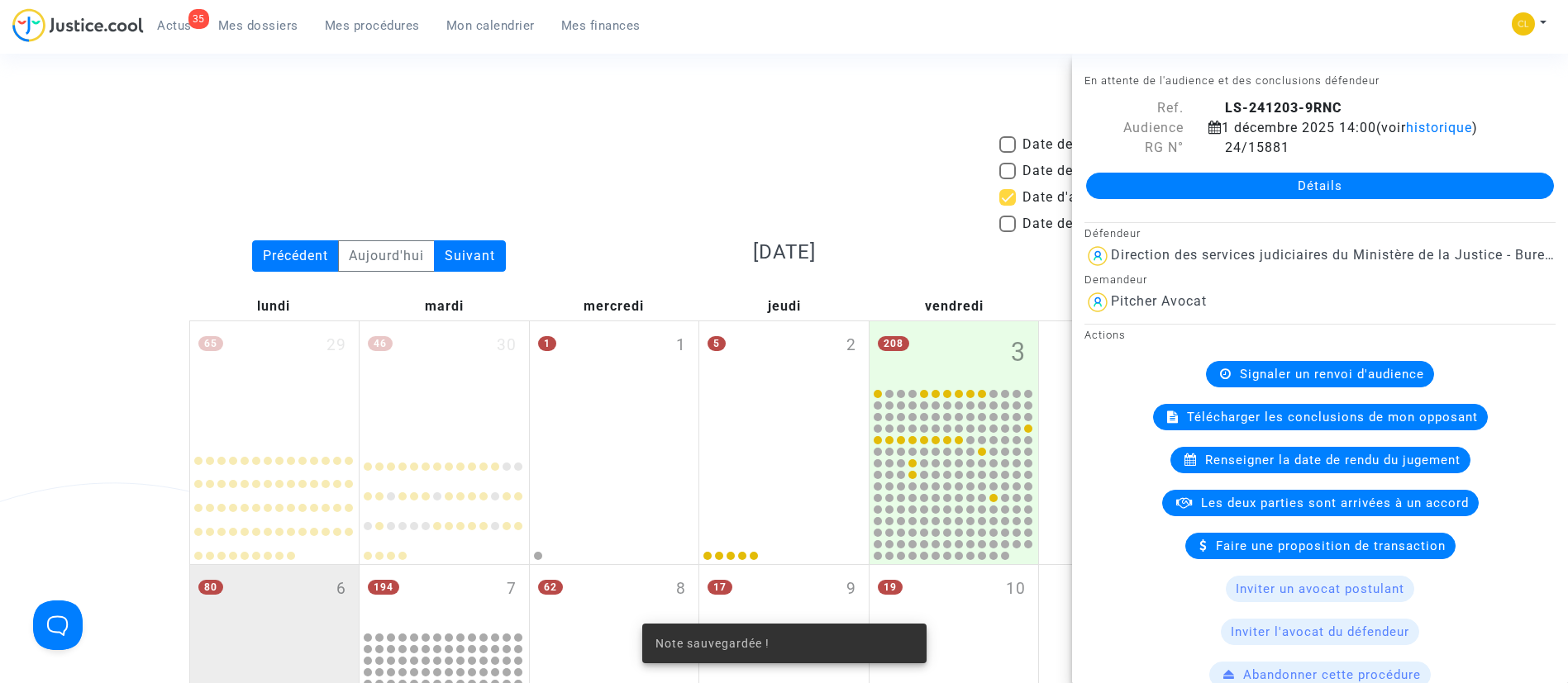
scroll to position [4550, 0]
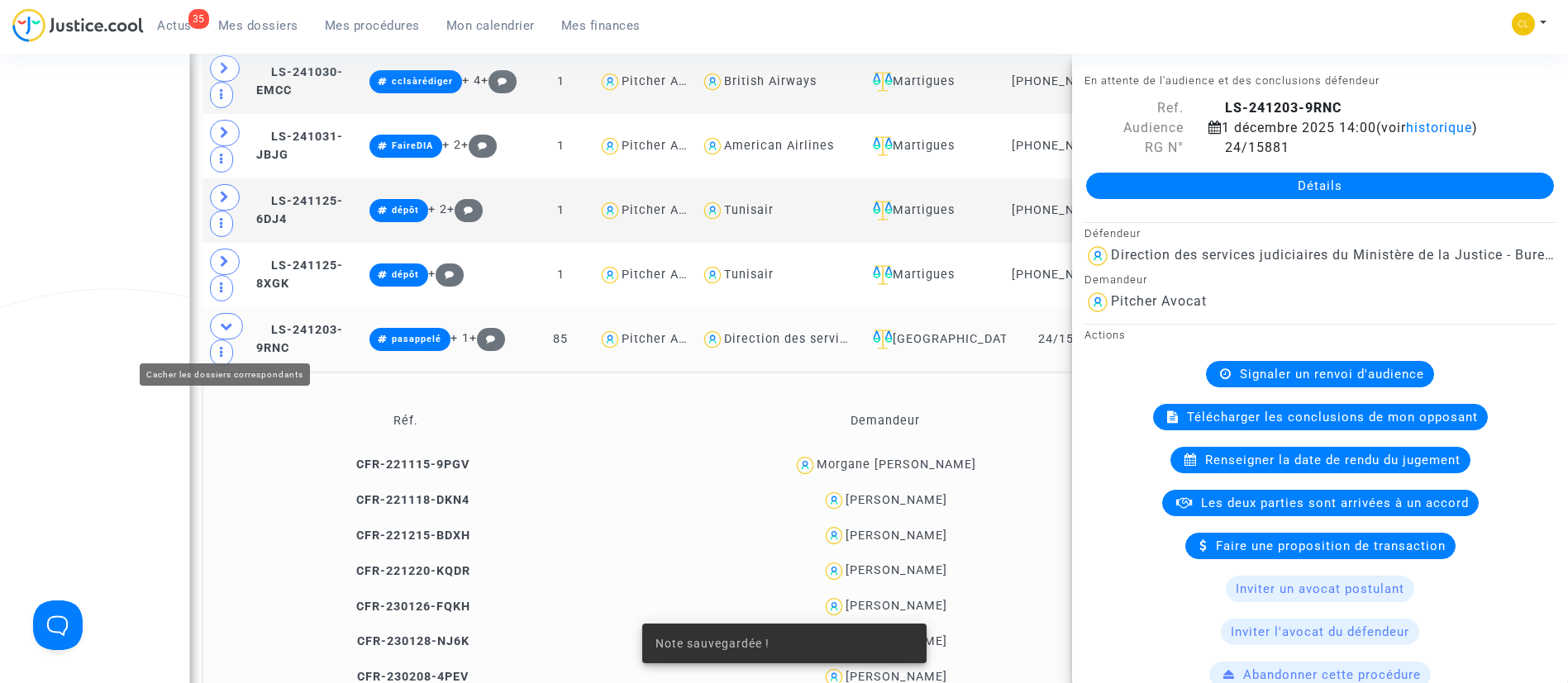
click at [228, 332] on icon at bounding box center [227, 325] width 13 height 12
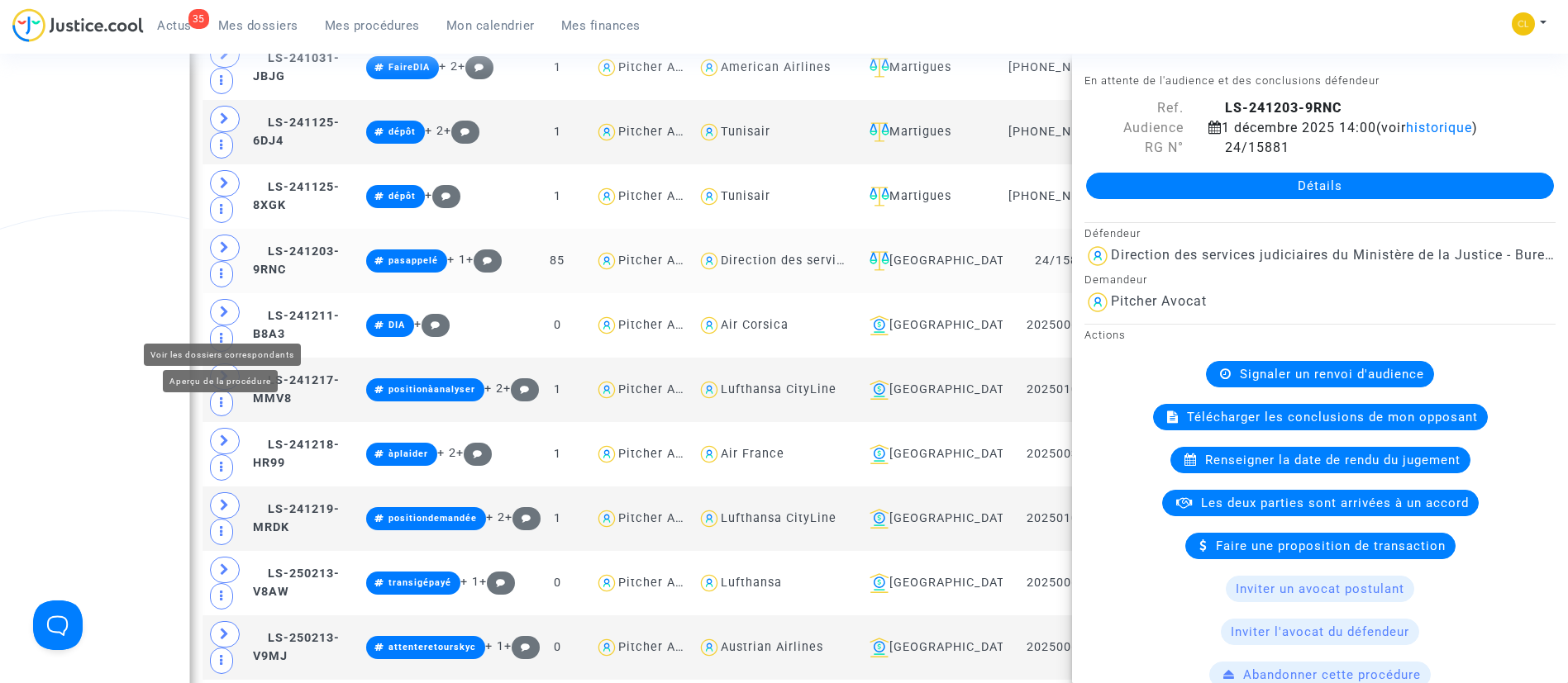
scroll to position [4635, 0]
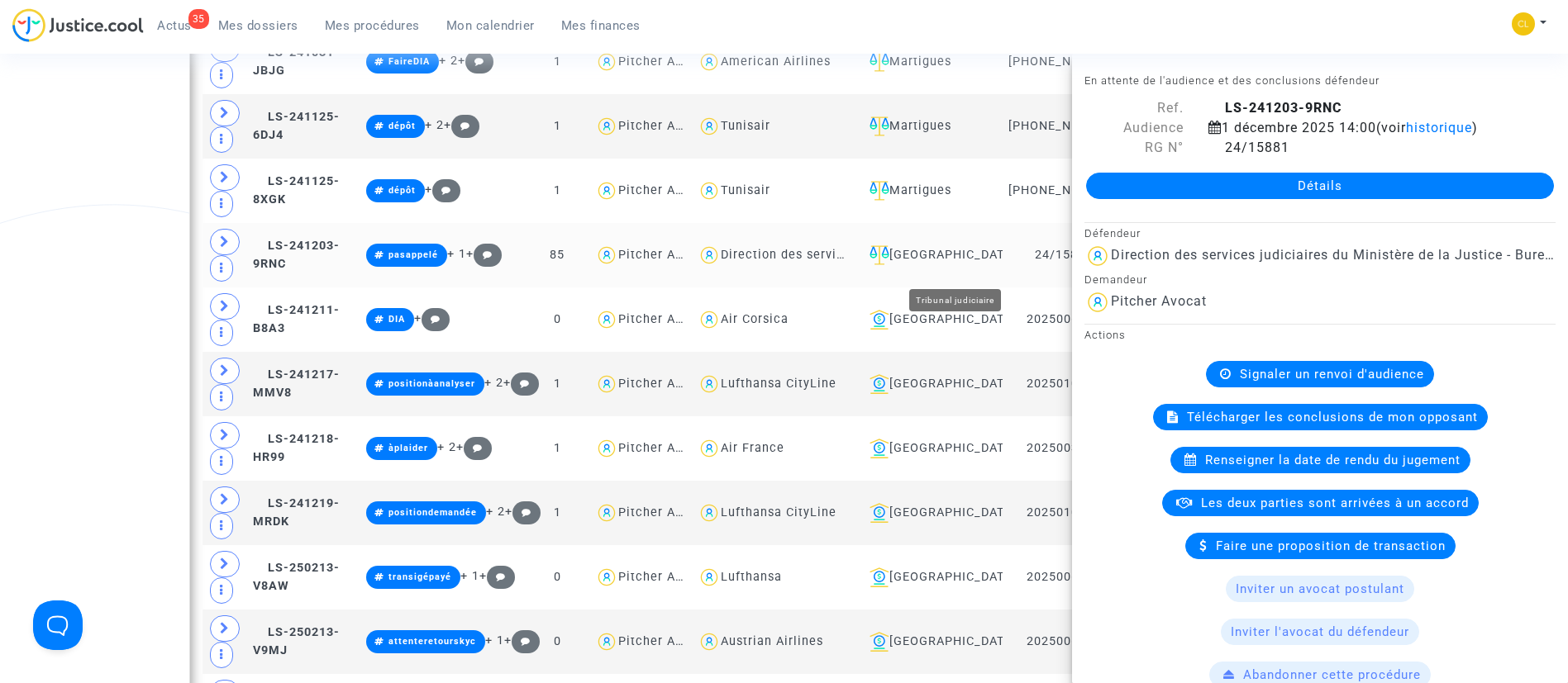
click at [946, 265] on div "[GEOGRAPHIC_DATA]" at bounding box center [930, 254] width 134 height 20
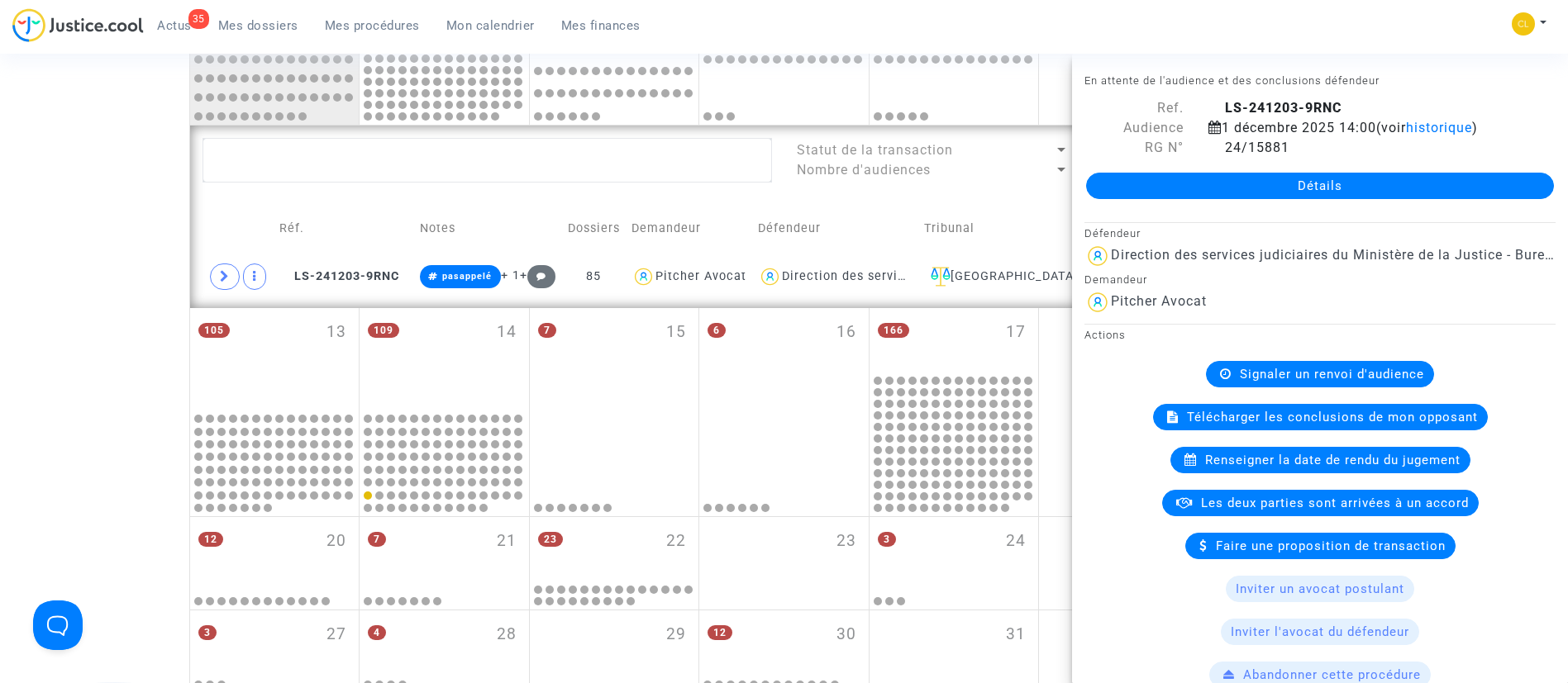
scroll to position [673, 0]
click at [370, 165] on textarea at bounding box center [486, 158] width 570 height 45
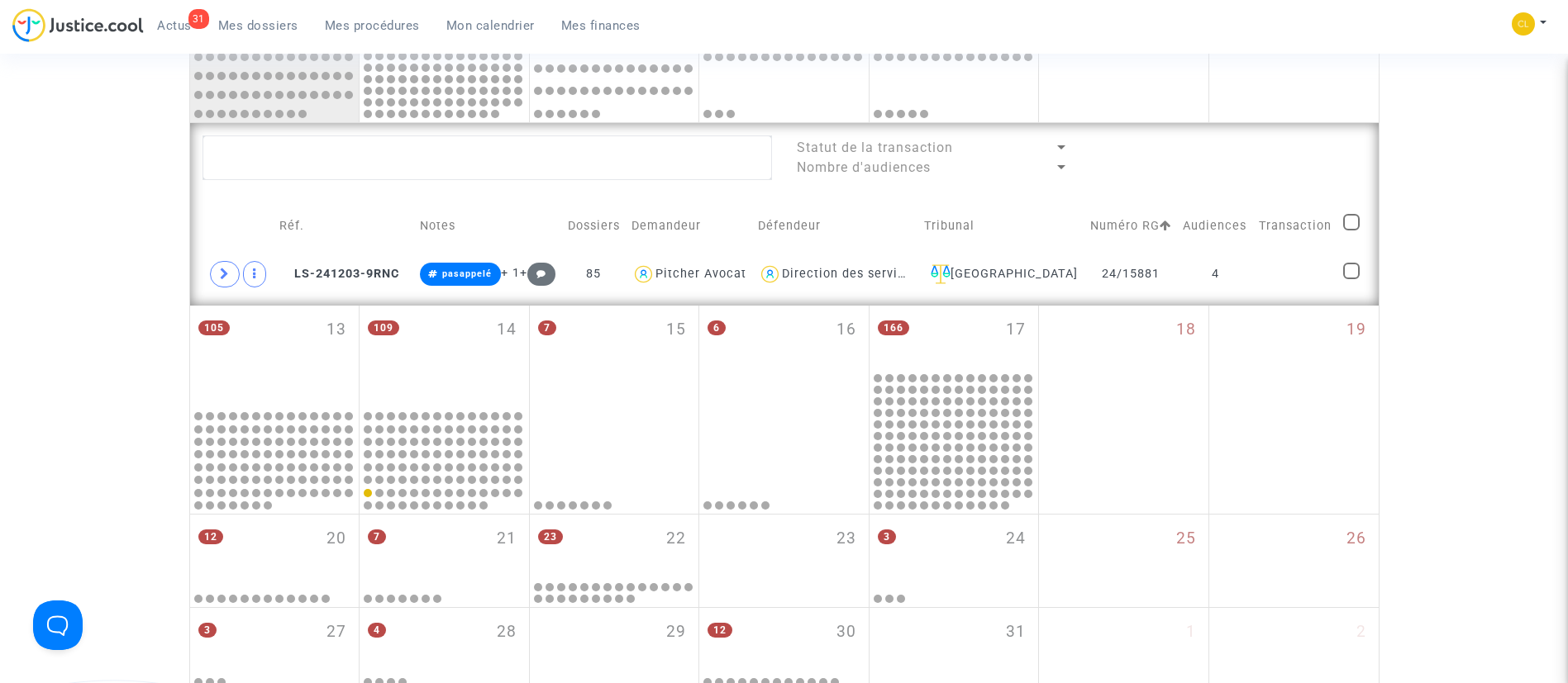
click at [355, 33] on span "Mes procédures" at bounding box center [371, 26] width 95 height 15
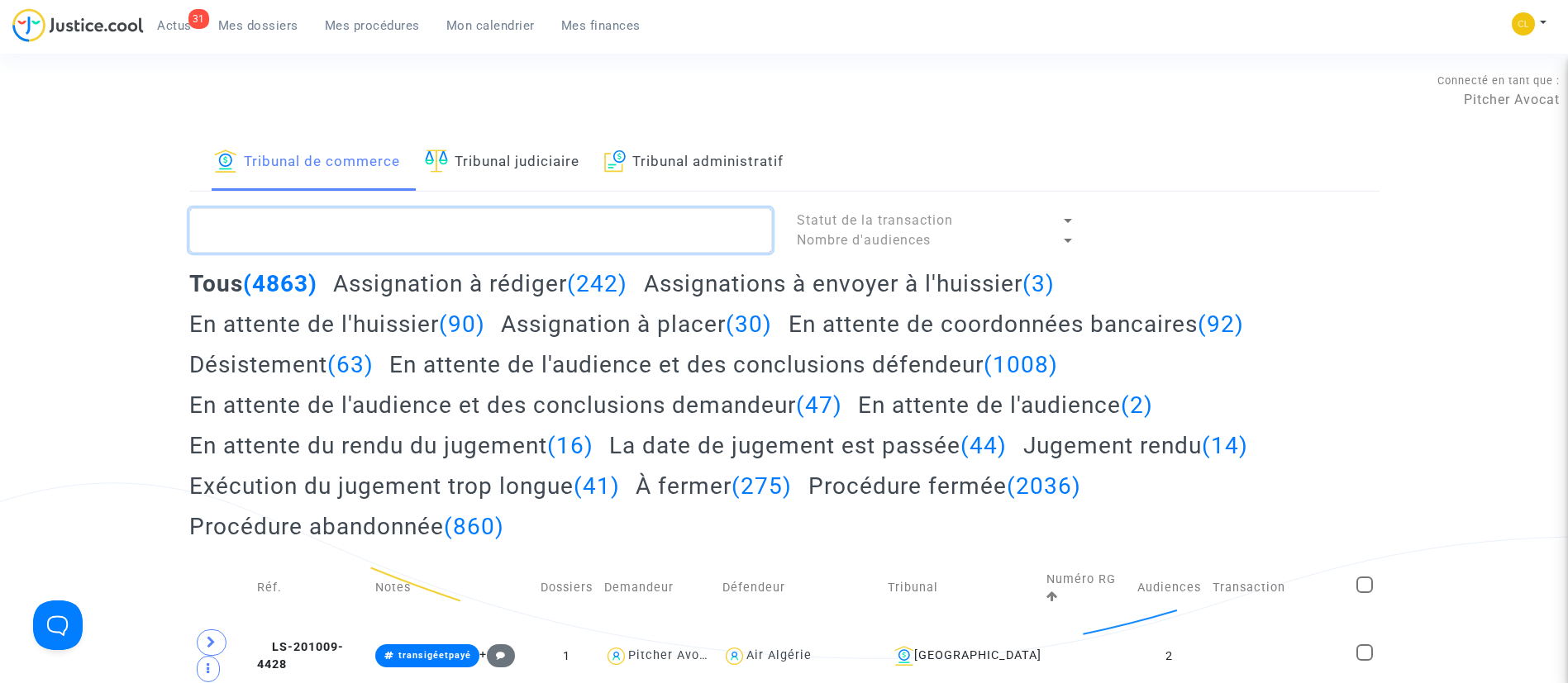
click at [421, 214] on textarea at bounding box center [481, 231] width 583 height 45
paste textarea "2025F01920"
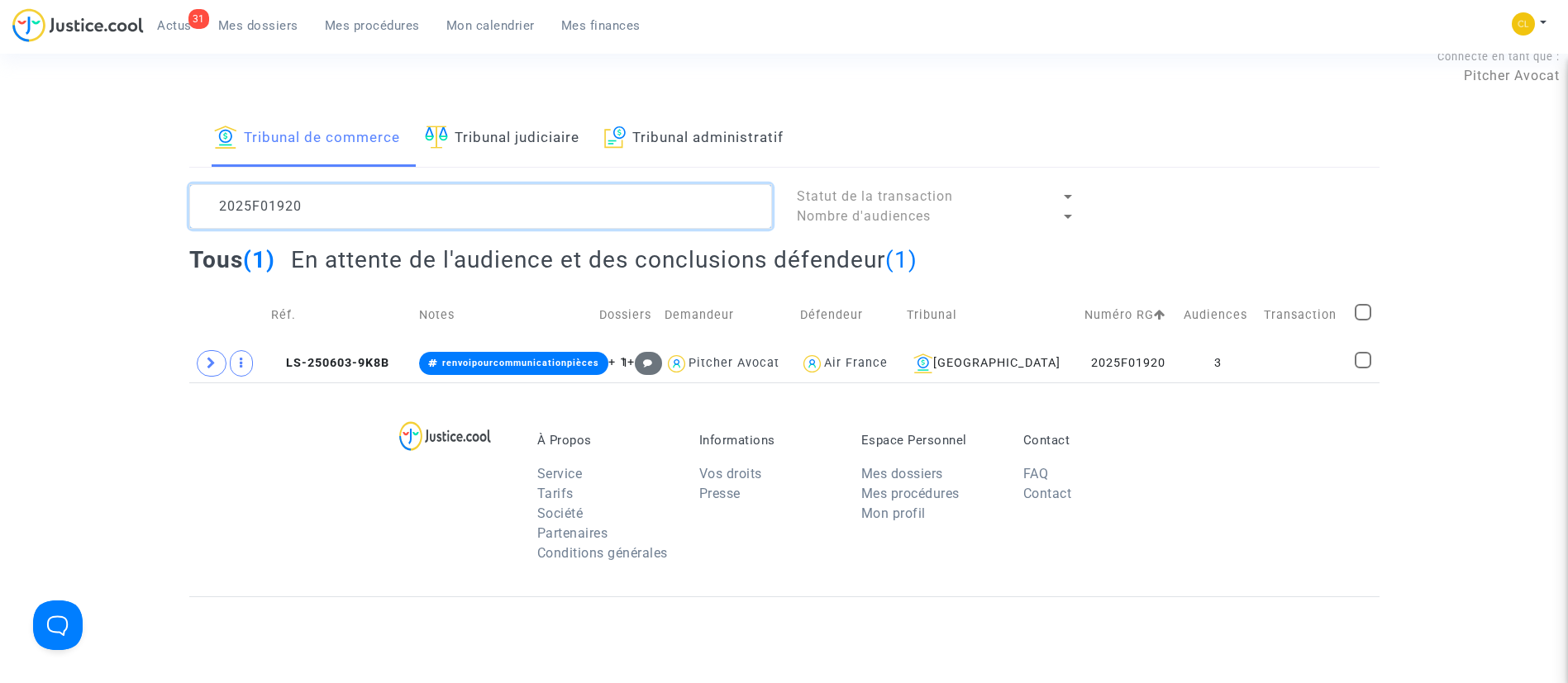
scroll to position [25, 0]
click at [1278, 369] on td at bounding box center [1303, 363] width 90 height 38
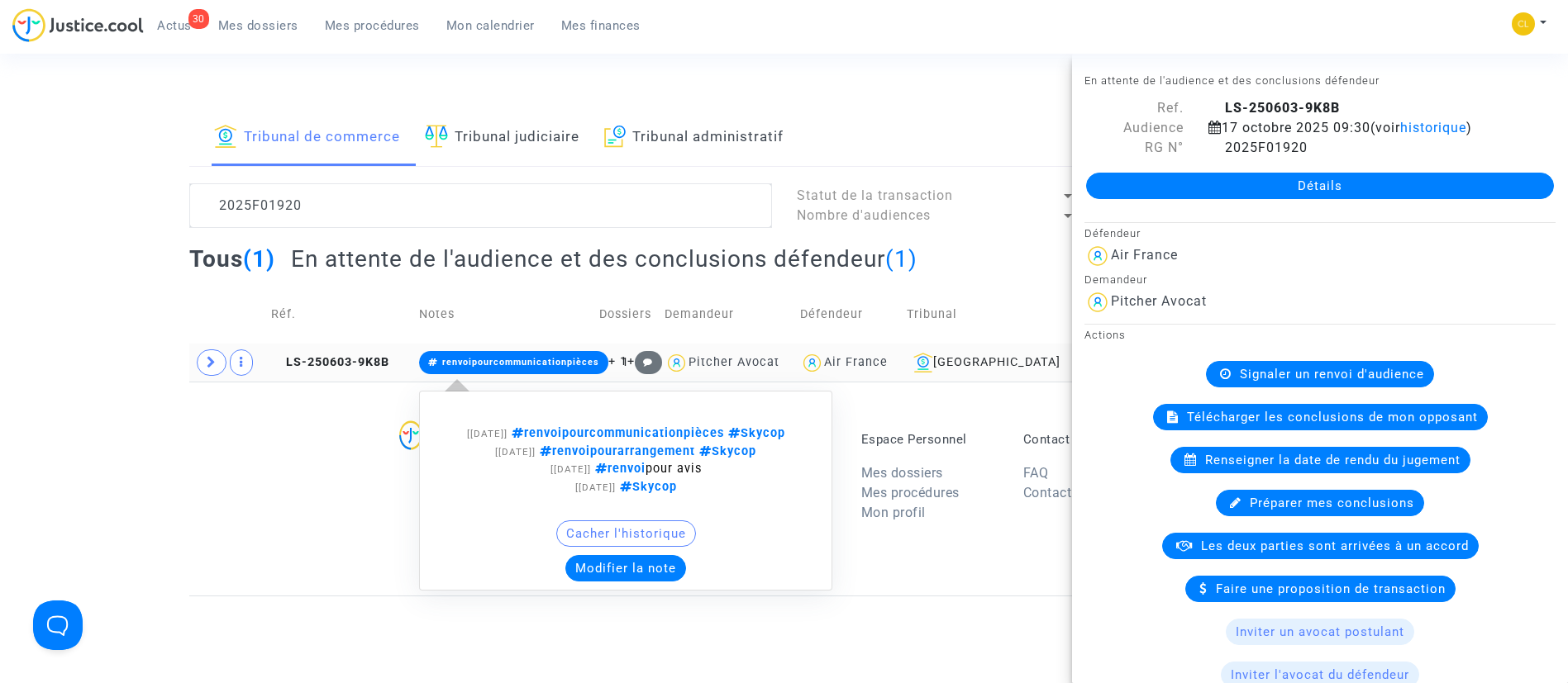
scroll to position [27, 0]
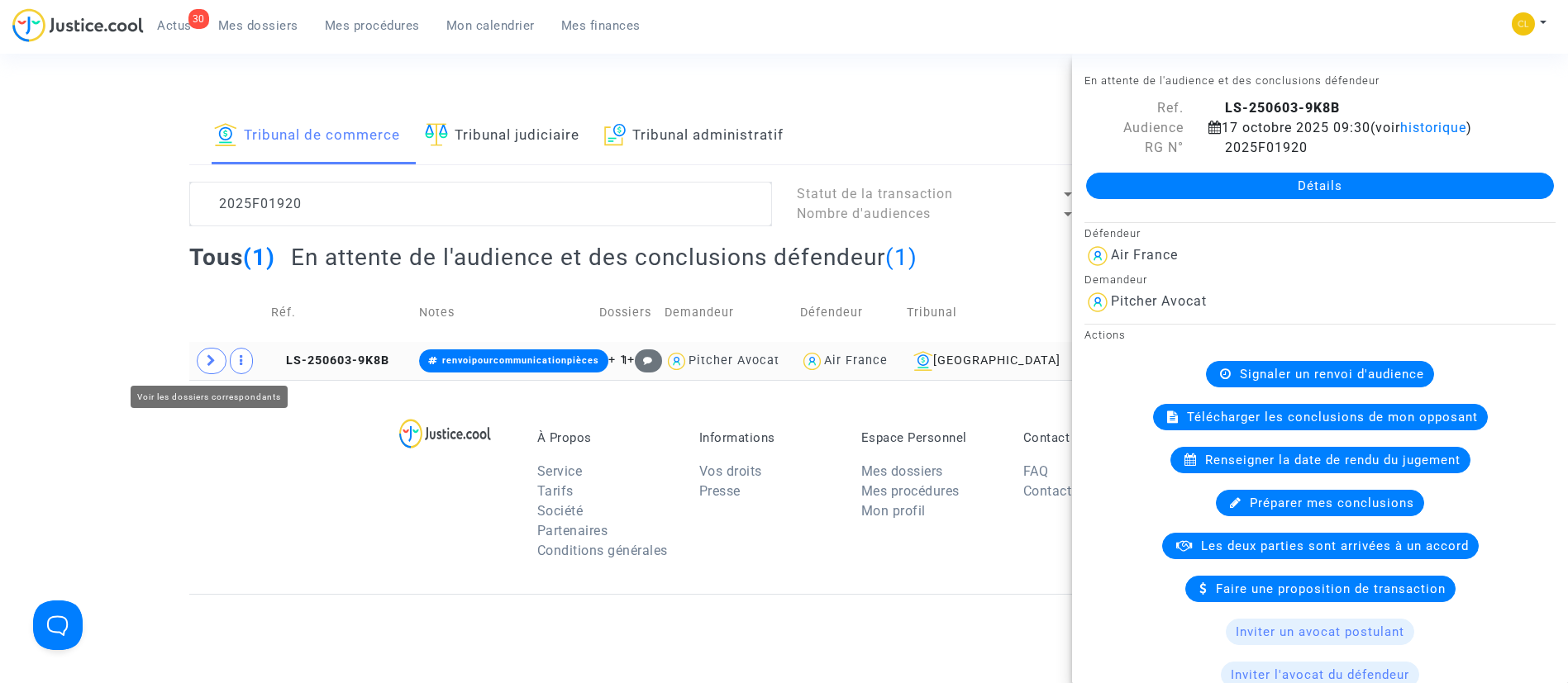
click at [211, 356] on icon at bounding box center [212, 360] width 10 height 12
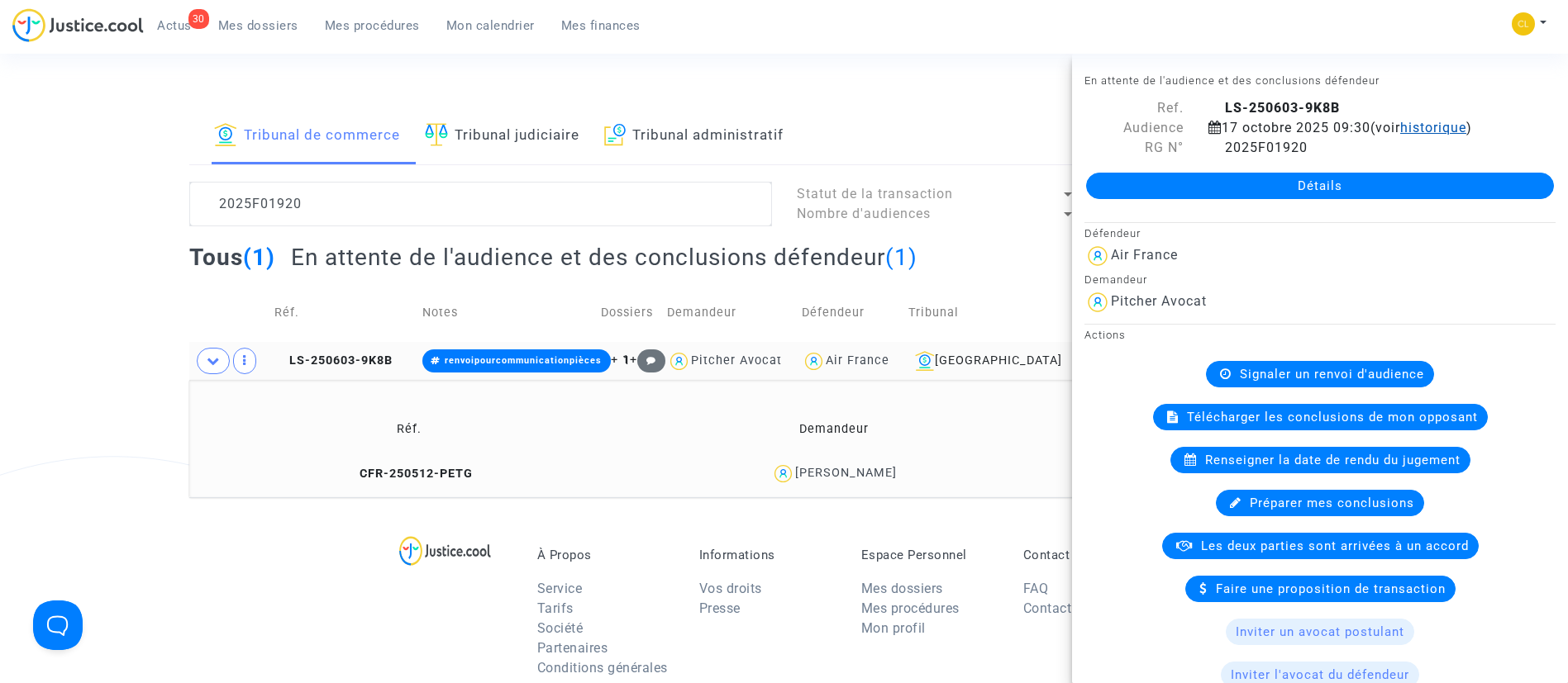
click at [1466, 126] on span "historique" at bounding box center [1432, 127] width 66 height 15
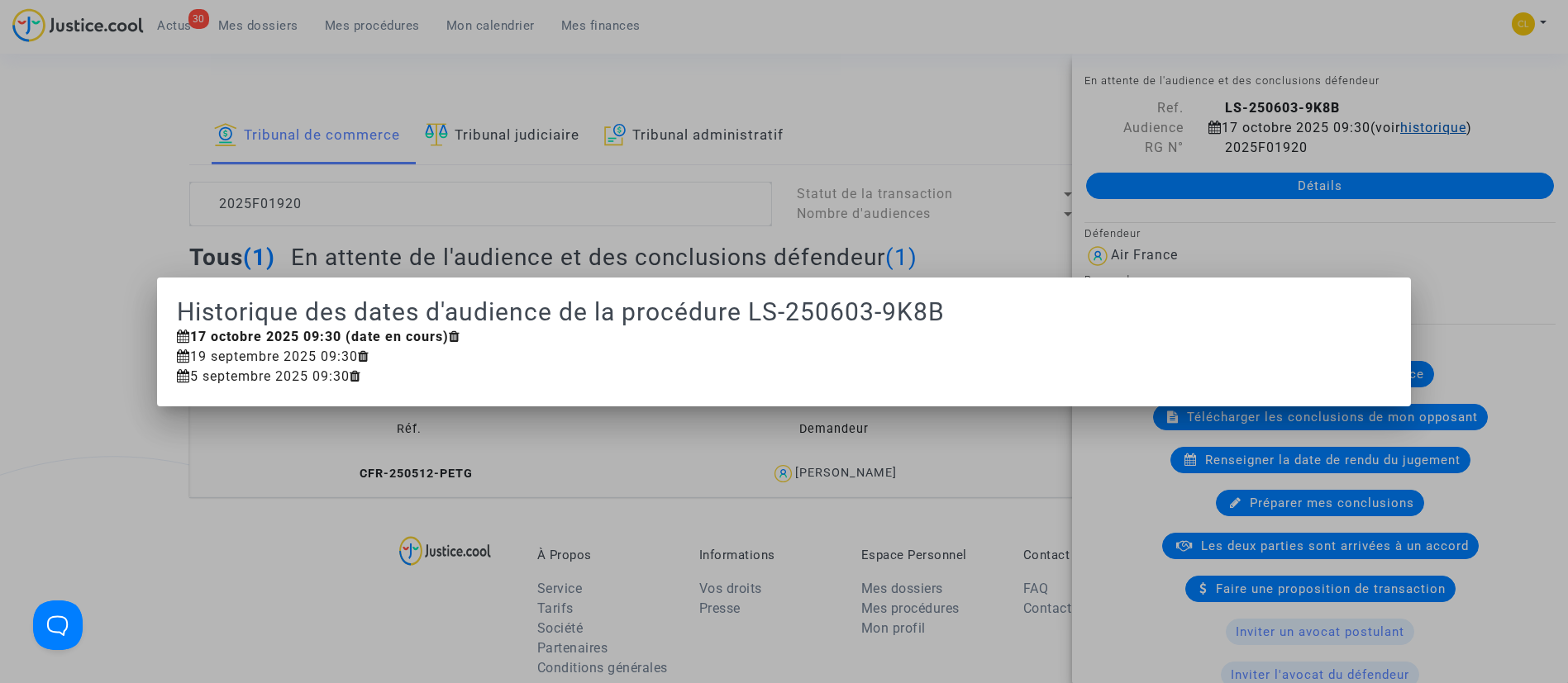
scroll to position [0, 0]
click at [102, 331] on div at bounding box center [784, 342] width 1568 height 683
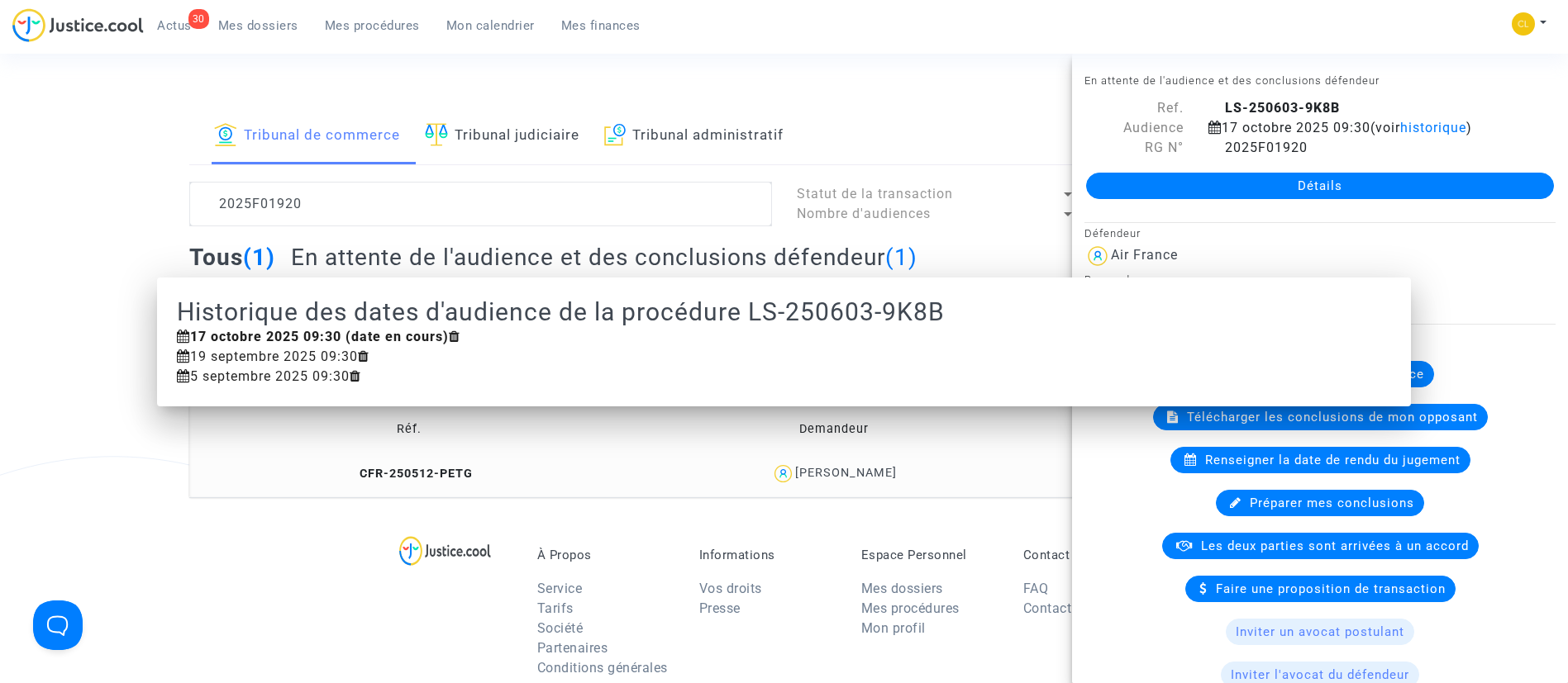
scroll to position [27, 0]
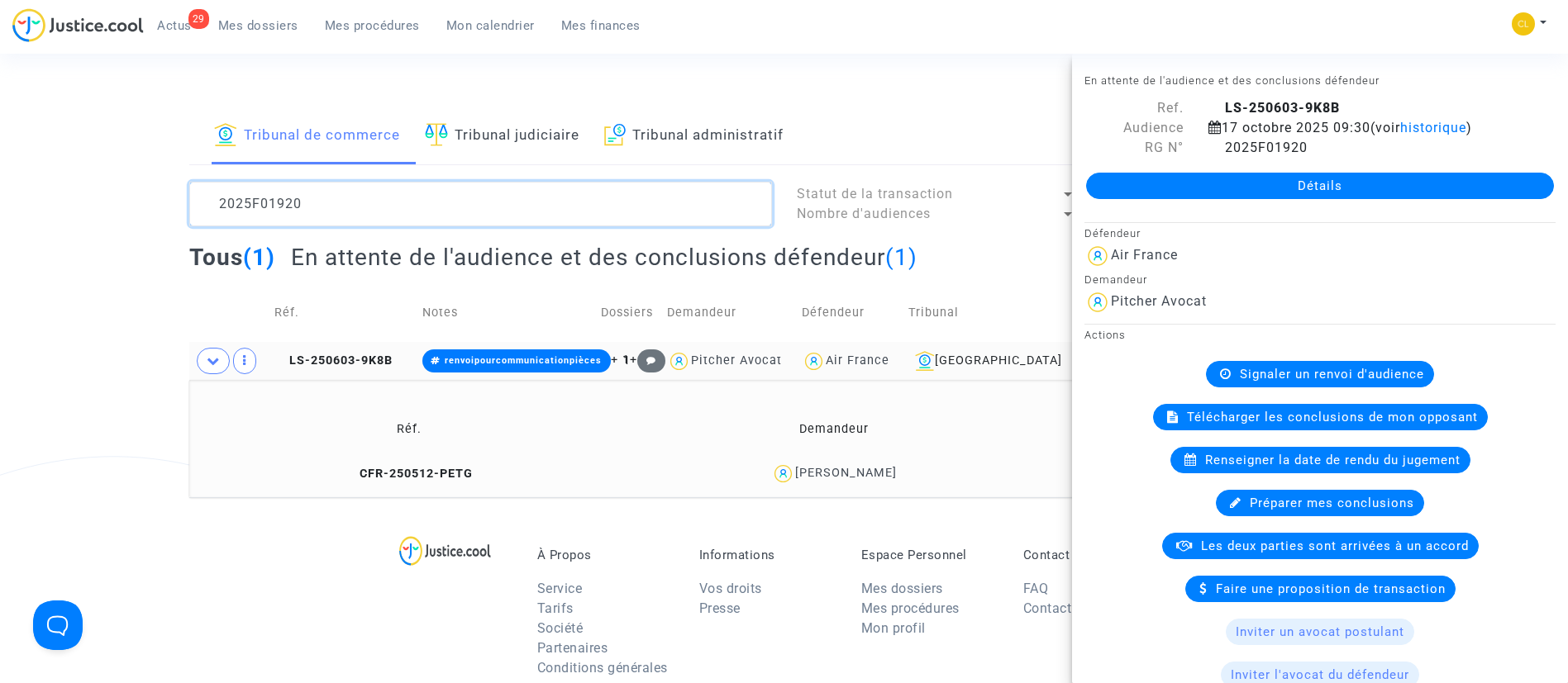
click at [449, 209] on textarea at bounding box center [481, 204] width 583 height 45
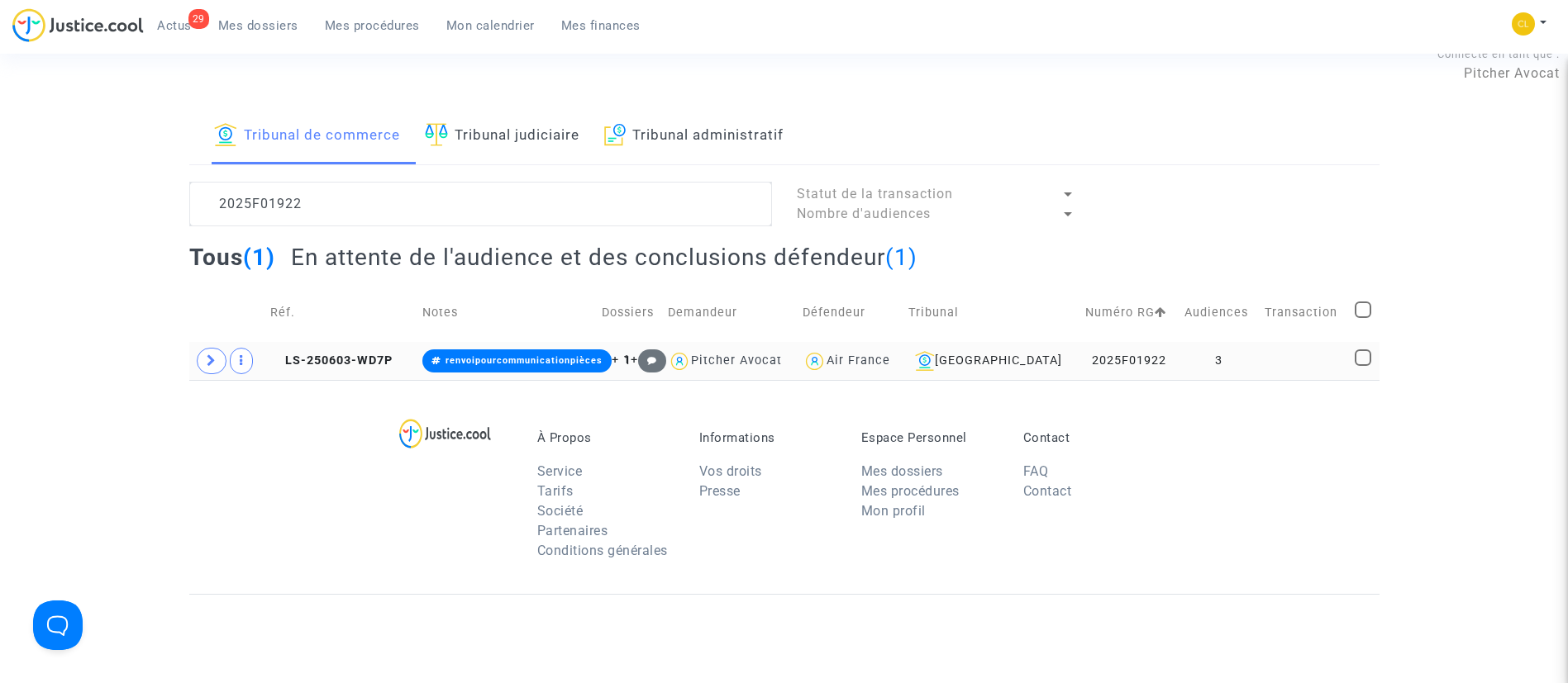
click at [1297, 369] on td at bounding box center [1304, 361] width 90 height 38
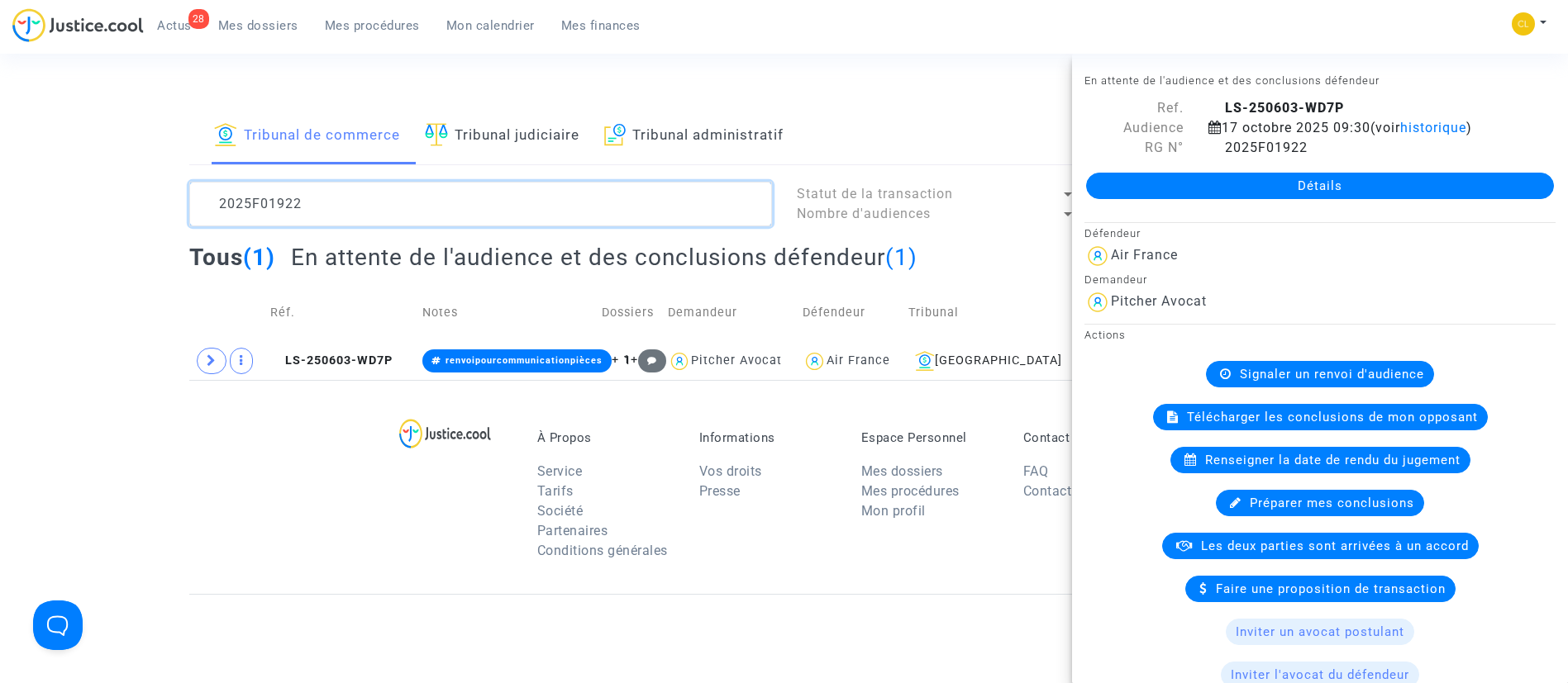
click at [365, 204] on textarea at bounding box center [481, 204] width 583 height 45
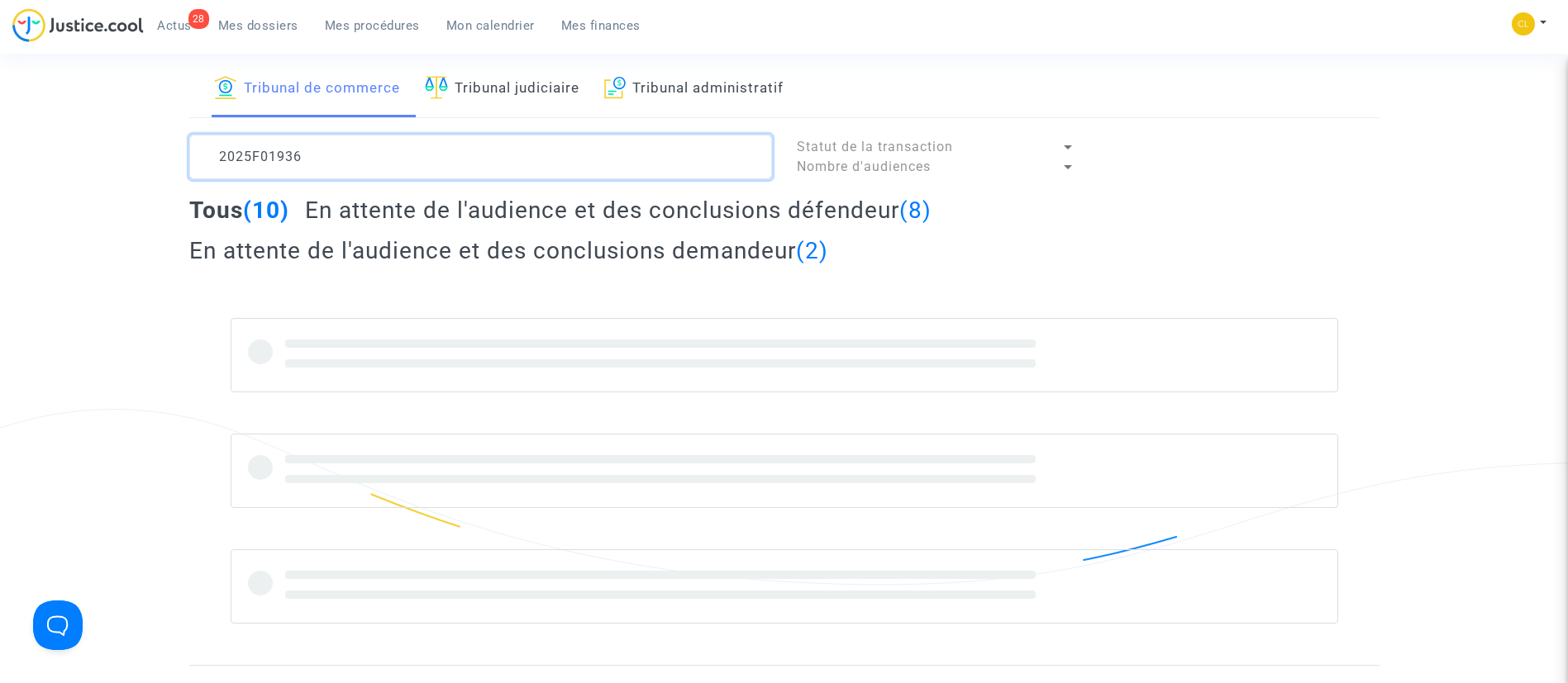
scroll to position [75, 0]
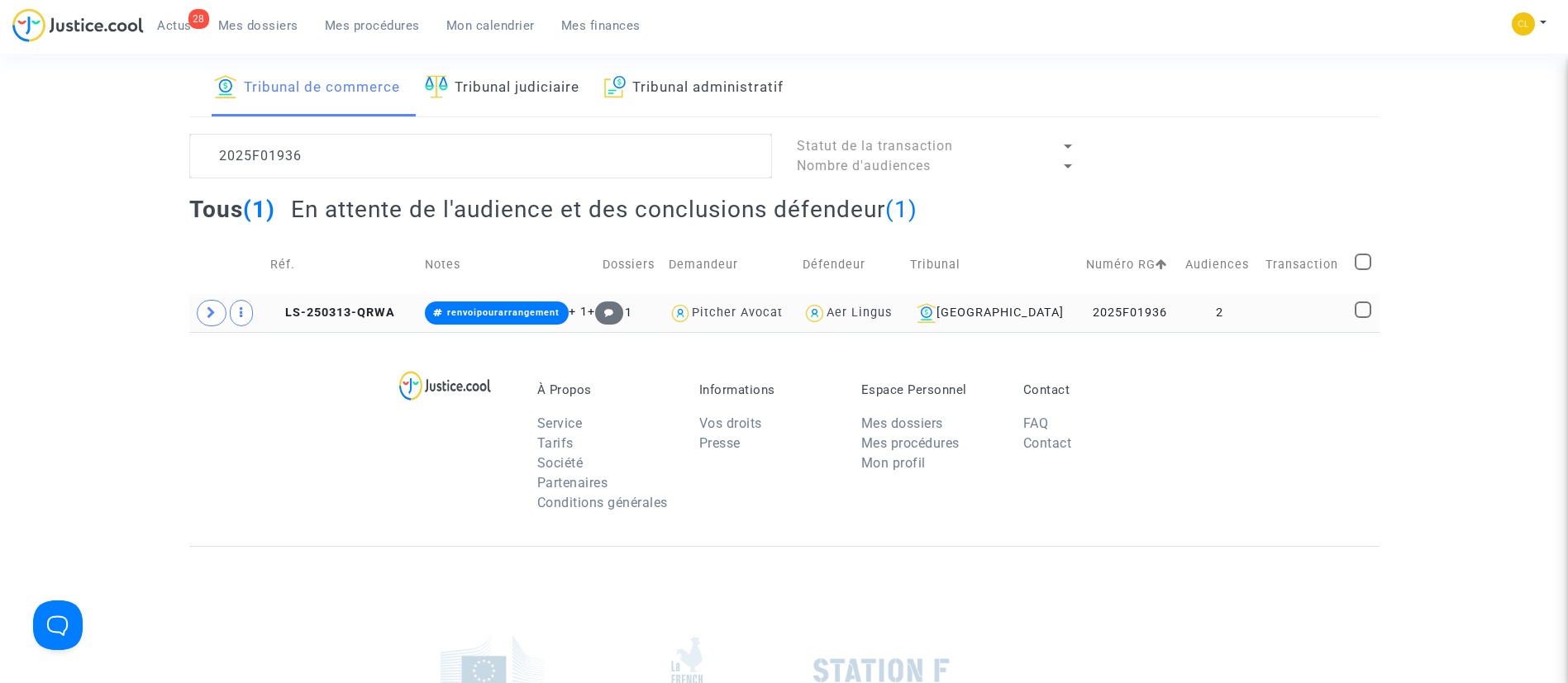
click at [1250, 299] on td "2" at bounding box center [1220, 313] width 80 height 38
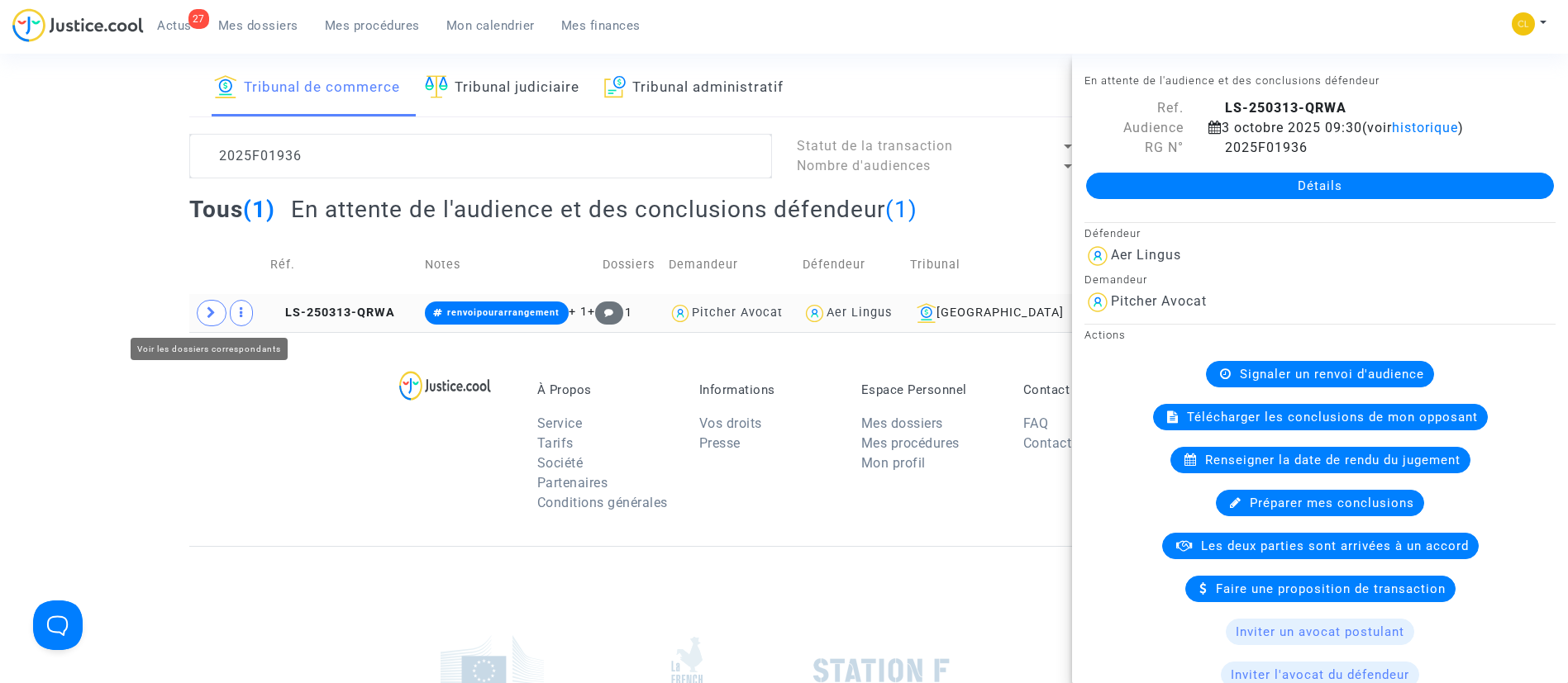
click at [202, 307] on span at bounding box center [211, 313] width 30 height 27
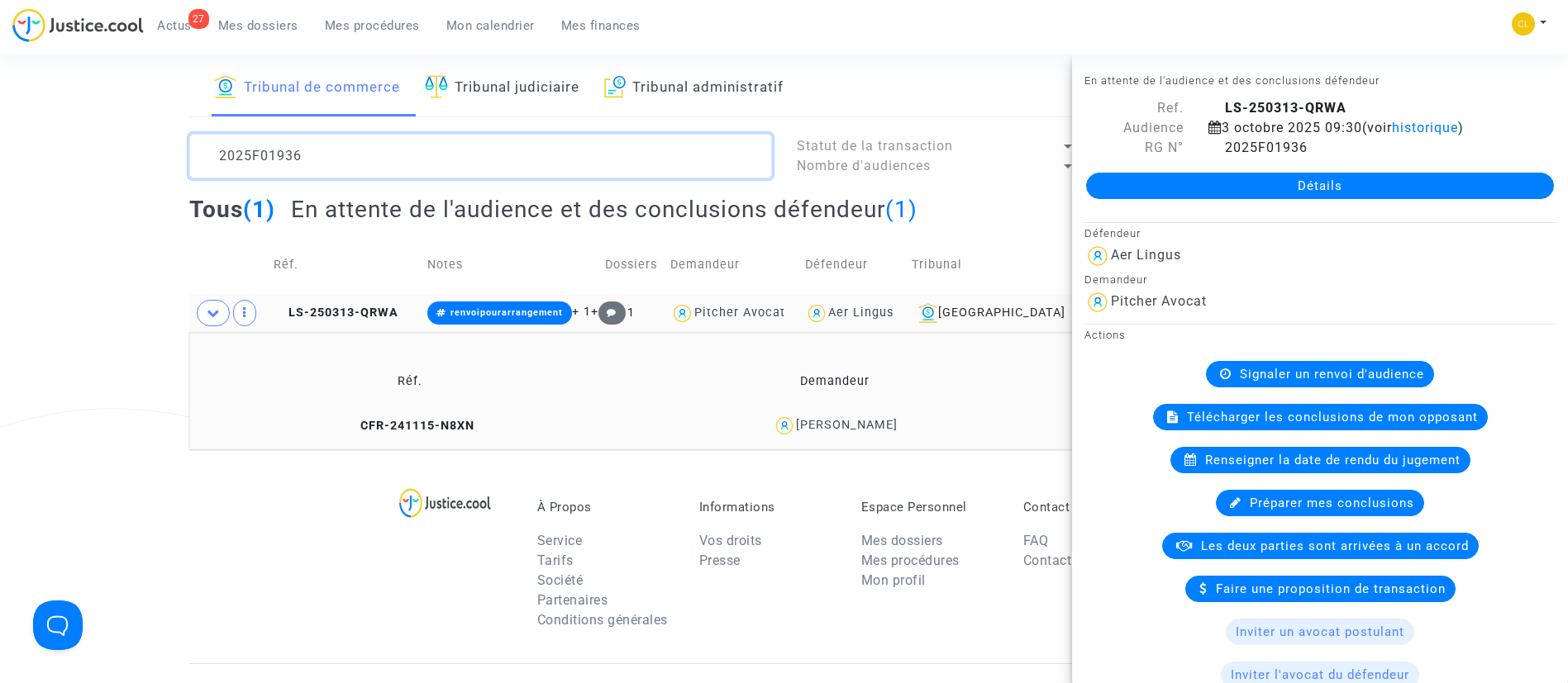
click at [325, 165] on textarea at bounding box center [481, 156] width 583 height 45
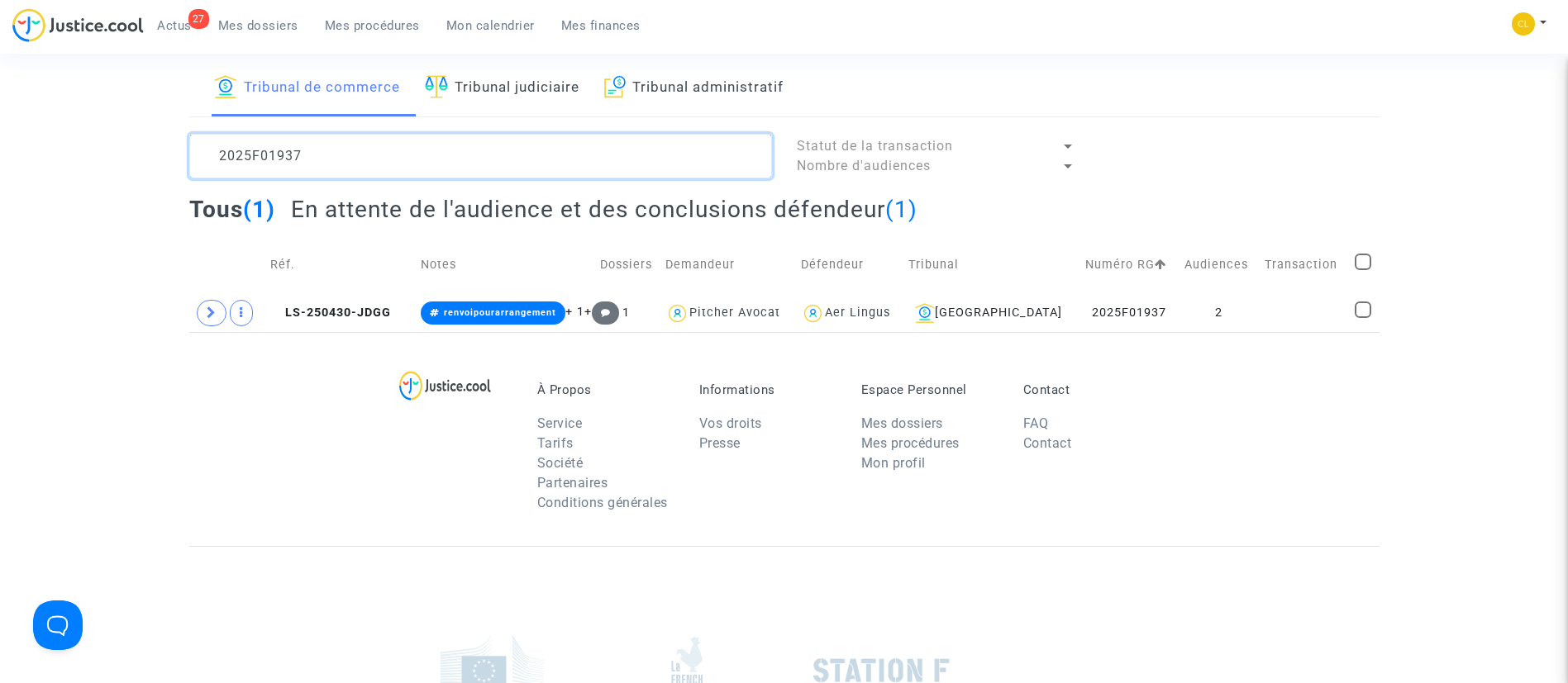
click at [327, 149] on textarea at bounding box center [481, 156] width 583 height 45
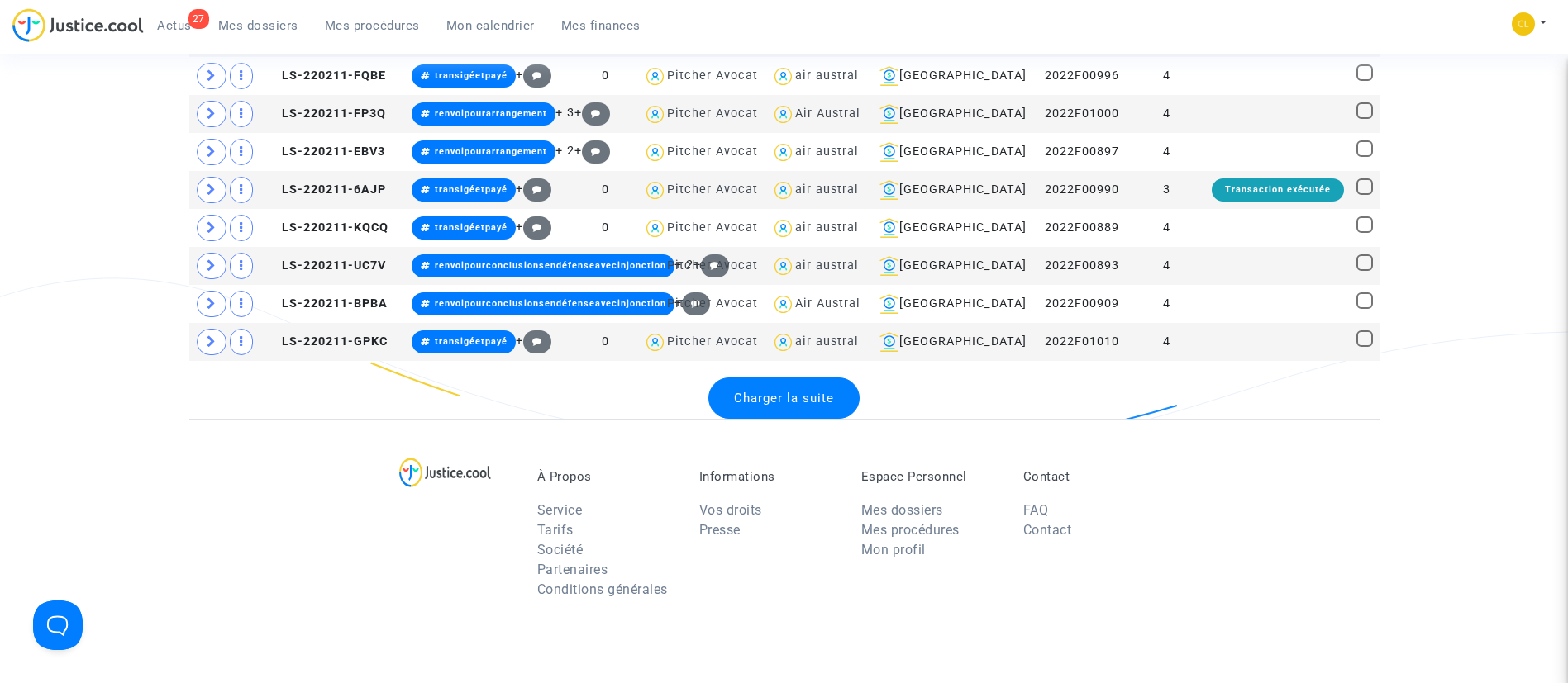
scroll to position [1979, 0]
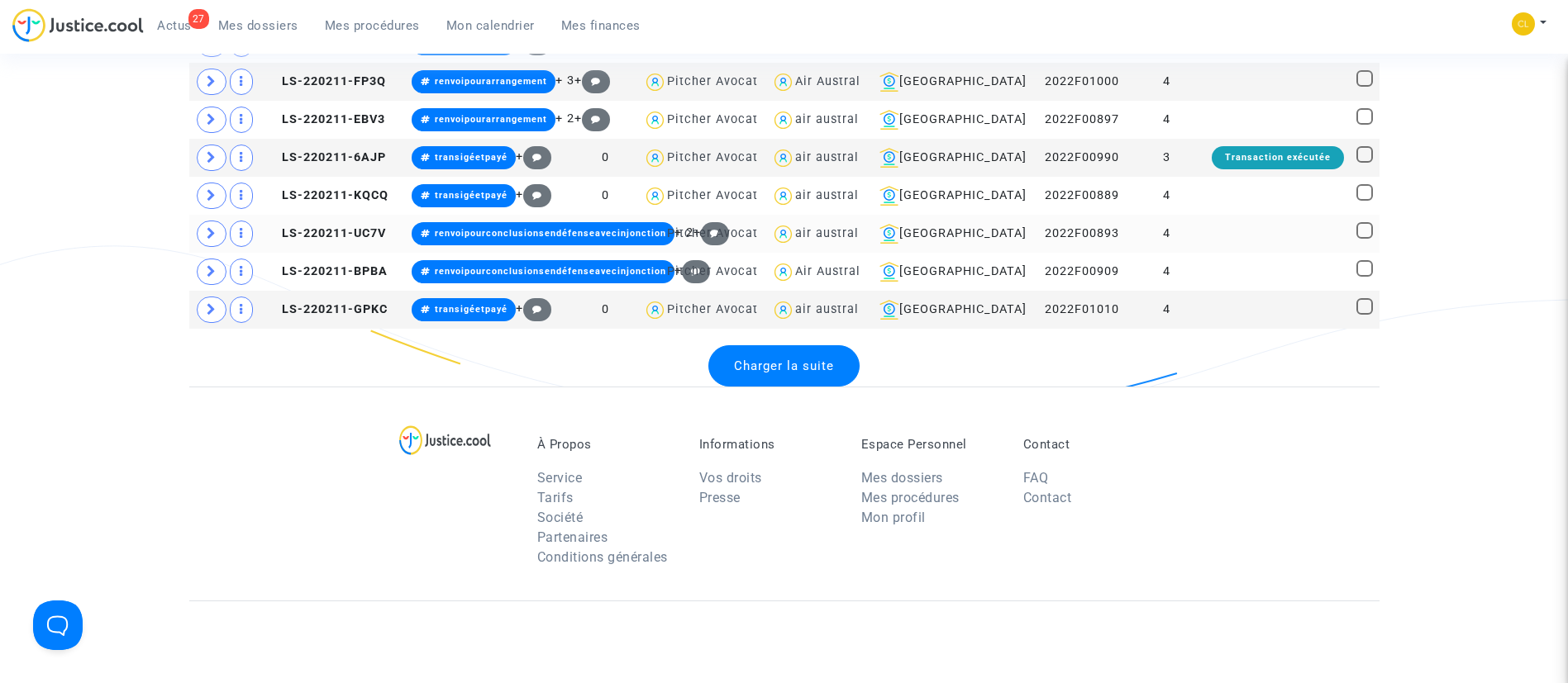
click at [1243, 230] on td at bounding box center [1277, 233] width 146 height 38
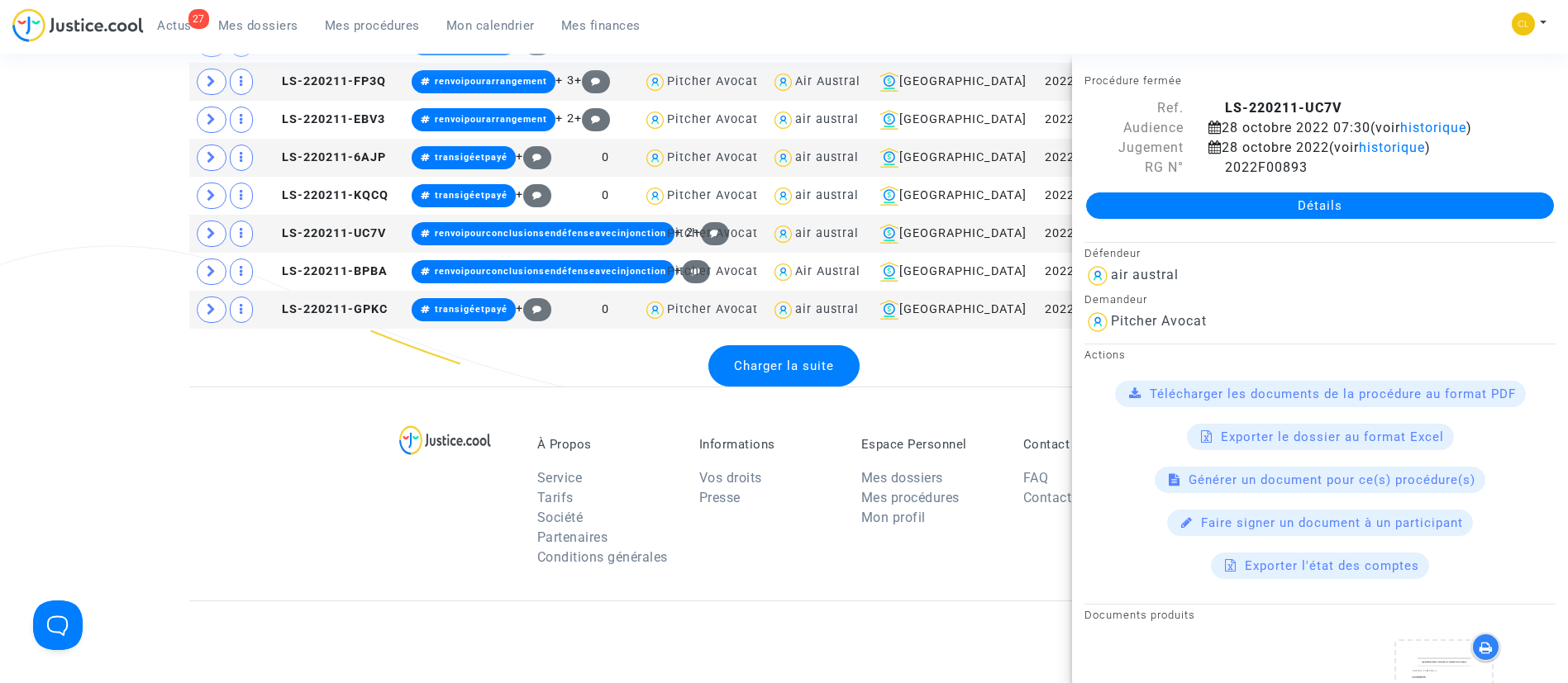
click at [784, 352] on div "Charger la suite" at bounding box center [784, 365] width 151 height 41
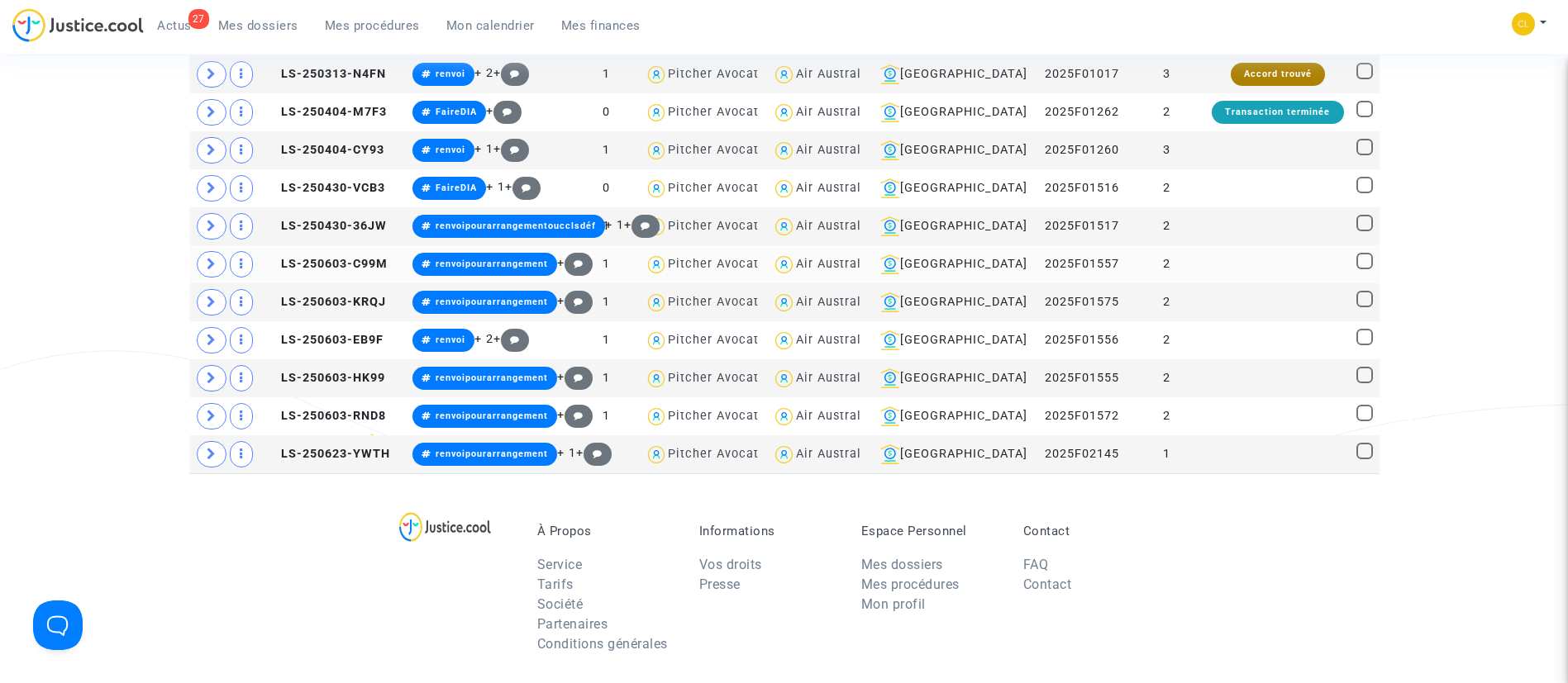
scroll to position [2748, 0]
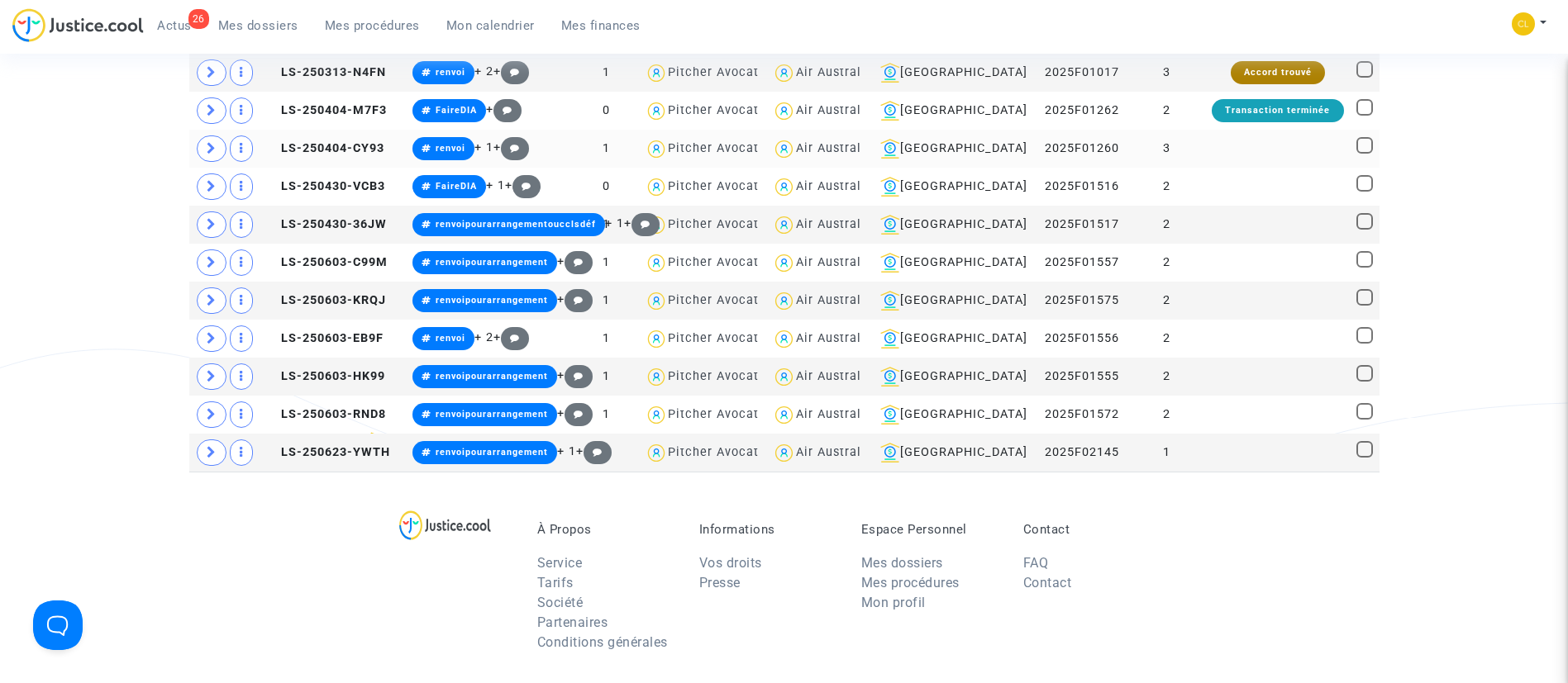
click at [1276, 153] on td at bounding box center [1278, 149] width 146 height 38
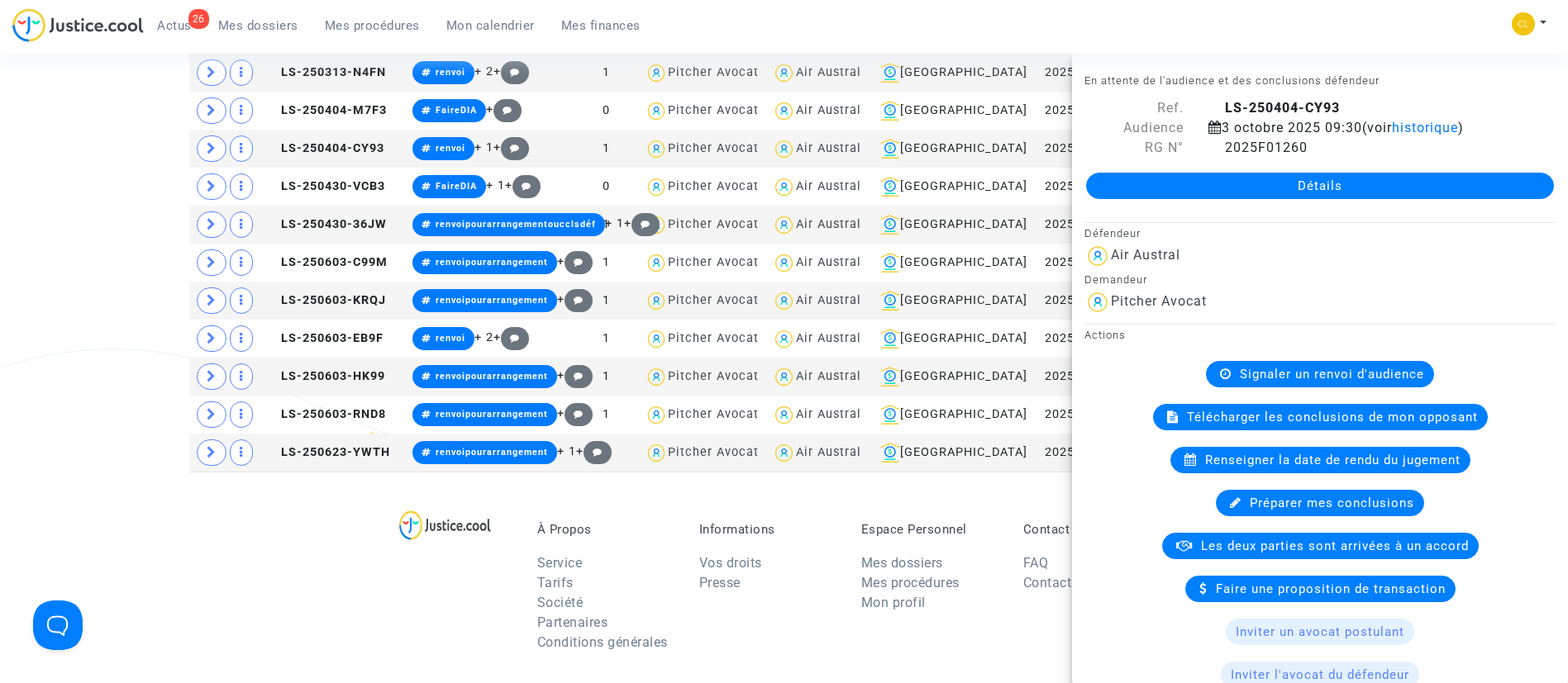
click at [1315, 12] on div "26 Actus Mes dossiers Mes procédures Mon calendrier Mes finances Mon profil Cha…" at bounding box center [784, 31] width 1568 height 45
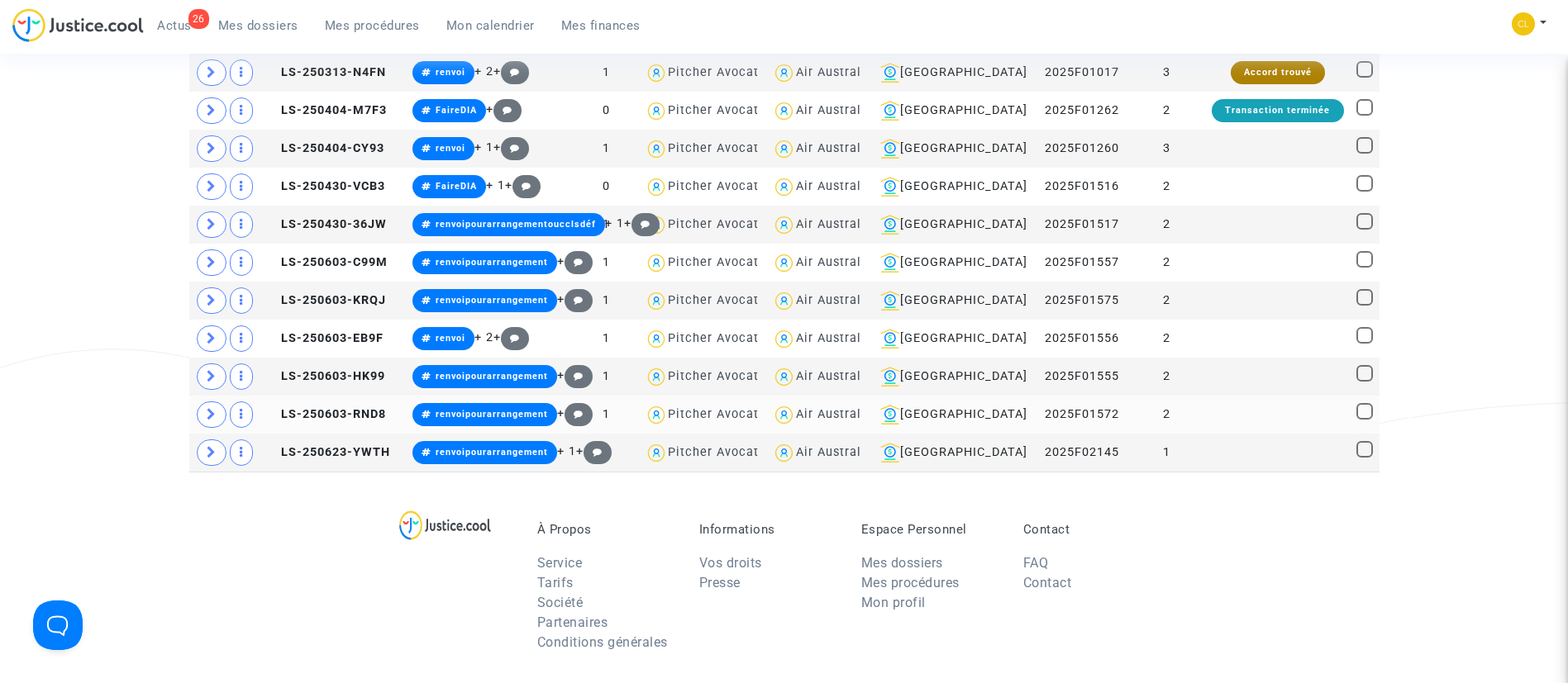
click at [1279, 430] on td at bounding box center [1278, 415] width 146 height 38
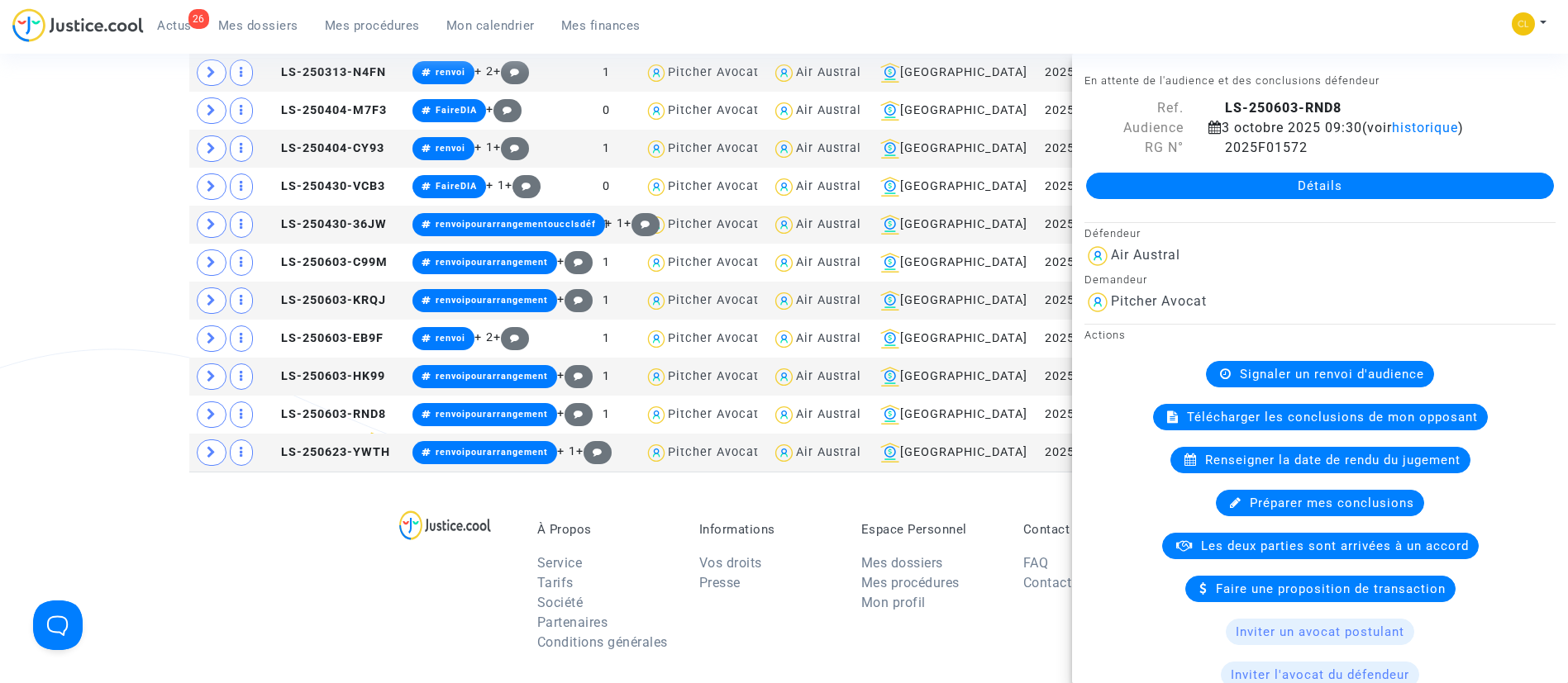
click at [1367, 30] on div "26 Actus Mes dossiers Mes procédures Mon calendrier Mes finances Mon profil Cha…" at bounding box center [784, 31] width 1568 height 45
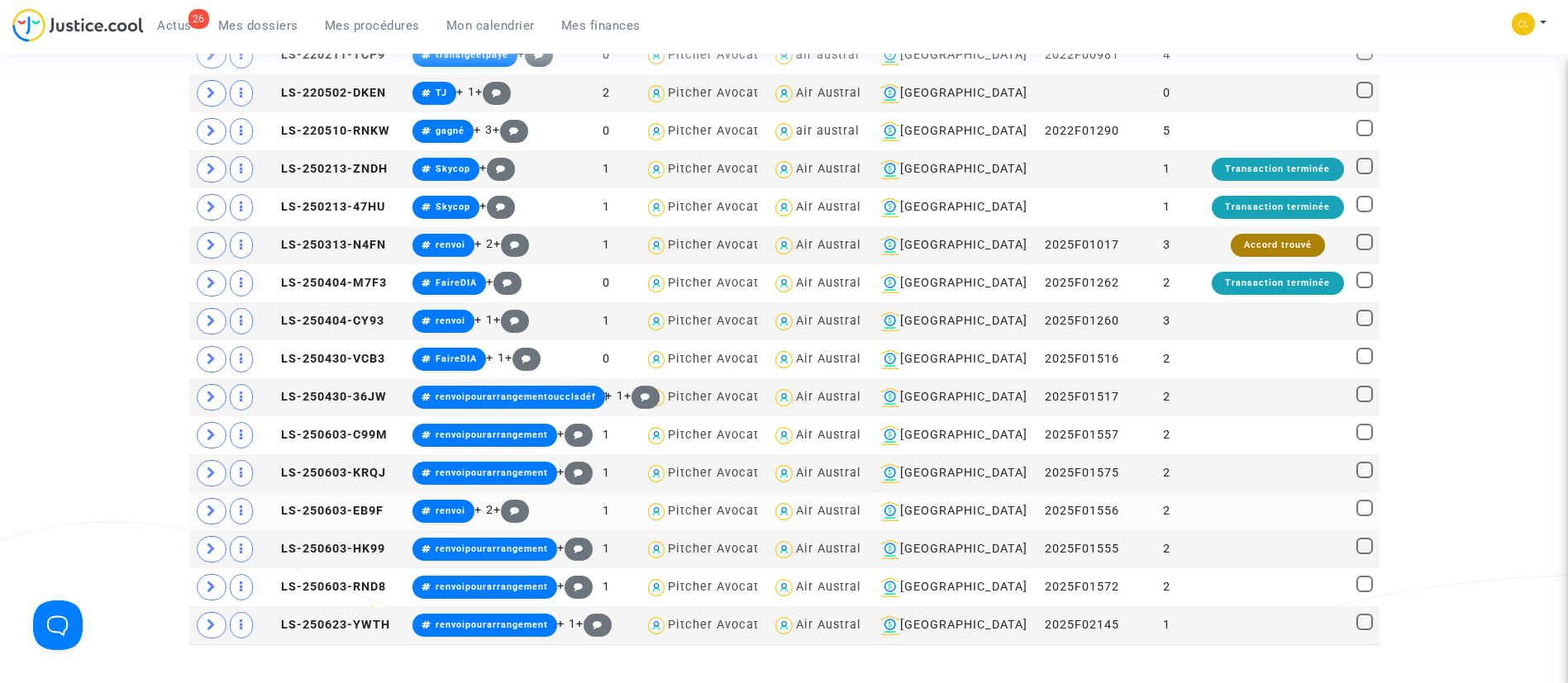
scroll to position [2575, 0]
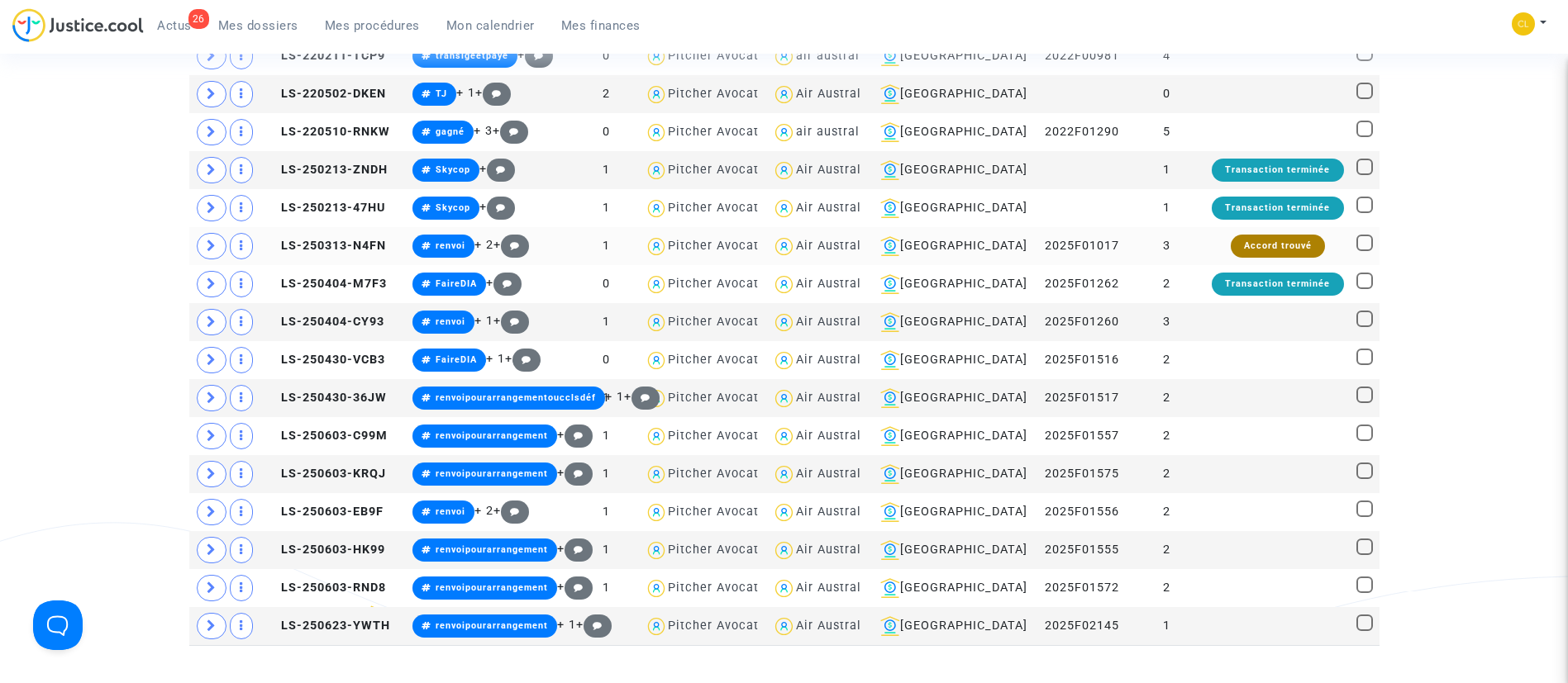
click at [1209, 245] on td "Accord trouvé" at bounding box center [1278, 246] width 146 height 38
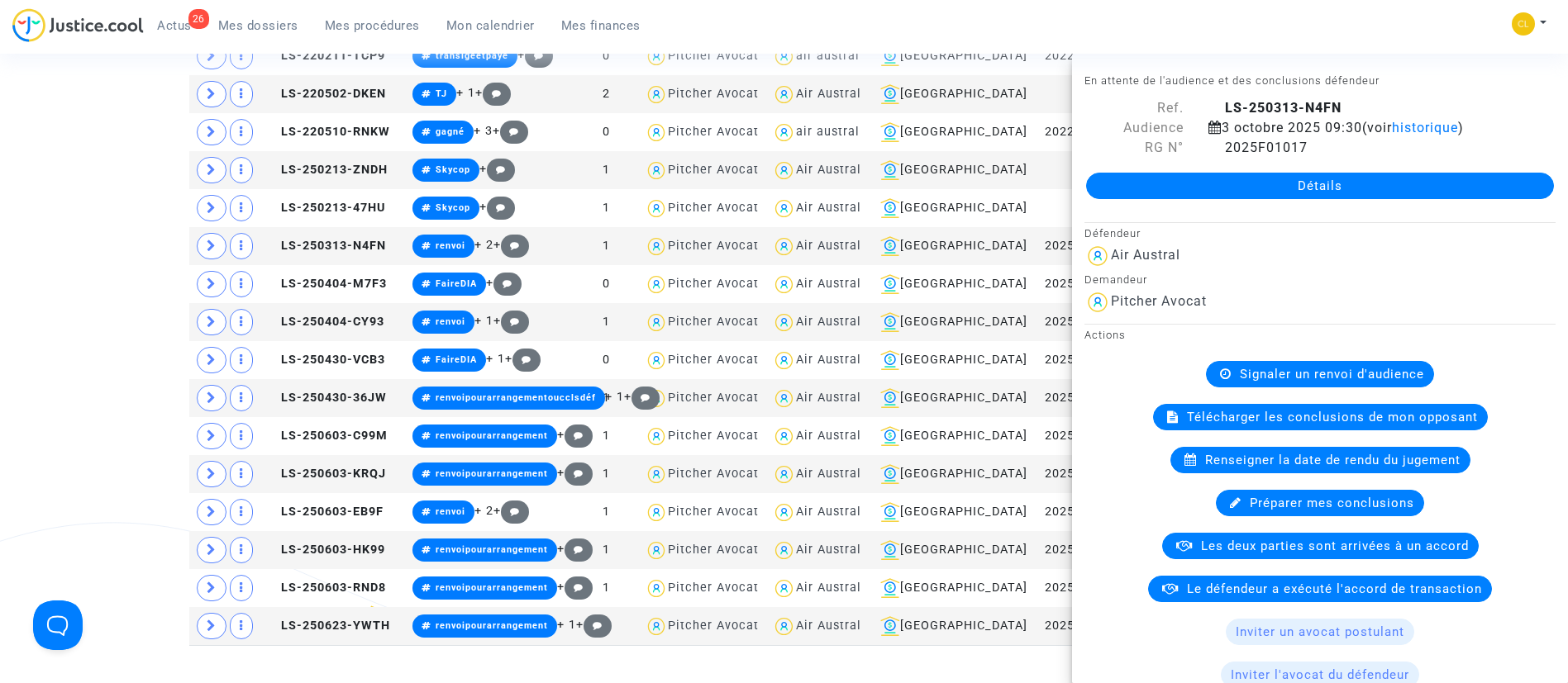
click at [1305, 14] on div "26 Actus Mes dossiers Mes procédures Mon calendrier Mes finances Mon profil Cha…" at bounding box center [784, 31] width 1568 height 45
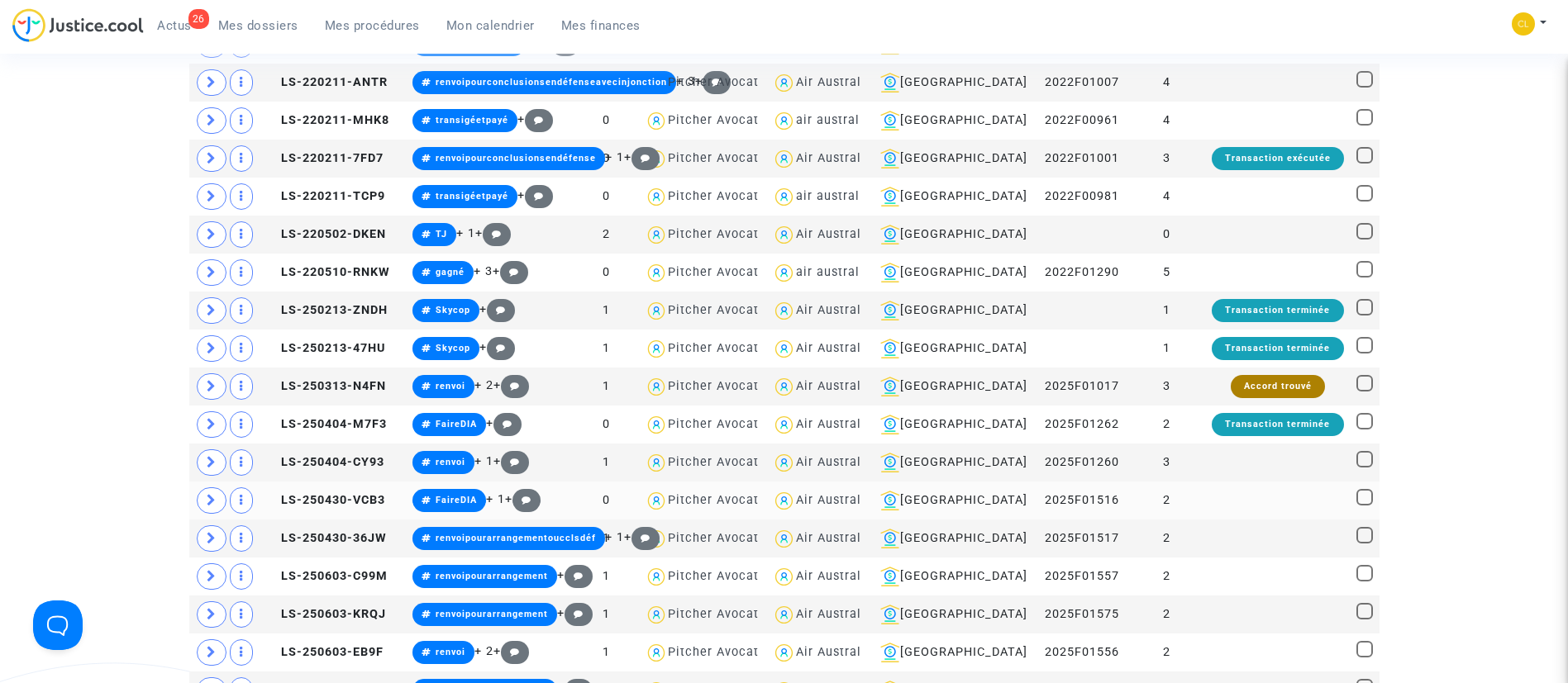
scroll to position [2422, 0]
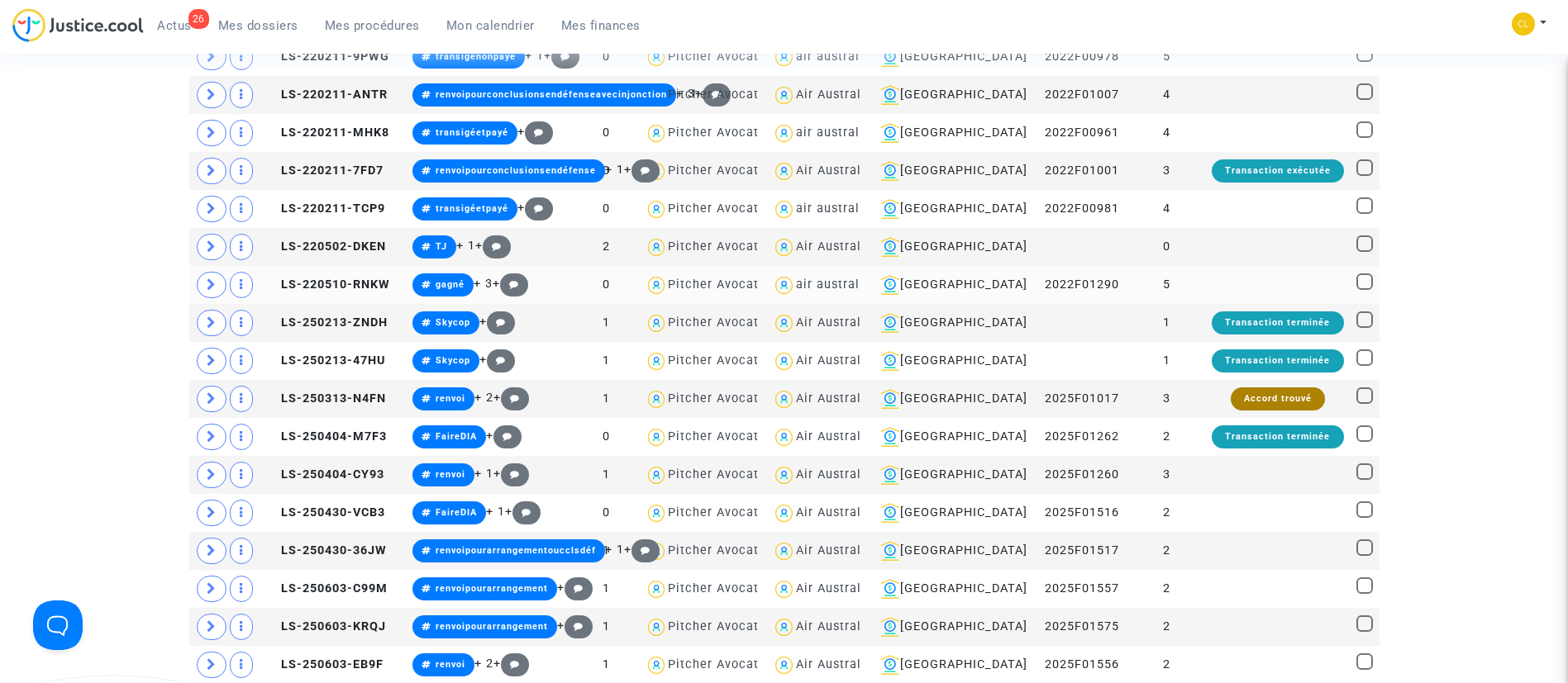
click at [1234, 285] on td at bounding box center [1278, 285] width 146 height 38
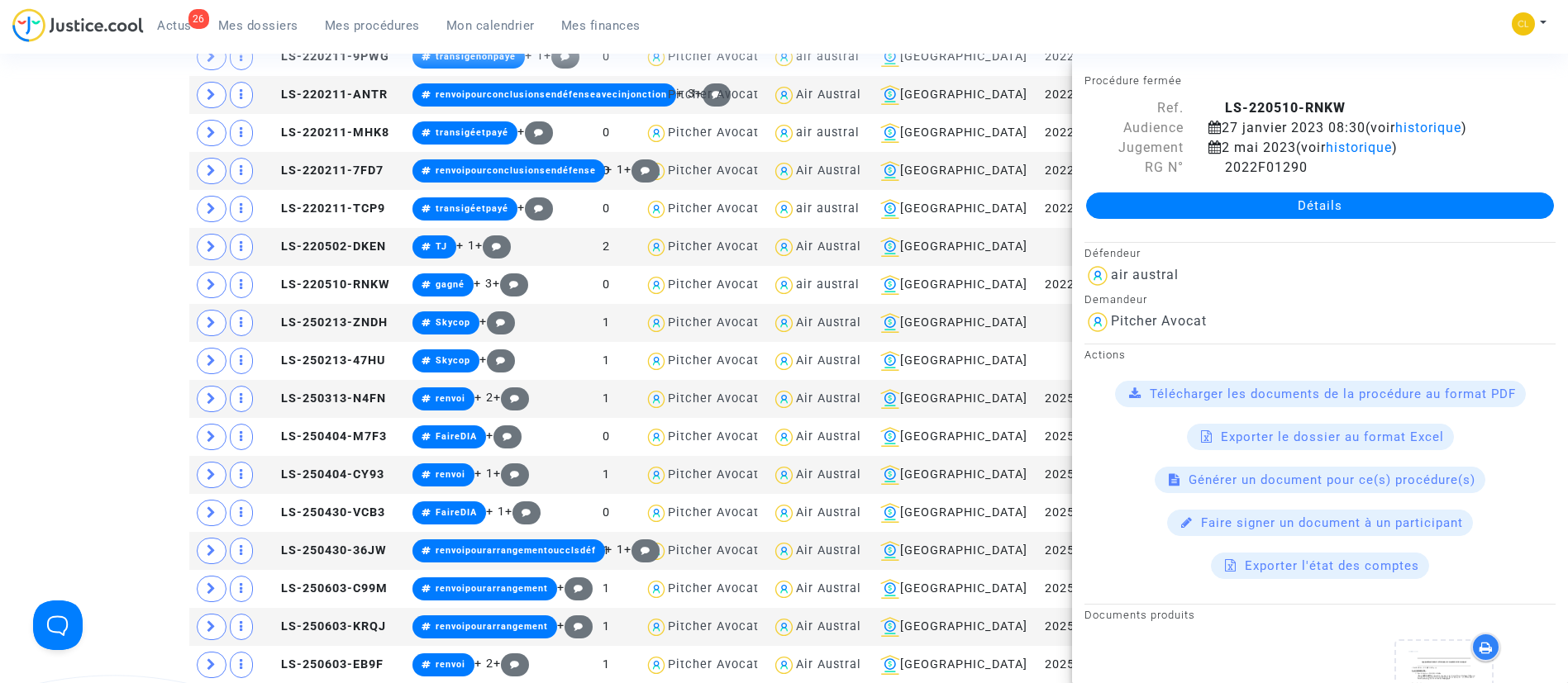
click at [1319, 33] on div "26 Actus Mes dossiers Mes procédures Mon calendrier Mes finances Mon profil Cha…" at bounding box center [784, 31] width 1568 height 45
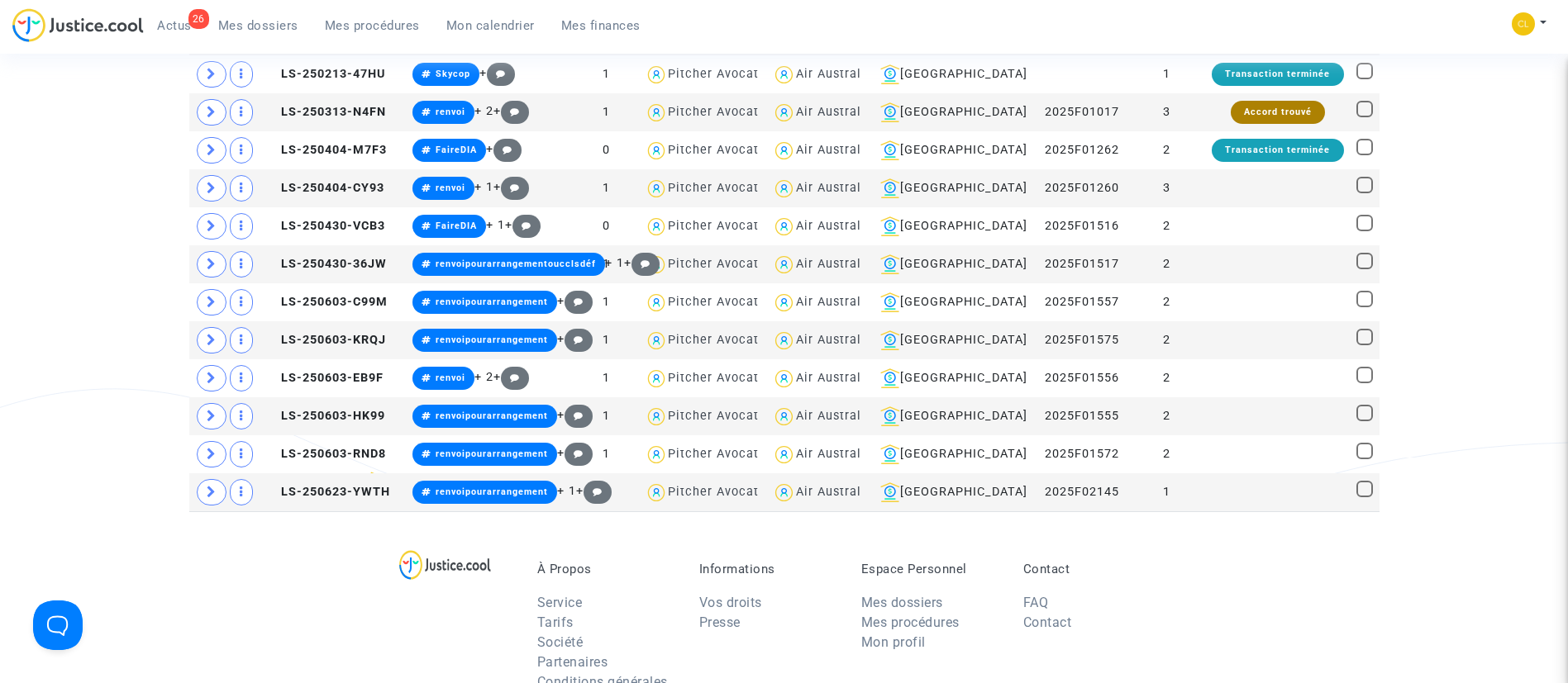
scroll to position [2726, 0]
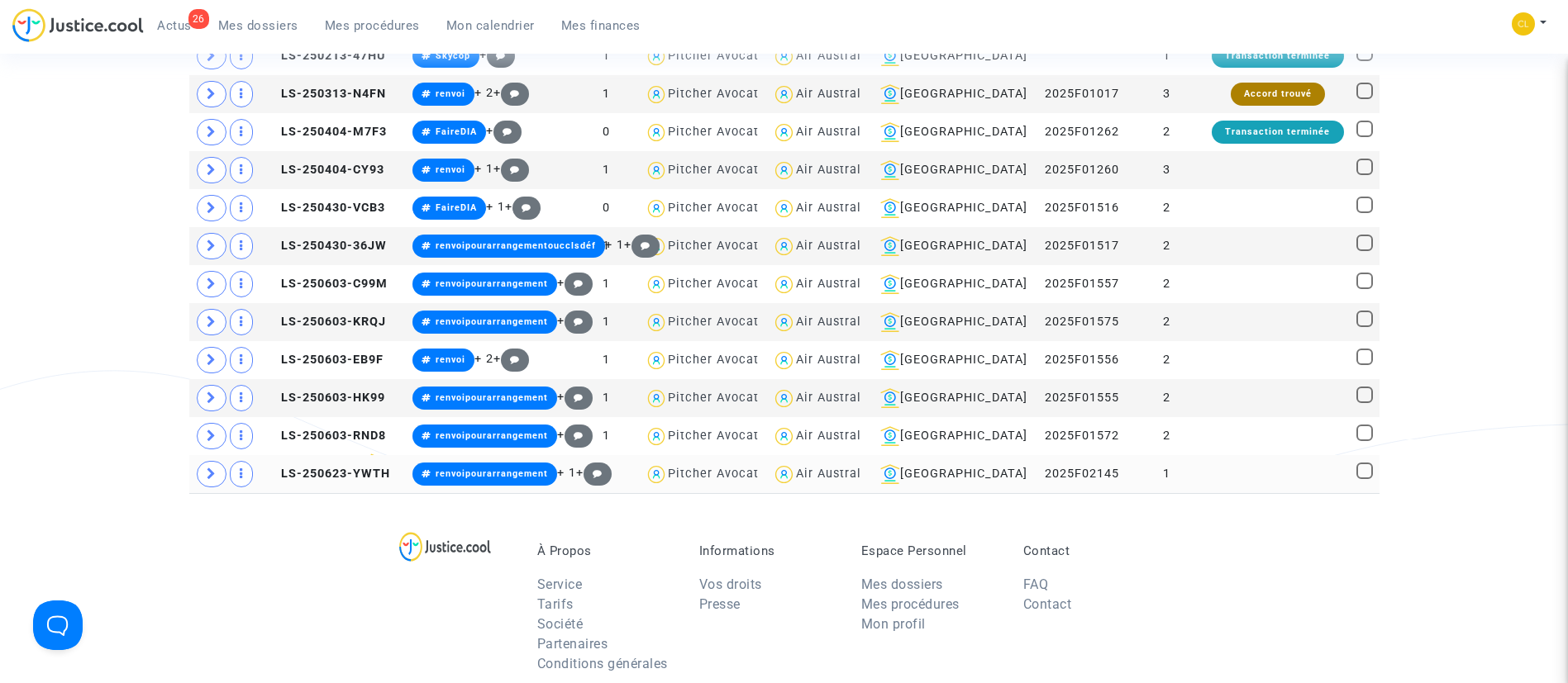
click at [1273, 468] on td at bounding box center [1278, 474] width 146 height 38
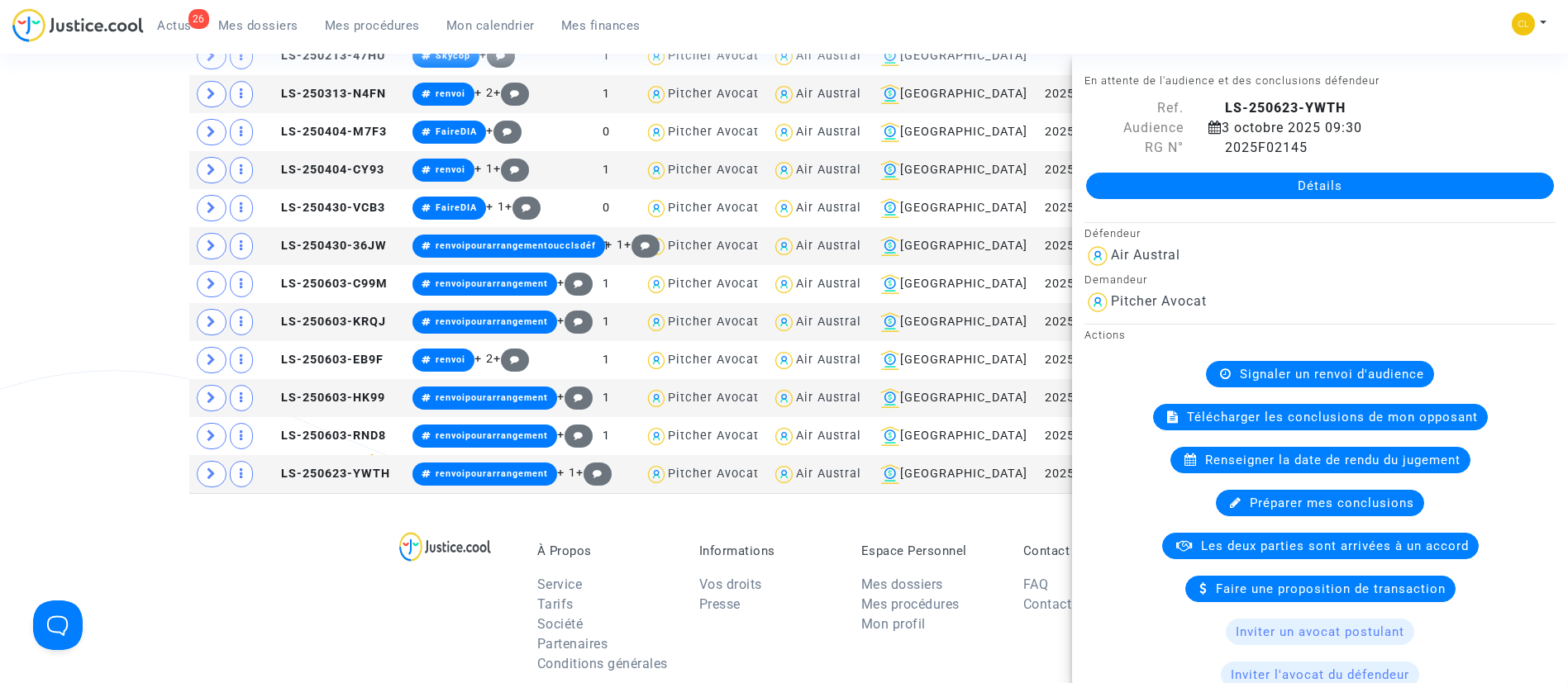
click at [1249, 15] on div "26 Actus Mes dossiers Mes procédures Mon calendrier Mes finances Mon profil Cha…" at bounding box center [784, 31] width 1568 height 45
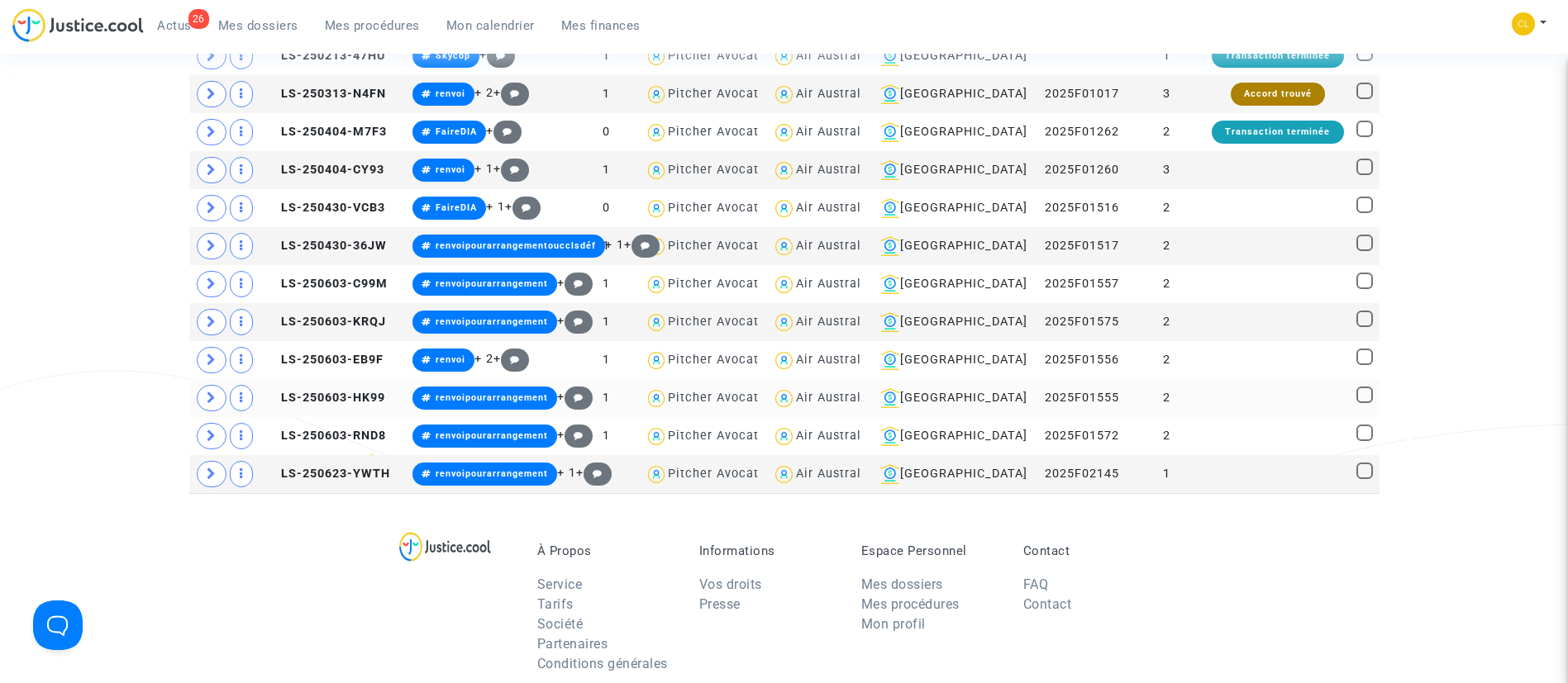
click at [1284, 383] on td at bounding box center [1278, 398] width 146 height 38
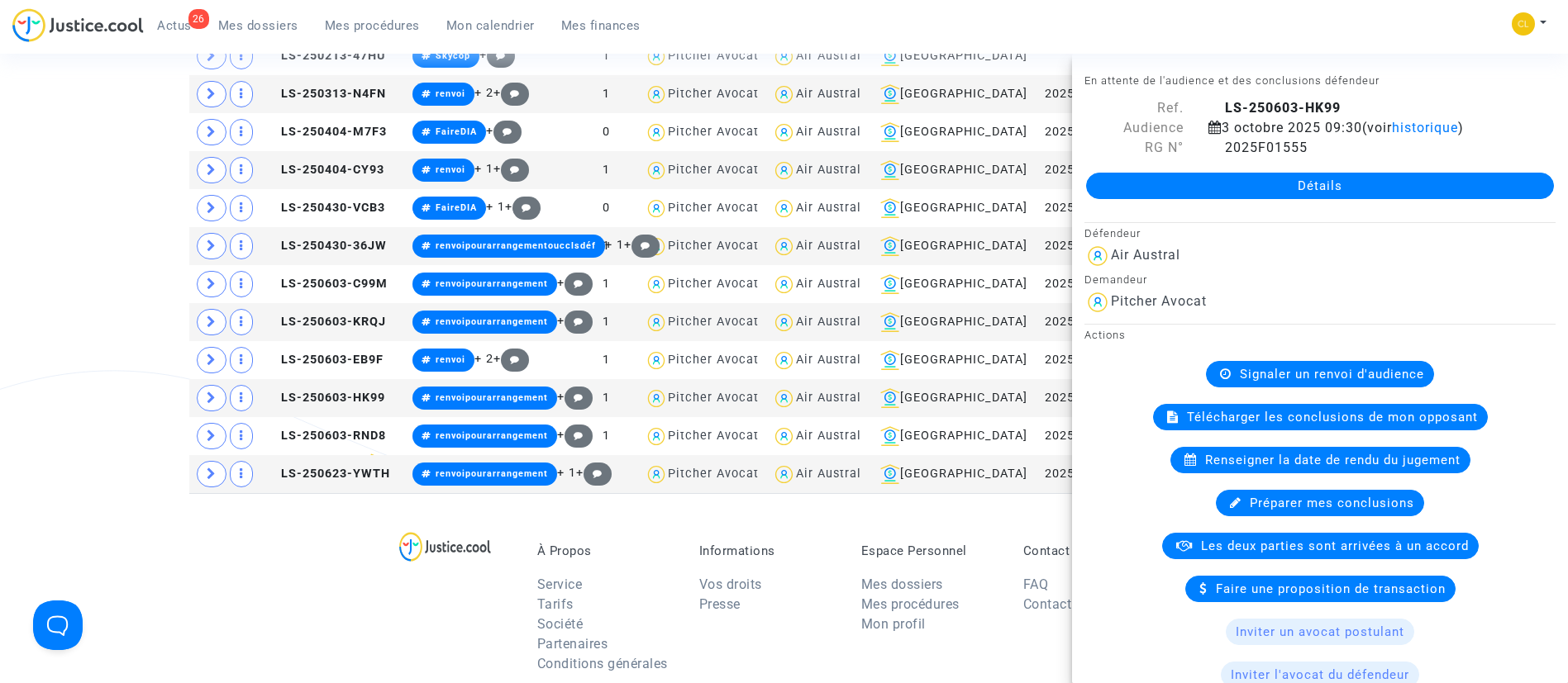
click at [1387, 28] on div "26 Actus Mes dossiers Mes procédures Mon calendrier Mes finances Mon profil Cha…" at bounding box center [784, 31] width 1568 height 45
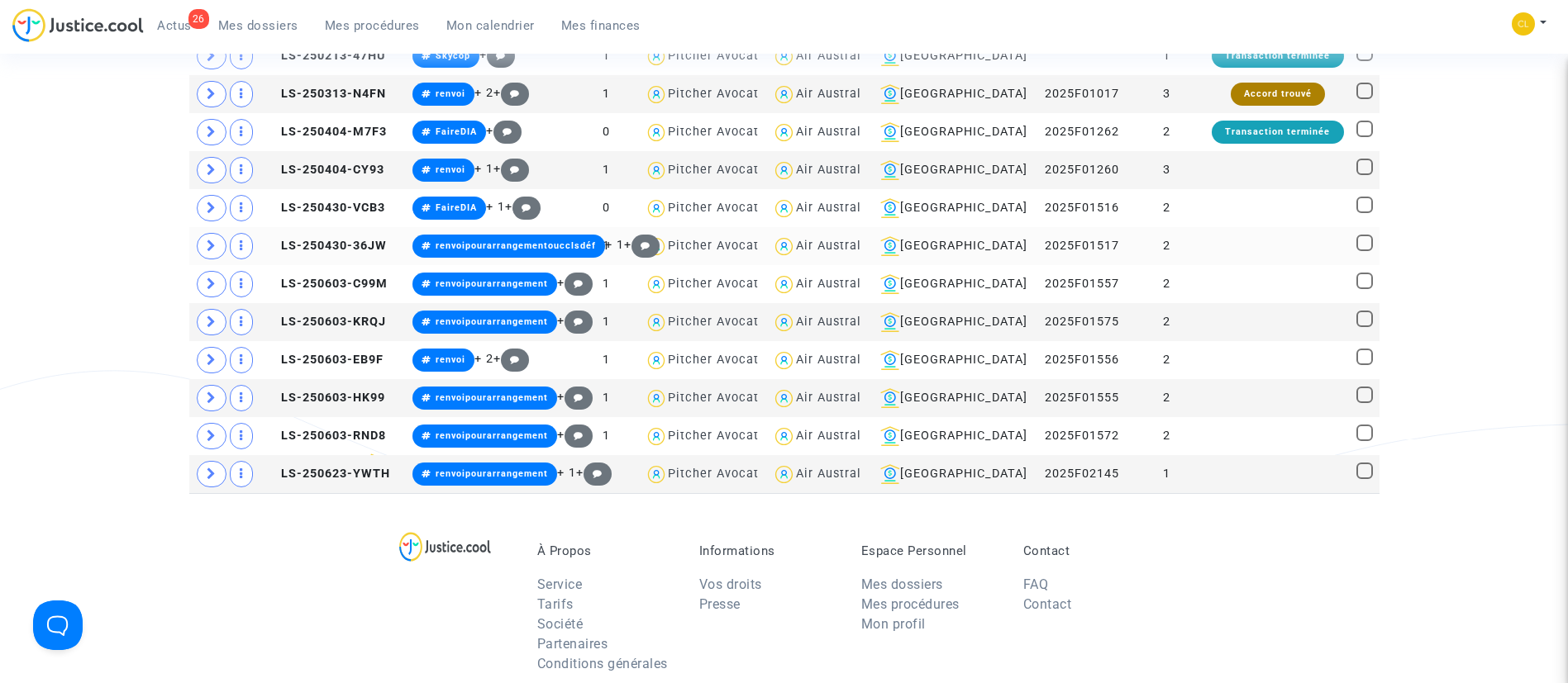
click at [1224, 251] on td at bounding box center [1278, 246] width 146 height 38
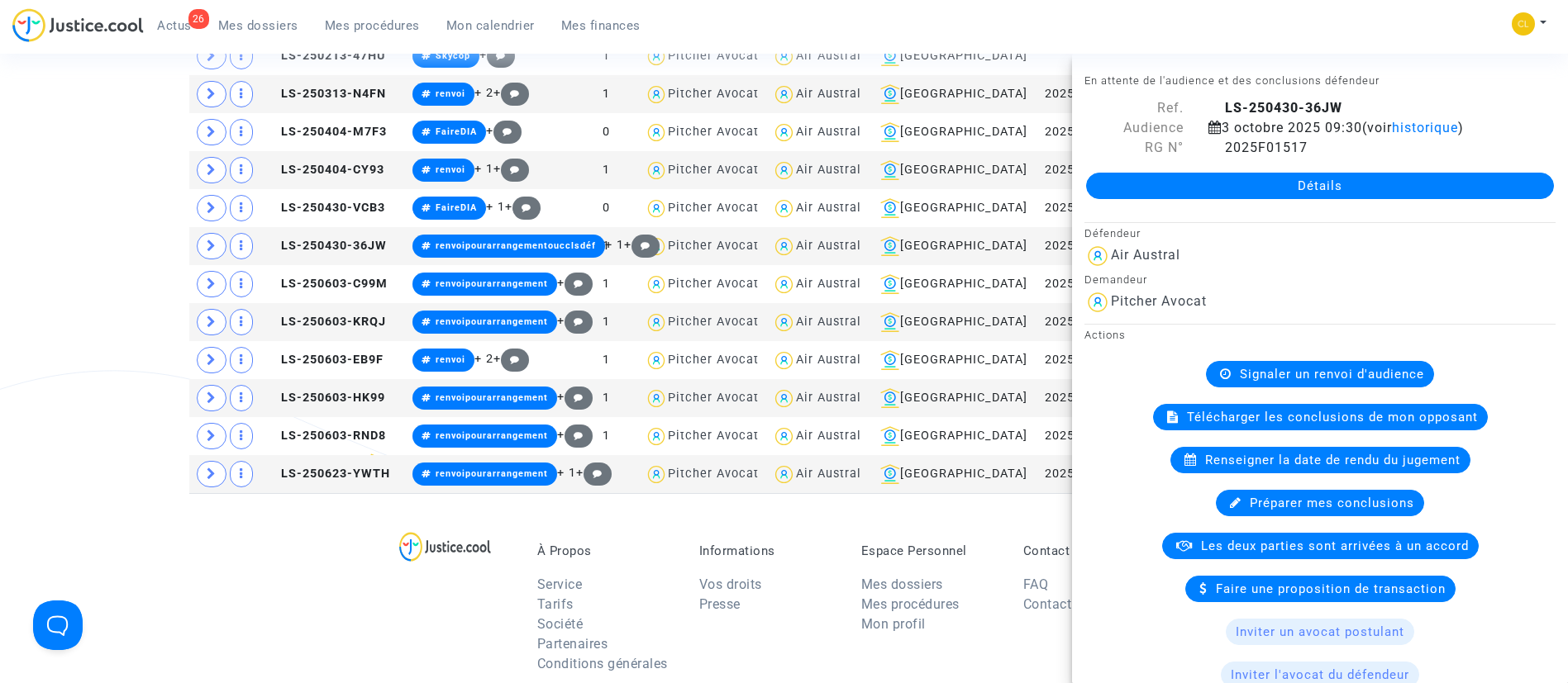
click at [1339, 34] on div "26 Actus Mes dossiers Mes procédures Mon calendrier Mes finances Mon profil Cha…" at bounding box center [784, 31] width 1568 height 45
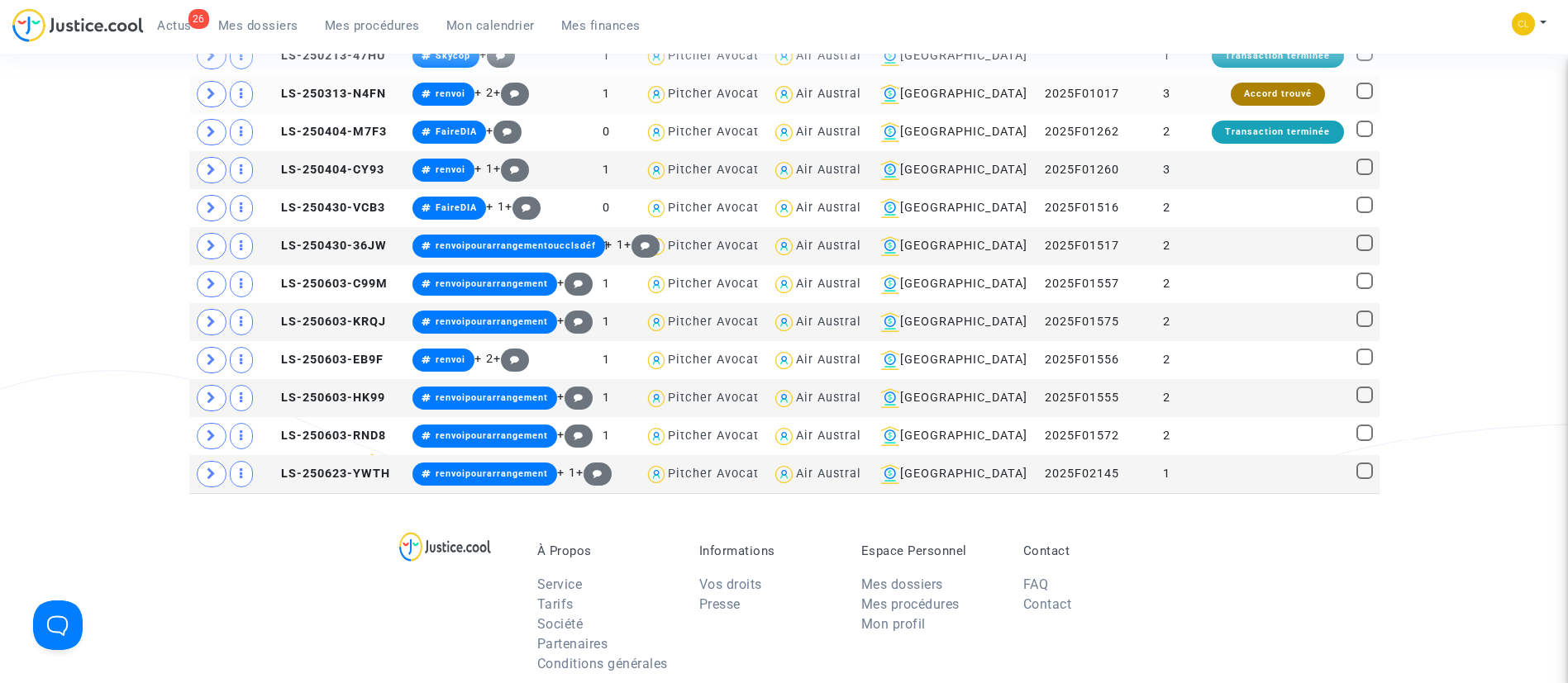
click at [1176, 97] on td "3" at bounding box center [1166, 95] width 76 height 38
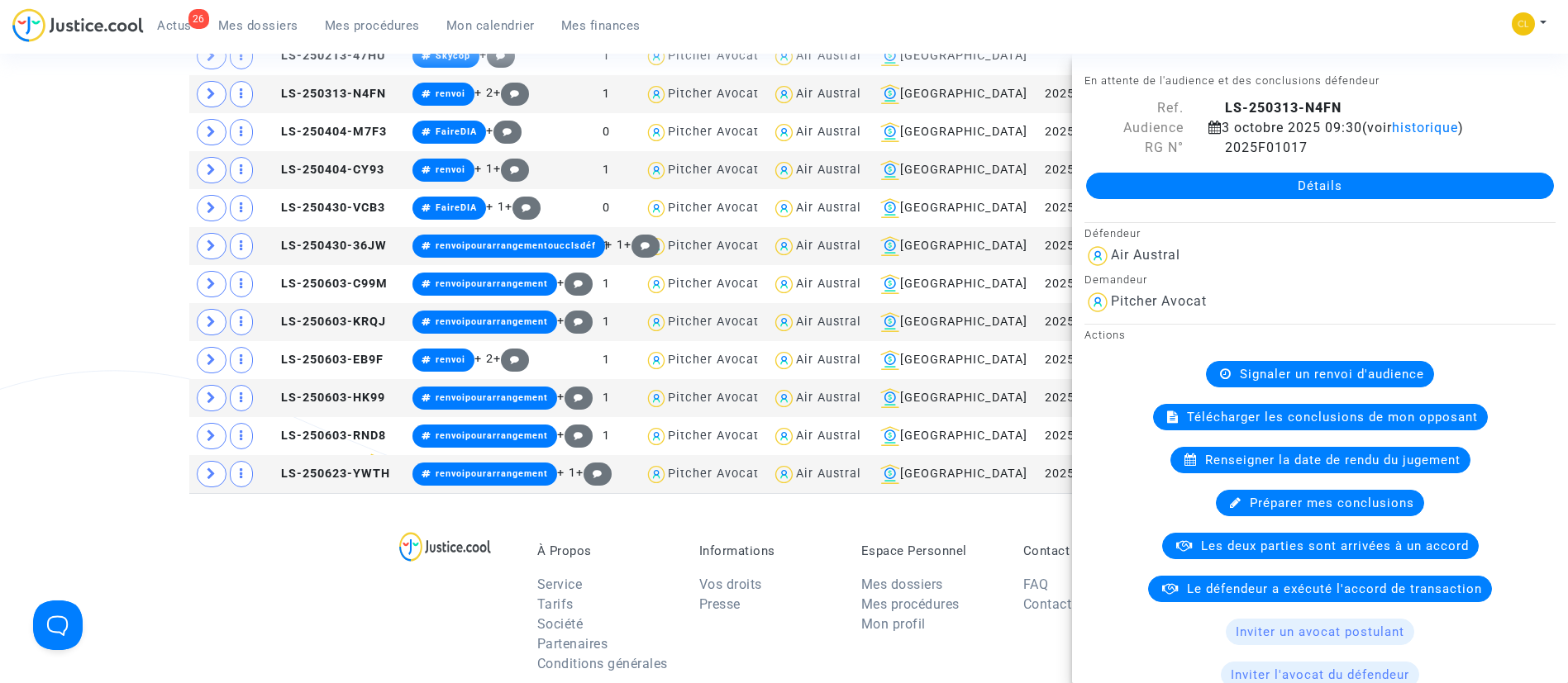
click at [1430, 20] on div "26 Actus Mes dossiers Mes procédures Mon calendrier Mes finances Mon profil Cha…" at bounding box center [784, 31] width 1568 height 45
